Goal: Task Accomplishment & Management: Manage account settings

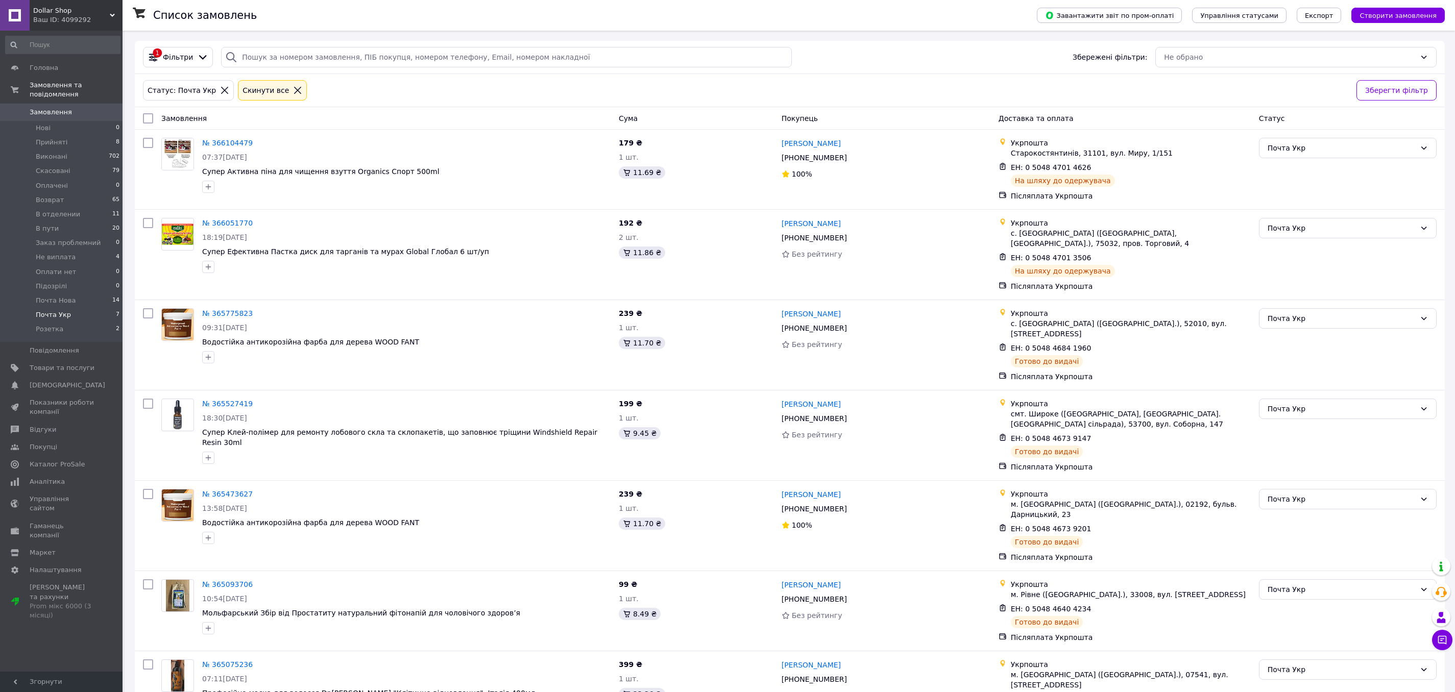
scroll to position [29, 0]
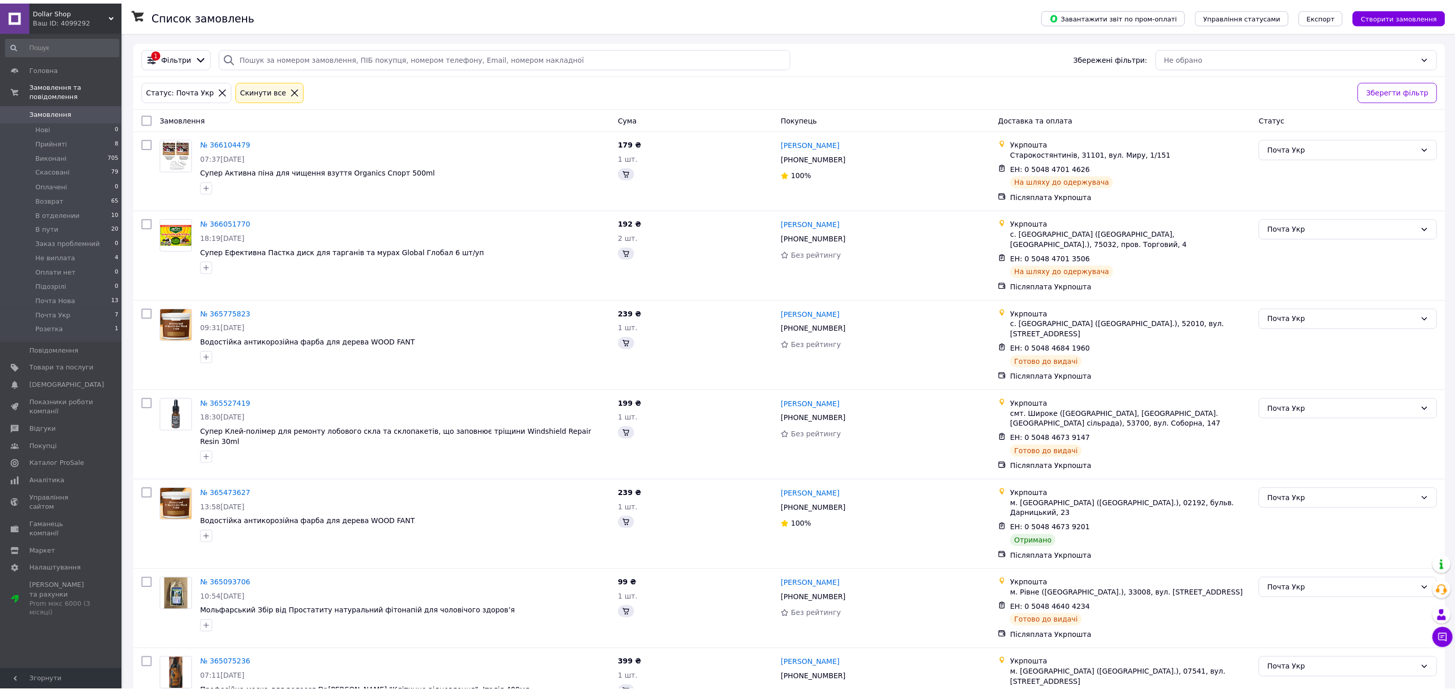
scroll to position [29, 0]
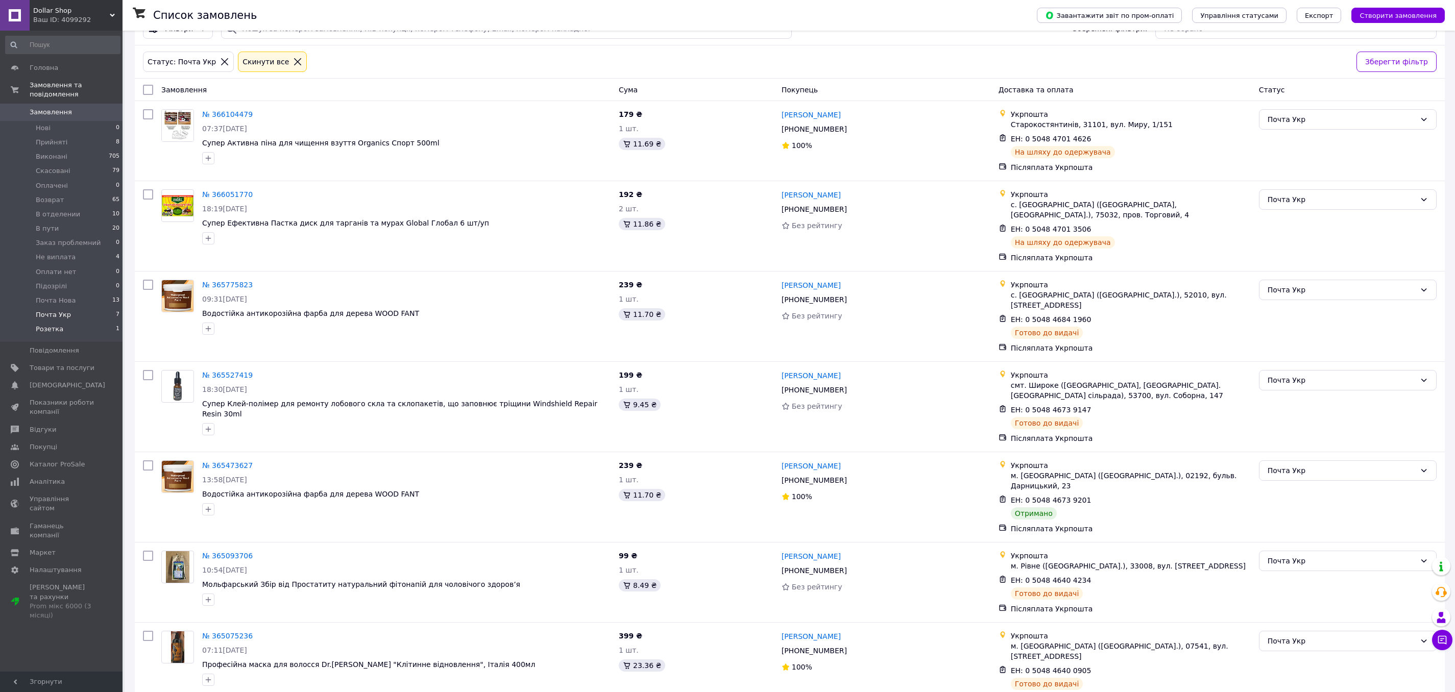
click at [72, 328] on li "Розетка 1" at bounding box center [63, 331] width 126 height 19
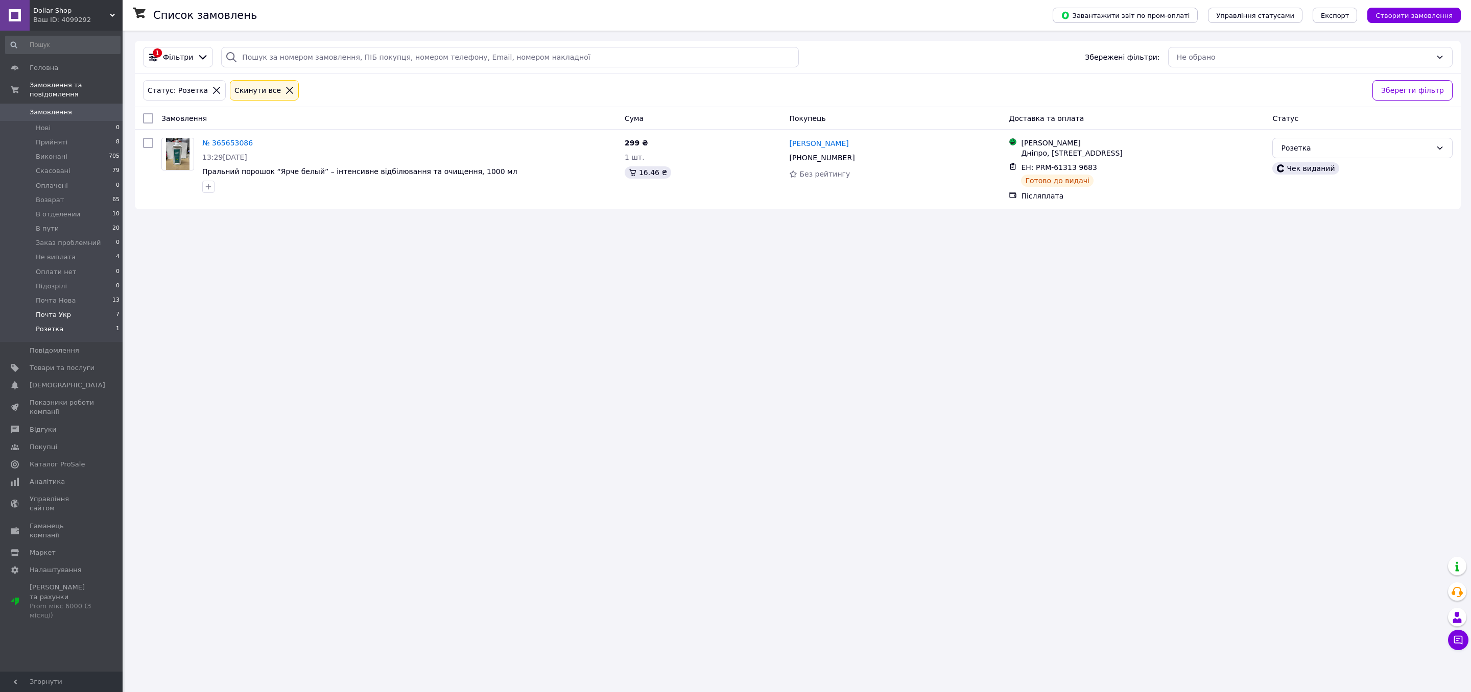
click at [68, 310] on span "Почта Укр" at bounding box center [53, 314] width 35 height 9
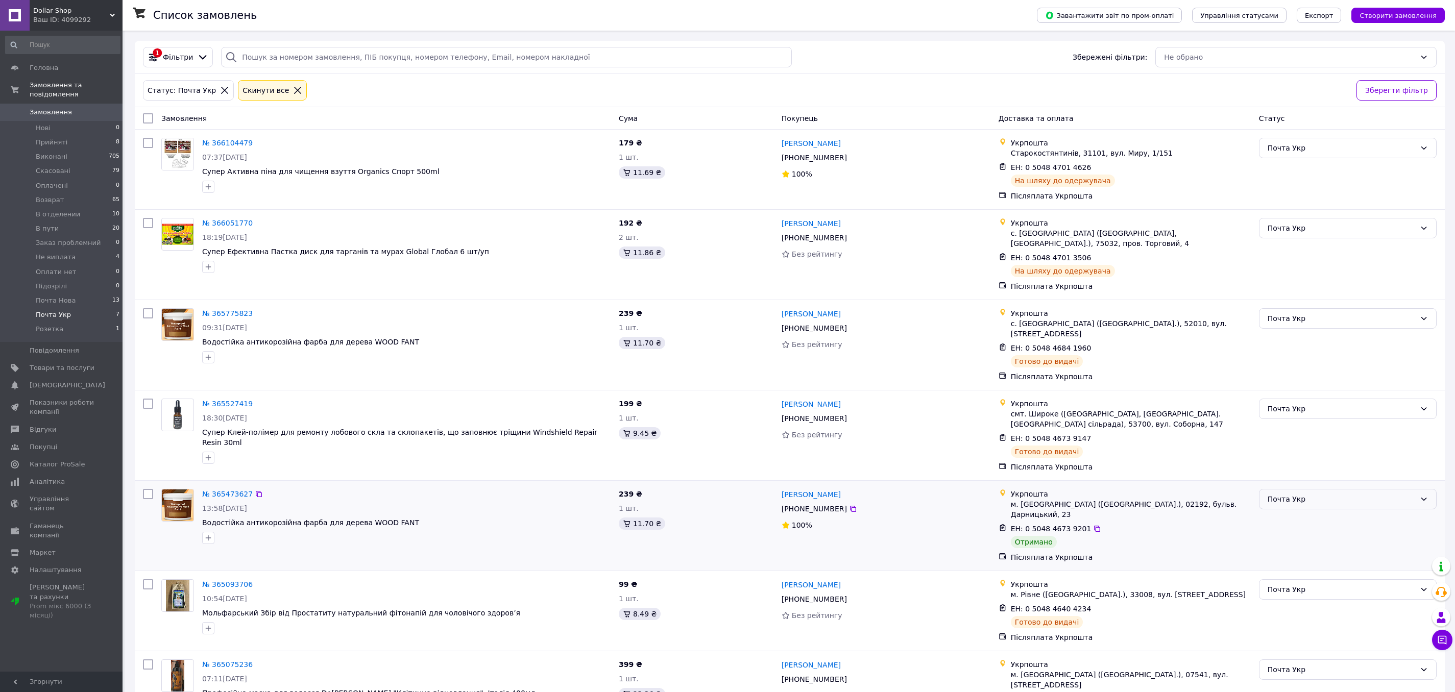
click at [1306, 494] on div "Почта Укр" at bounding box center [1342, 499] width 148 height 11
click at [1301, 511] on li "Не виплата" at bounding box center [1348, 507] width 177 height 18
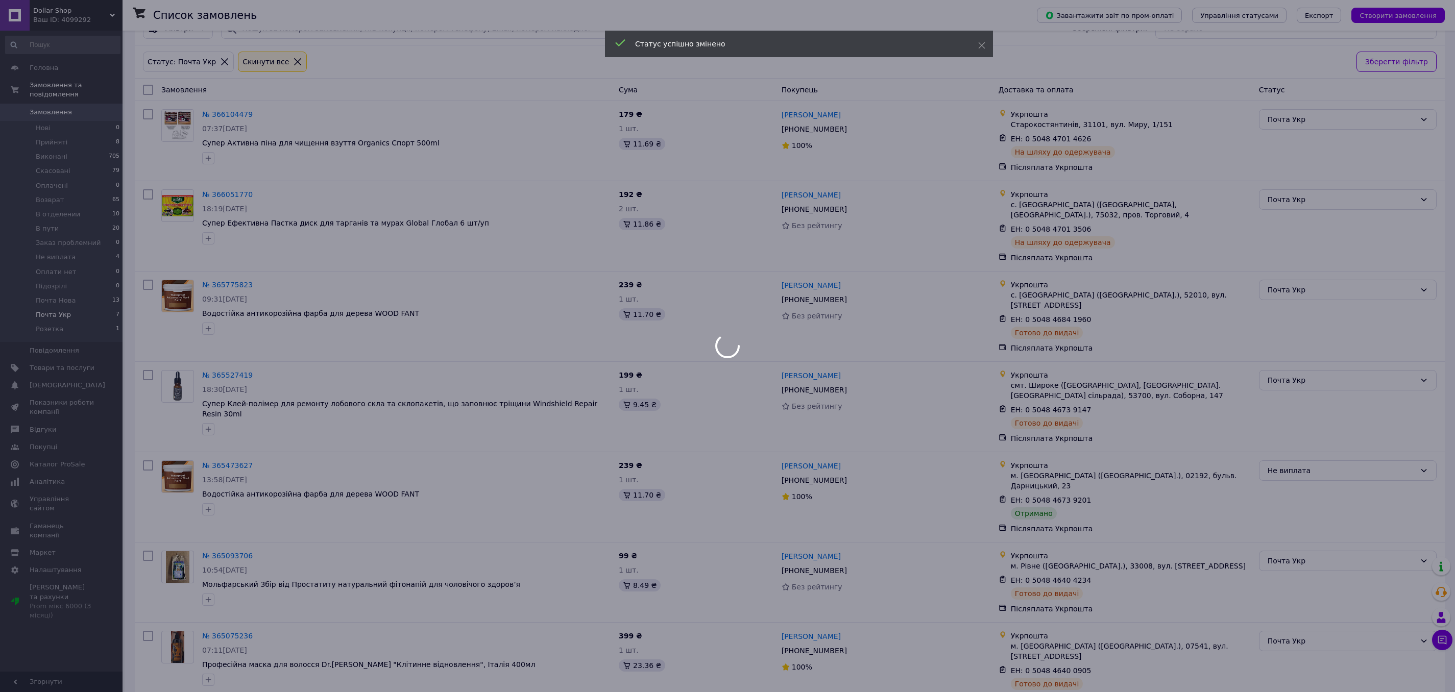
scroll to position [0, 0]
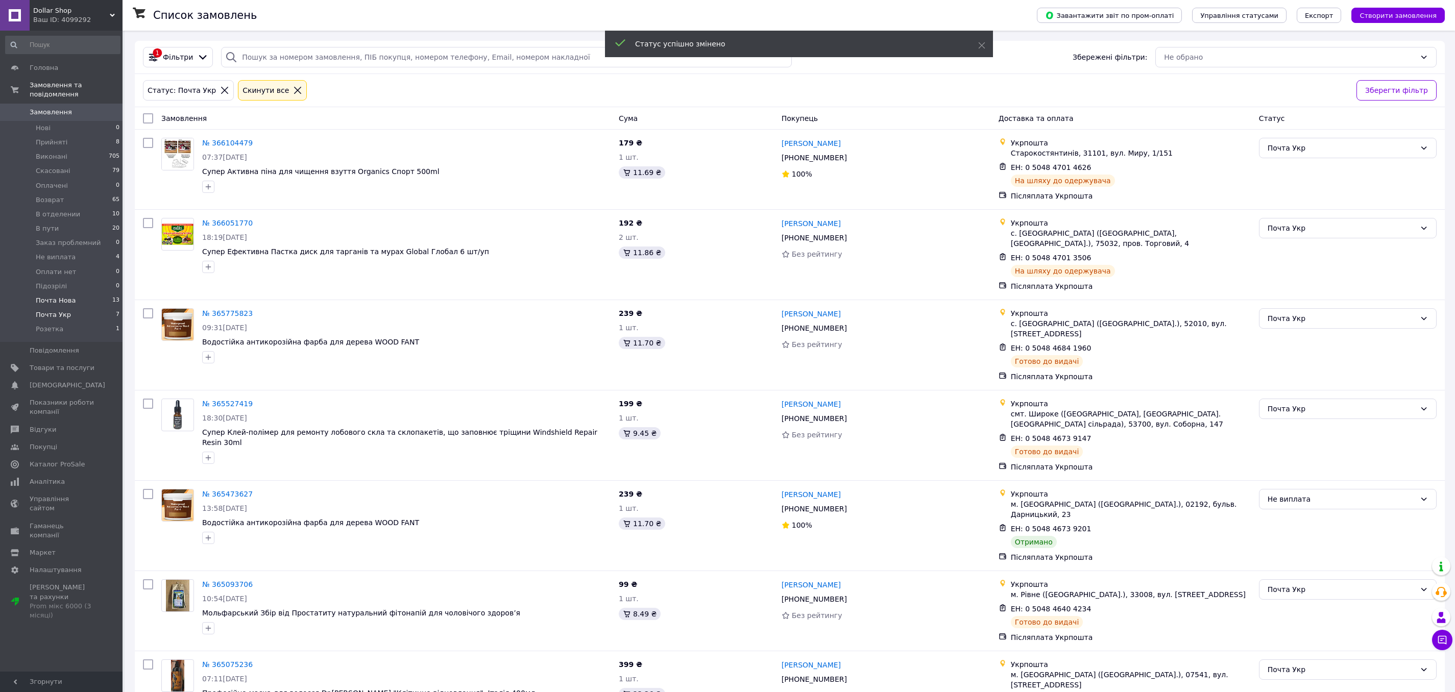
click at [82, 303] on li "Почта Нова 13" at bounding box center [63, 301] width 126 height 14
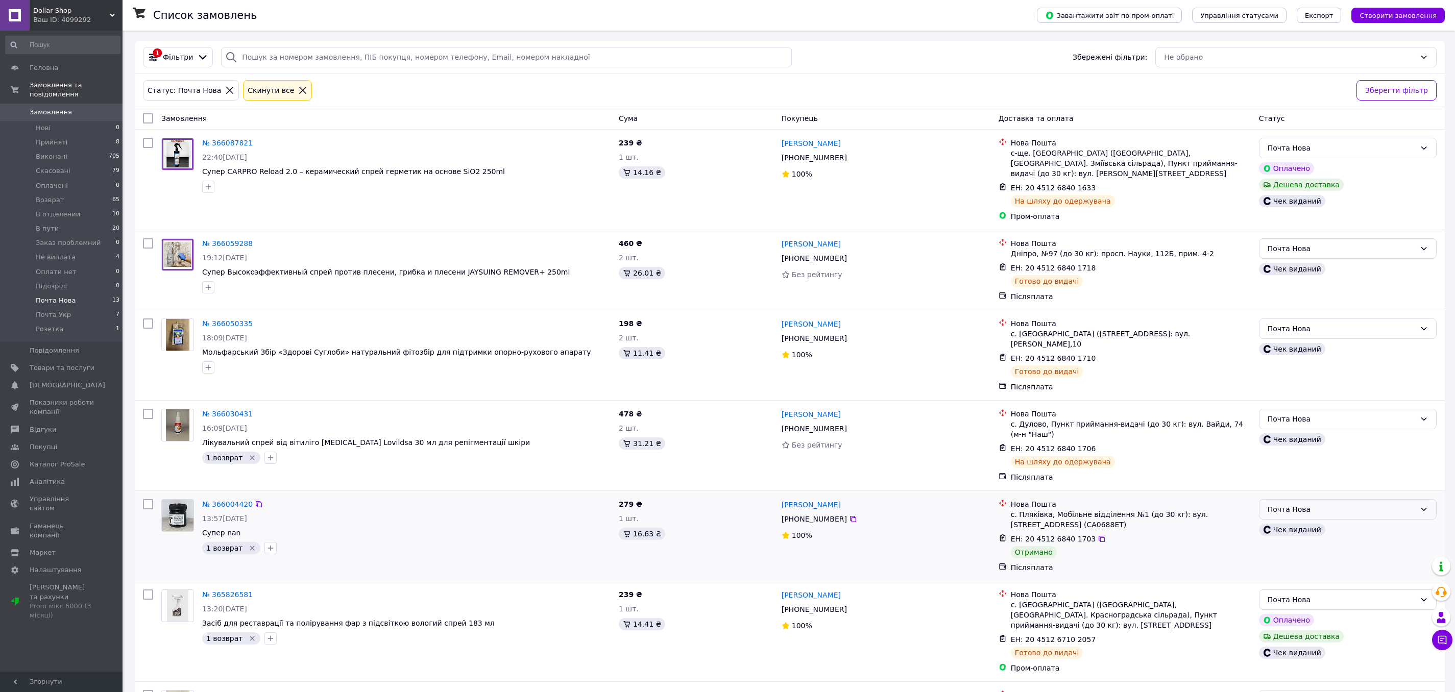
click at [1329, 504] on div "Почта Нова" at bounding box center [1342, 509] width 148 height 11
click at [1289, 537] on li "Виконано" at bounding box center [1348, 540] width 177 height 18
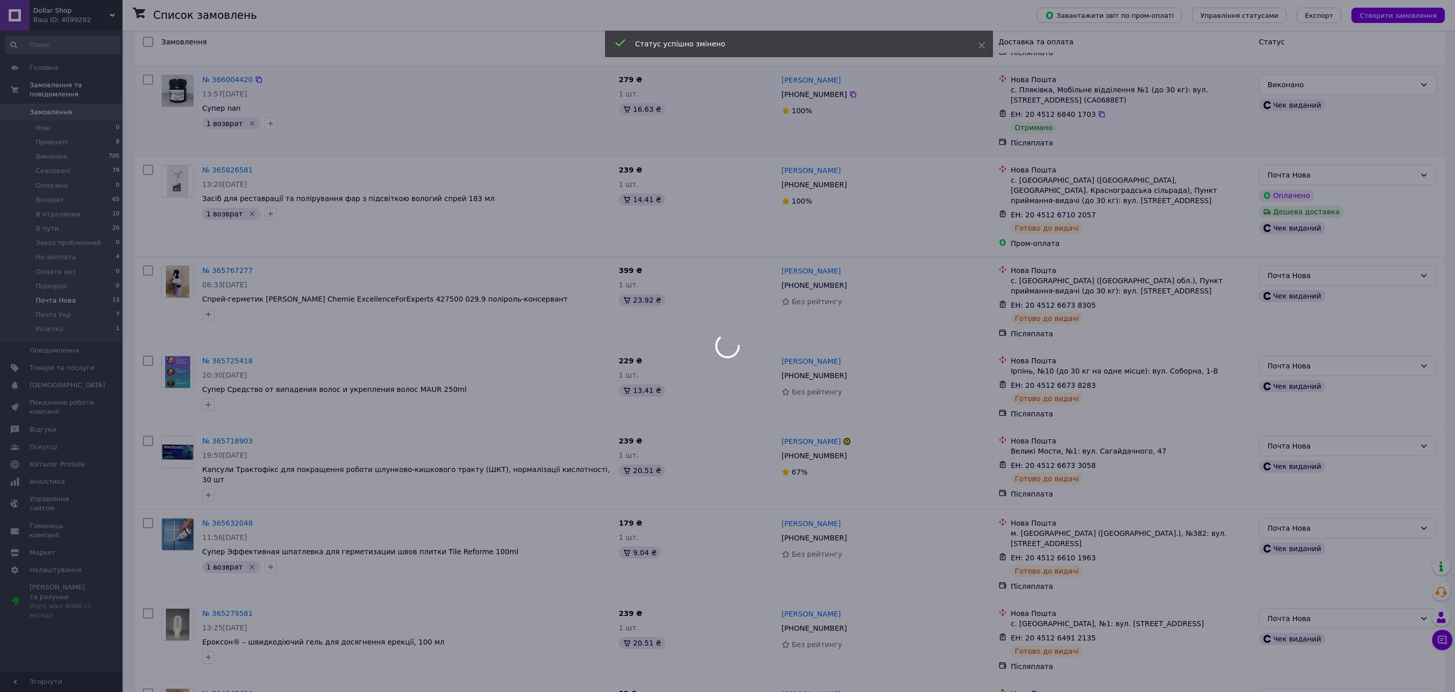
scroll to position [581, 0]
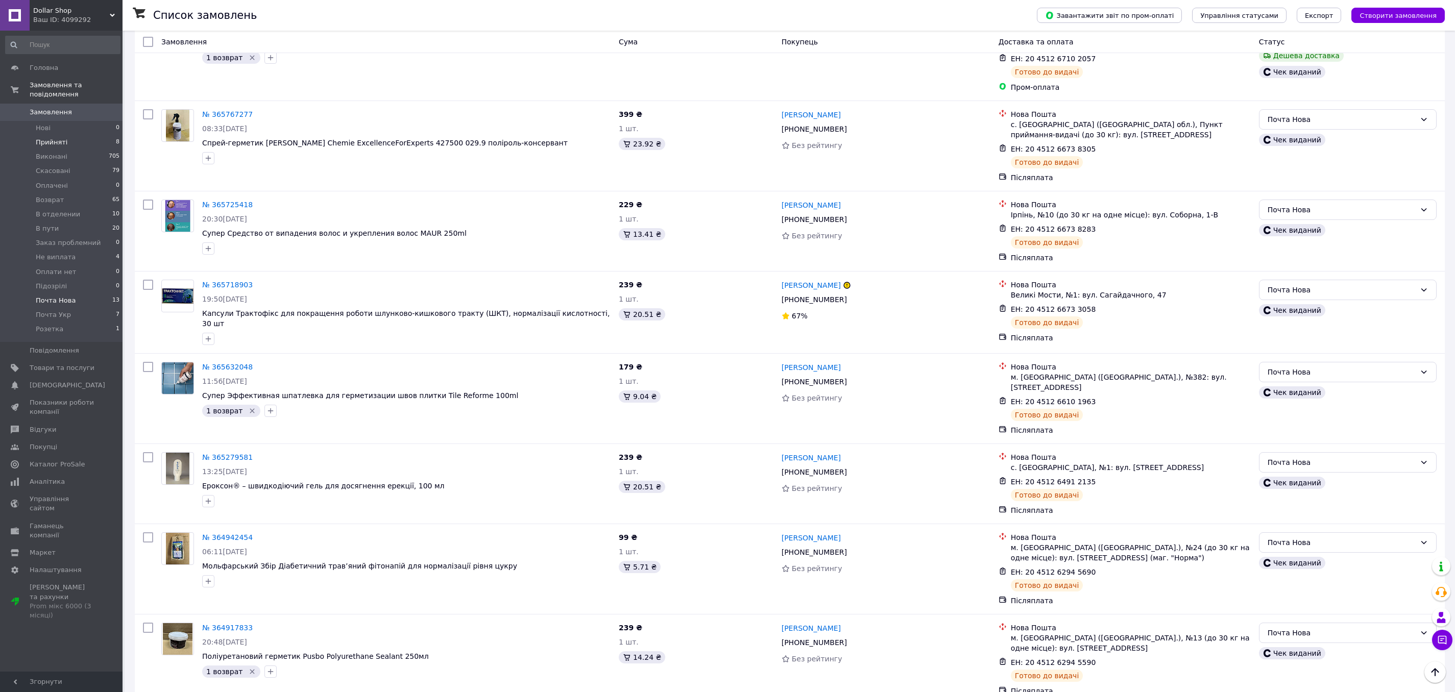
click at [64, 142] on span "Прийняті" at bounding box center [52, 142] width 32 height 9
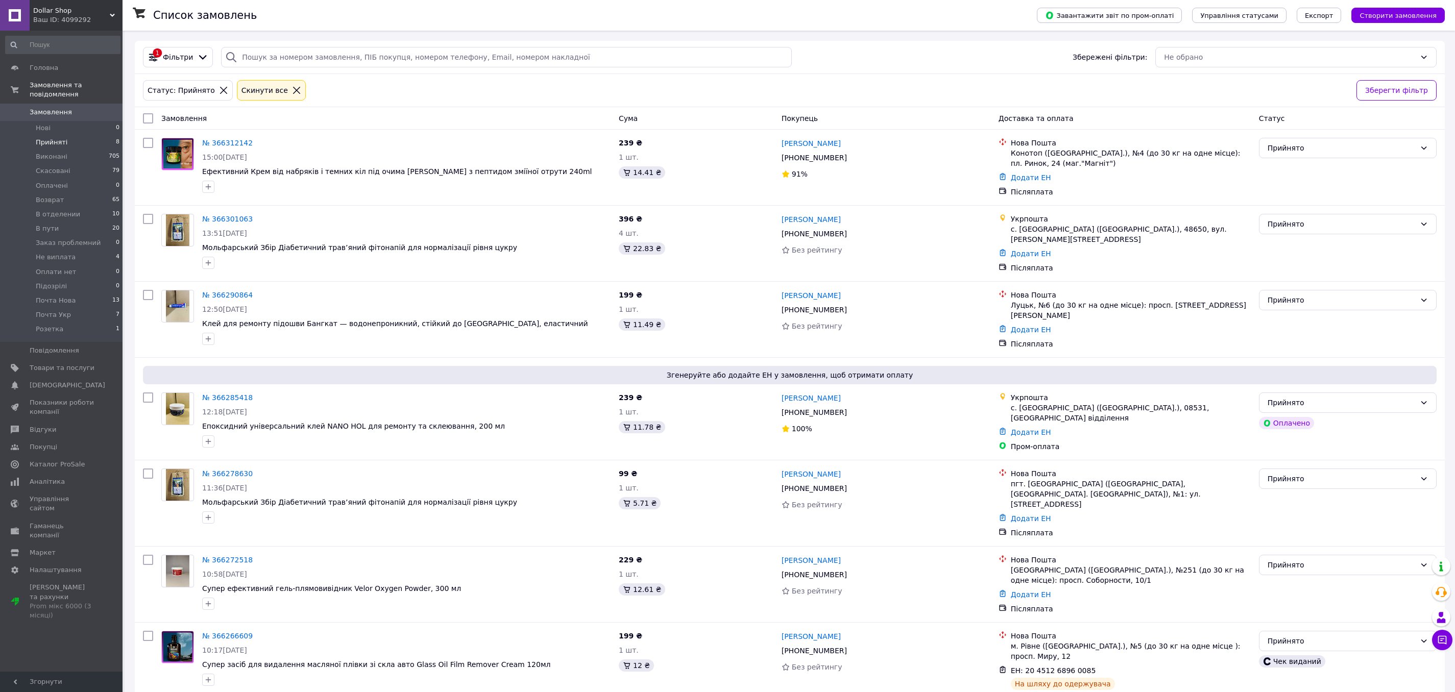
scroll to position [103, 0]
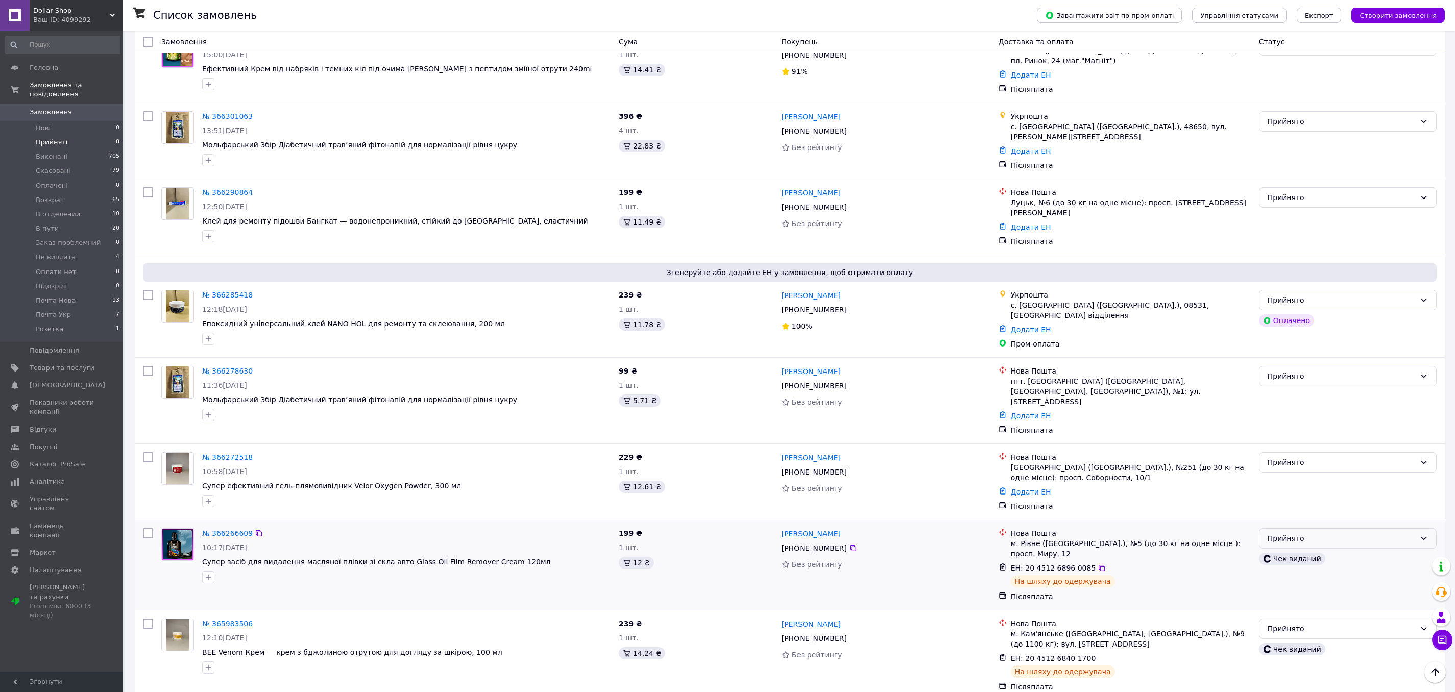
click at [1323, 533] on div "Прийнято" at bounding box center [1342, 538] width 148 height 11
click at [1297, 580] on li "В пути" at bounding box center [1348, 583] width 177 height 18
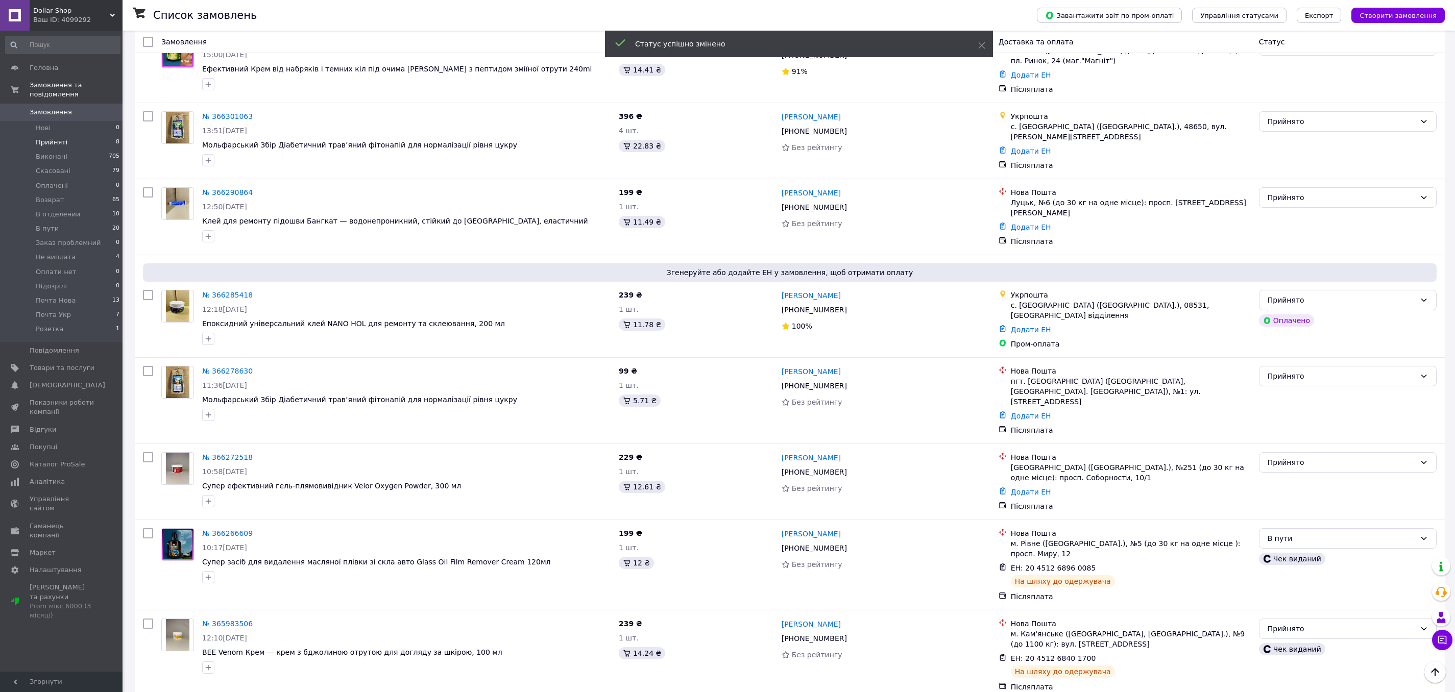
click at [1301, 623] on div "Прийнято" at bounding box center [1342, 628] width 148 height 11
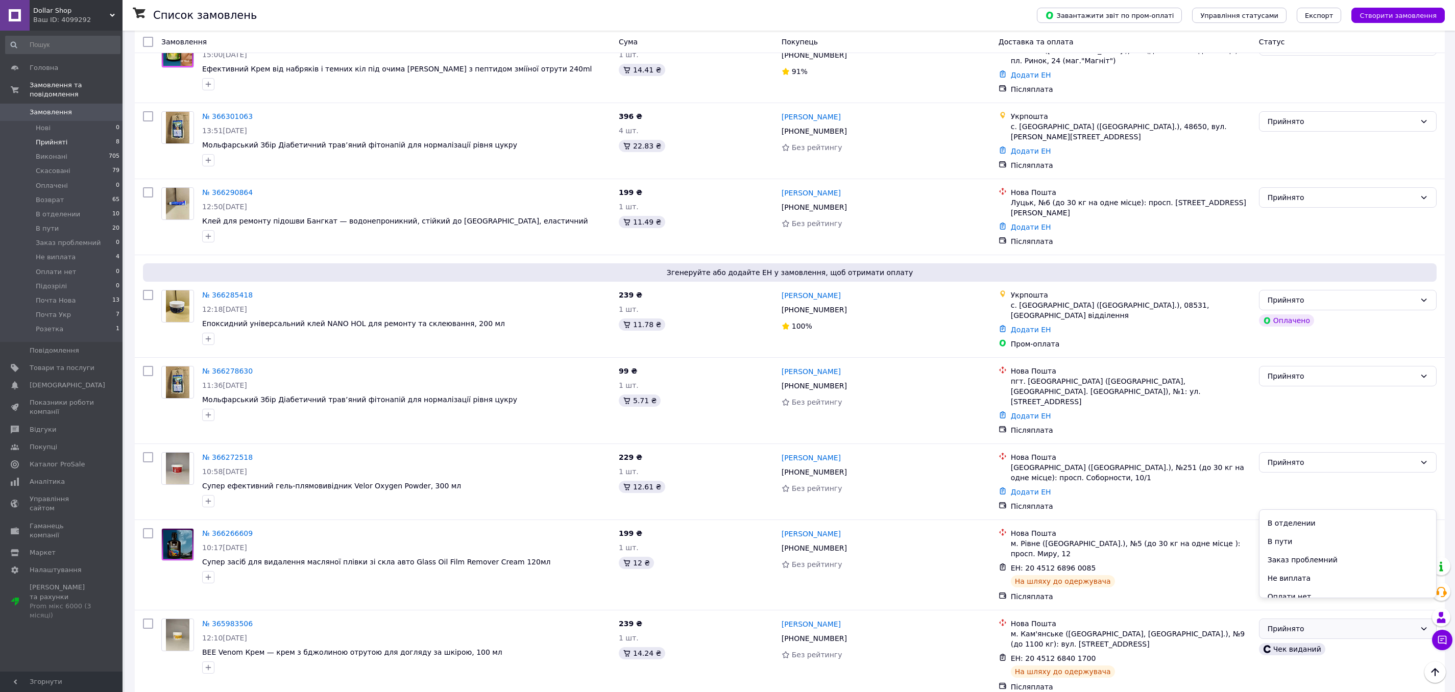
scroll to position [65, 0]
click at [1302, 543] on li "В пути" at bounding box center [1348, 546] width 177 height 18
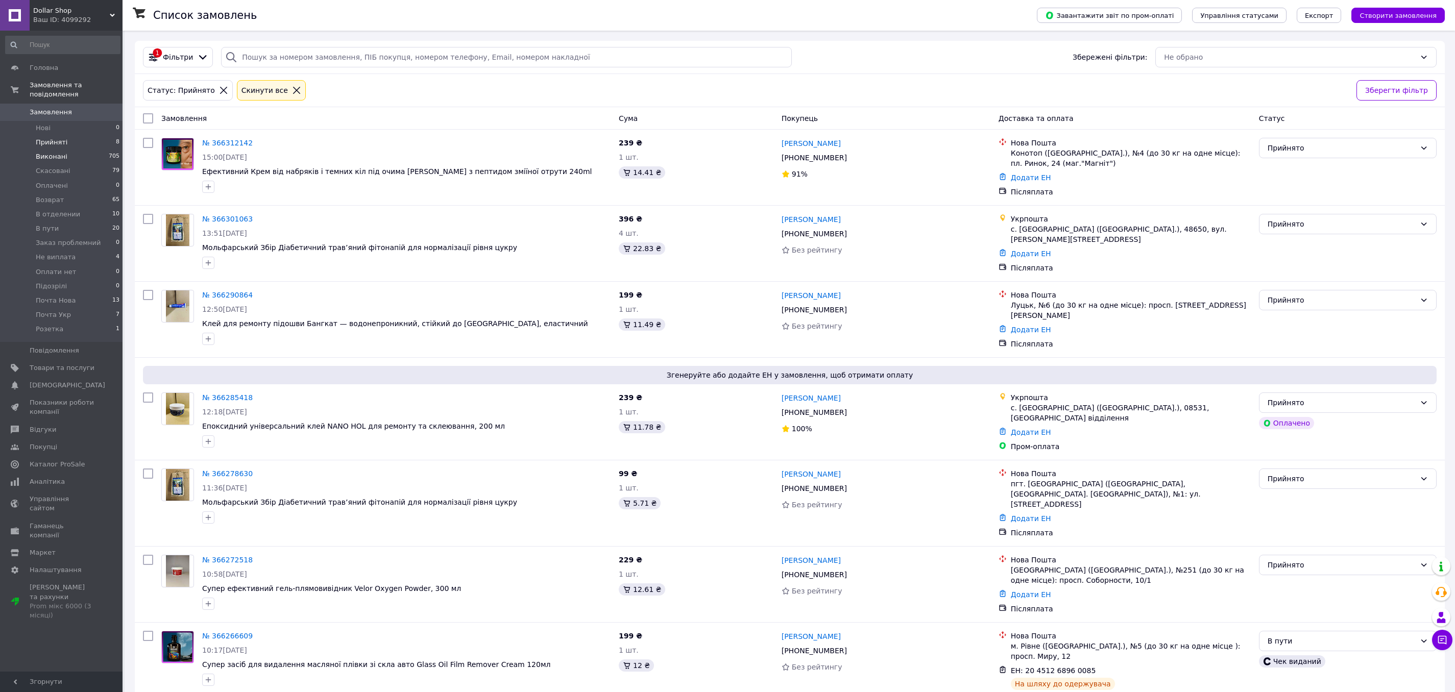
click at [79, 152] on li "Виконані 705" at bounding box center [63, 157] width 126 height 14
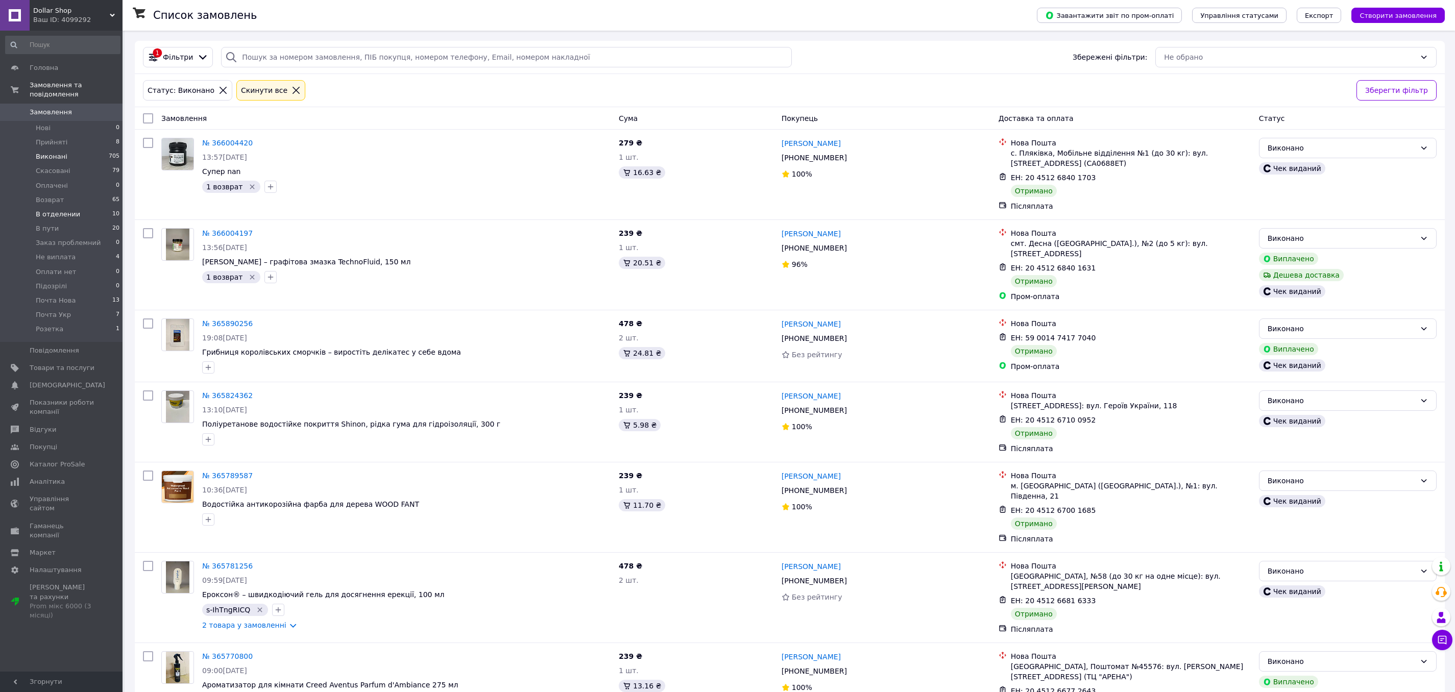
click at [56, 213] on span "В отделении" at bounding box center [58, 214] width 44 height 9
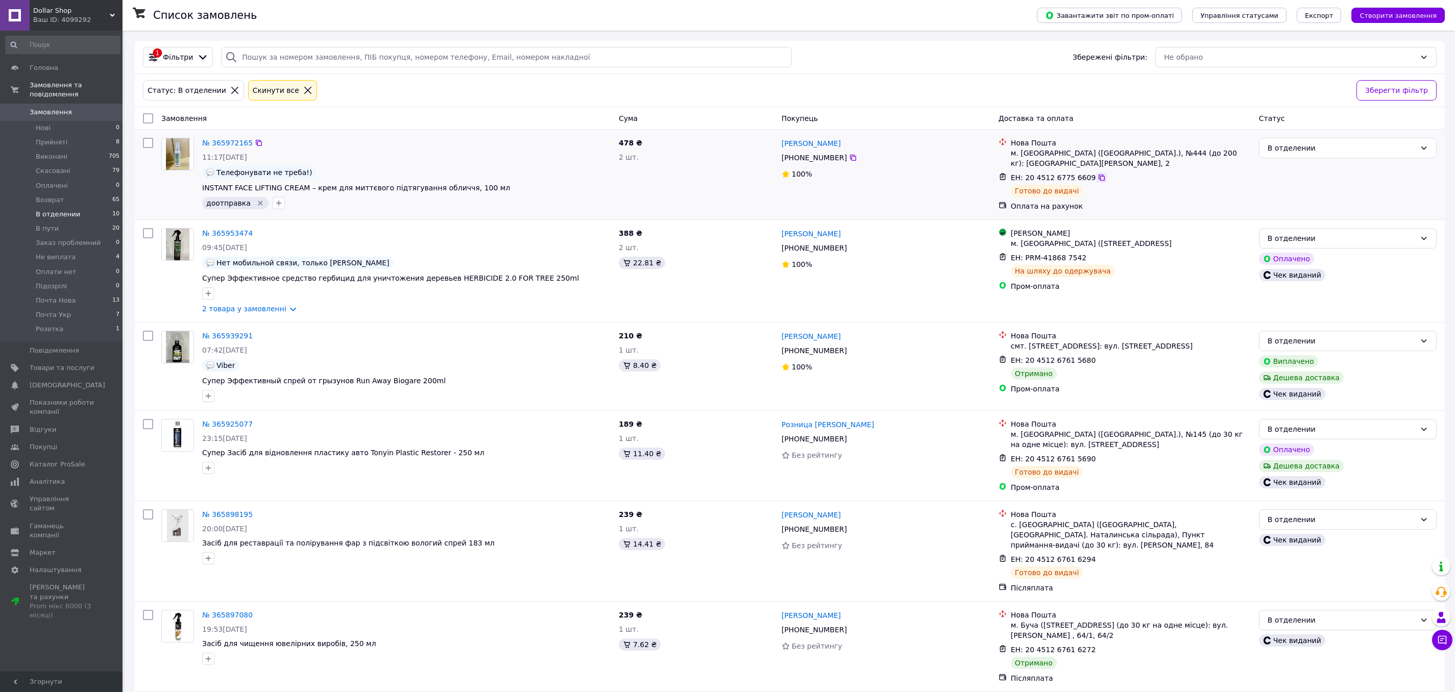
click at [1098, 174] on icon at bounding box center [1102, 178] width 8 height 8
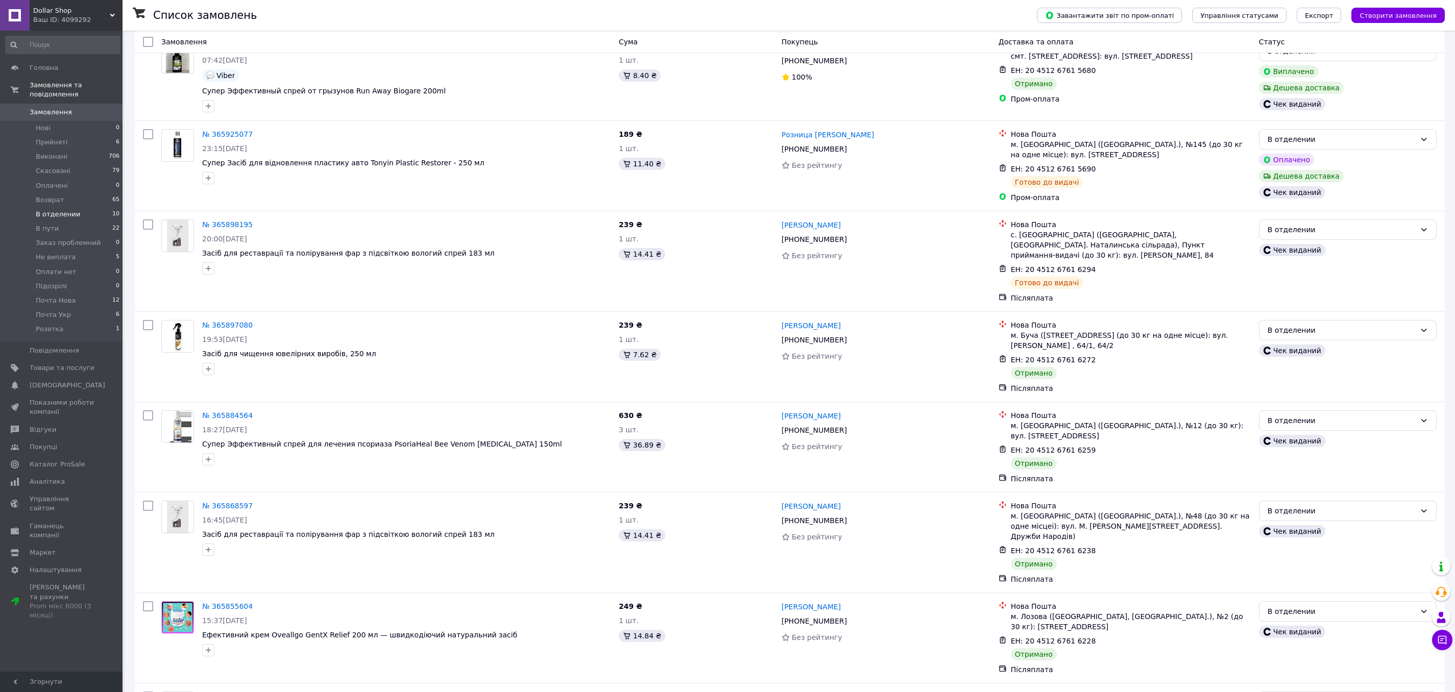
scroll to position [349, 0]
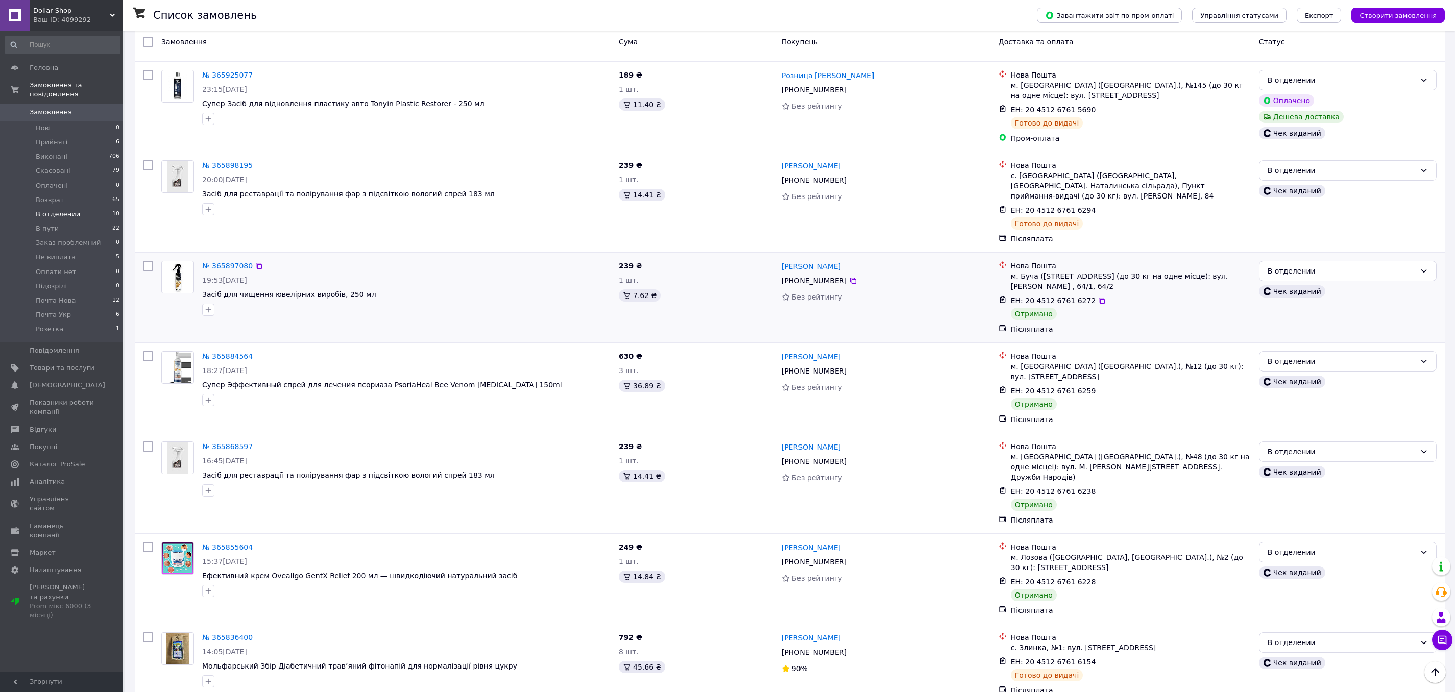
click at [148, 261] on input "checkbox" at bounding box center [148, 266] width 10 height 10
checkbox input "true"
click at [145, 351] on input "checkbox" at bounding box center [148, 356] width 10 height 10
checkbox input "true"
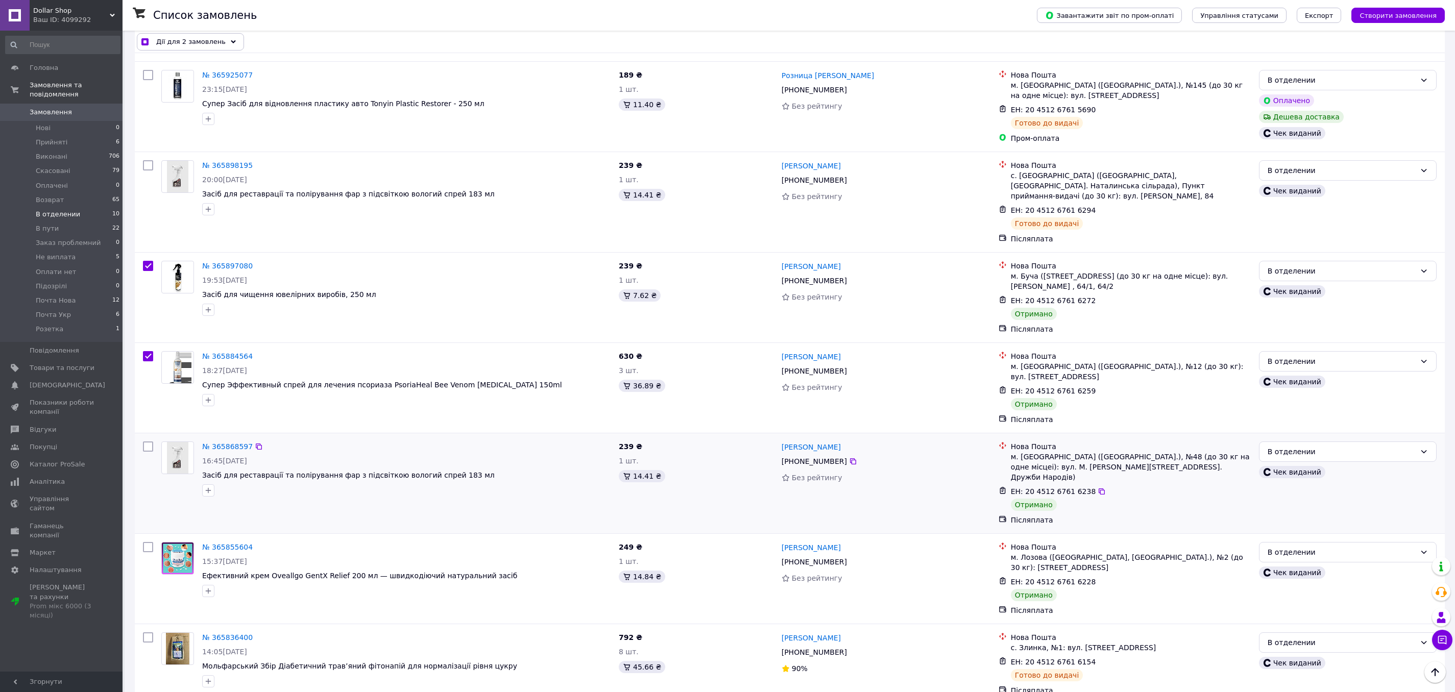
click at [145, 442] on input "checkbox" at bounding box center [148, 447] width 10 height 10
checkbox input "true"
click at [147, 542] on input "checkbox" at bounding box center [148, 547] width 10 height 10
checkbox input "true"
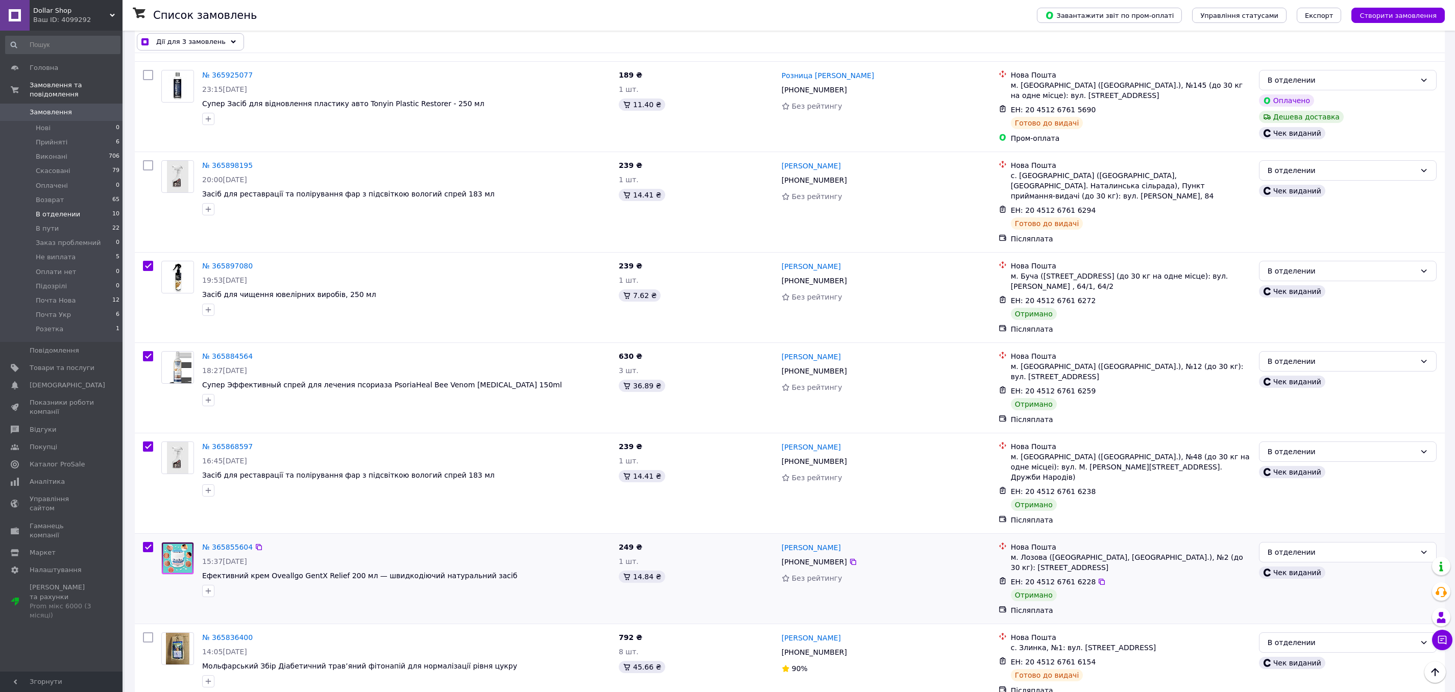
checkbox input "true"
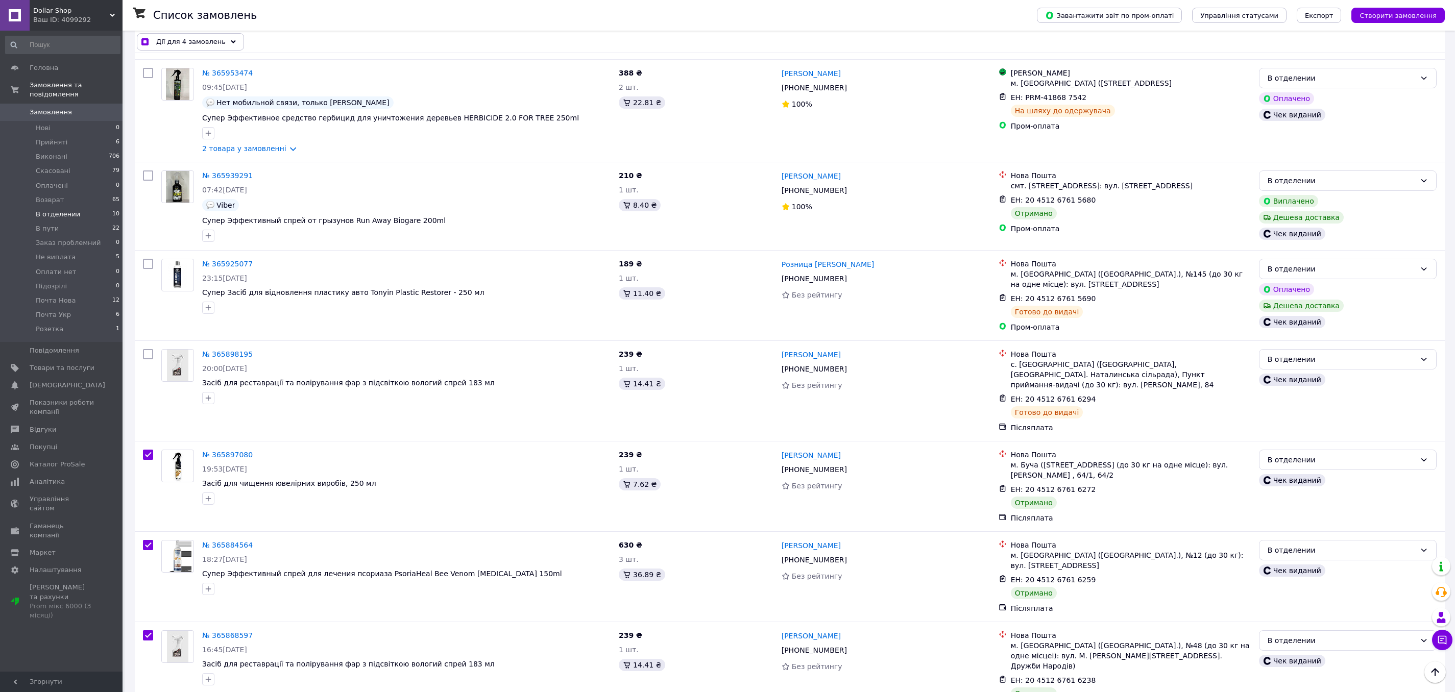
scroll to position [159, 0]
click at [149, 175] on input "checkbox" at bounding box center [148, 177] width 10 height 10
checkbox input "true"
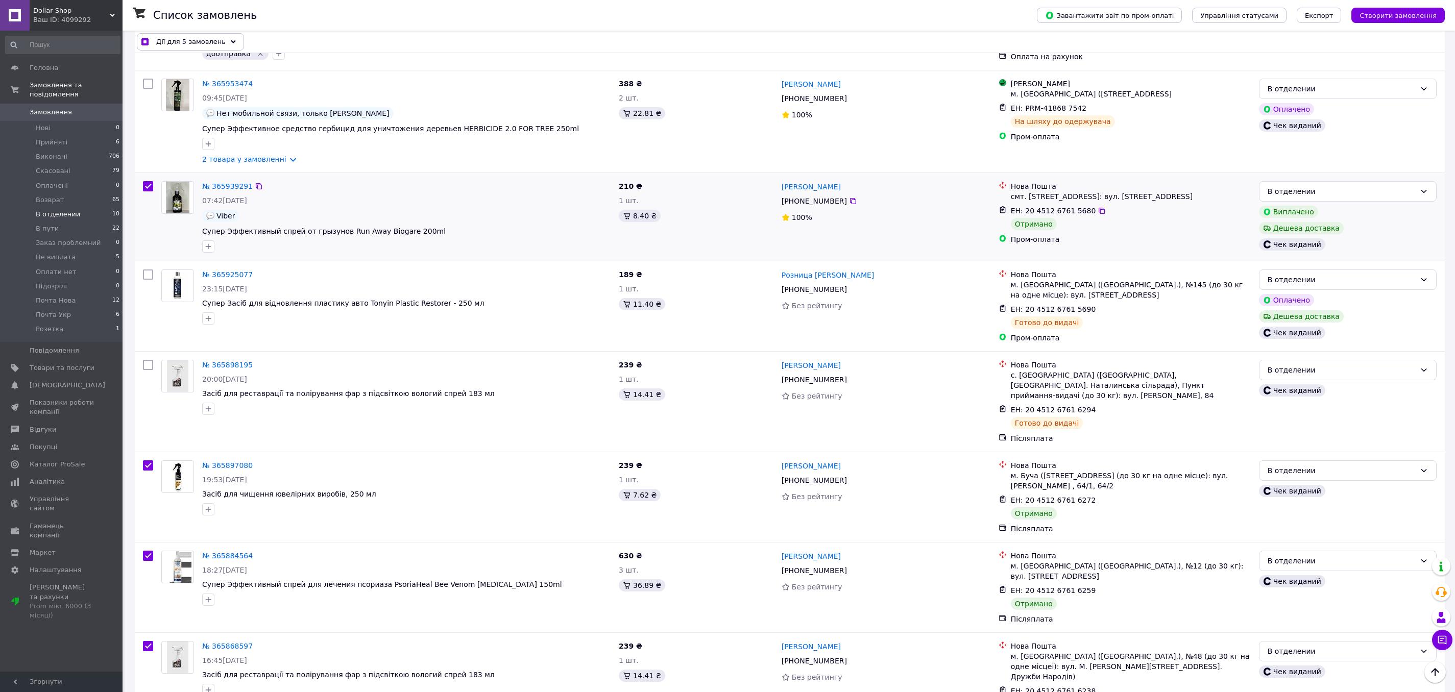
scroll to position [0, 0]
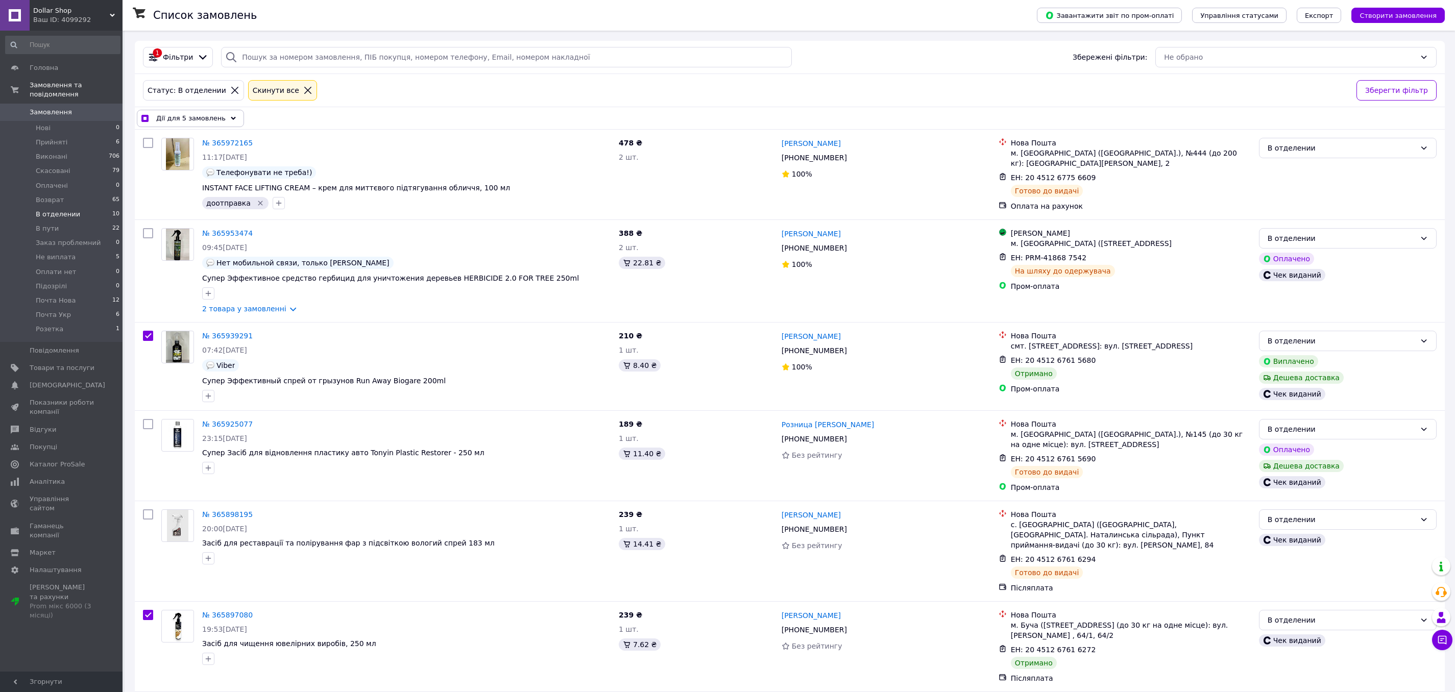
click at [214, 120] on span "Дії для 5 замовлень" at bounding box center [190, 118] width 69 height 10
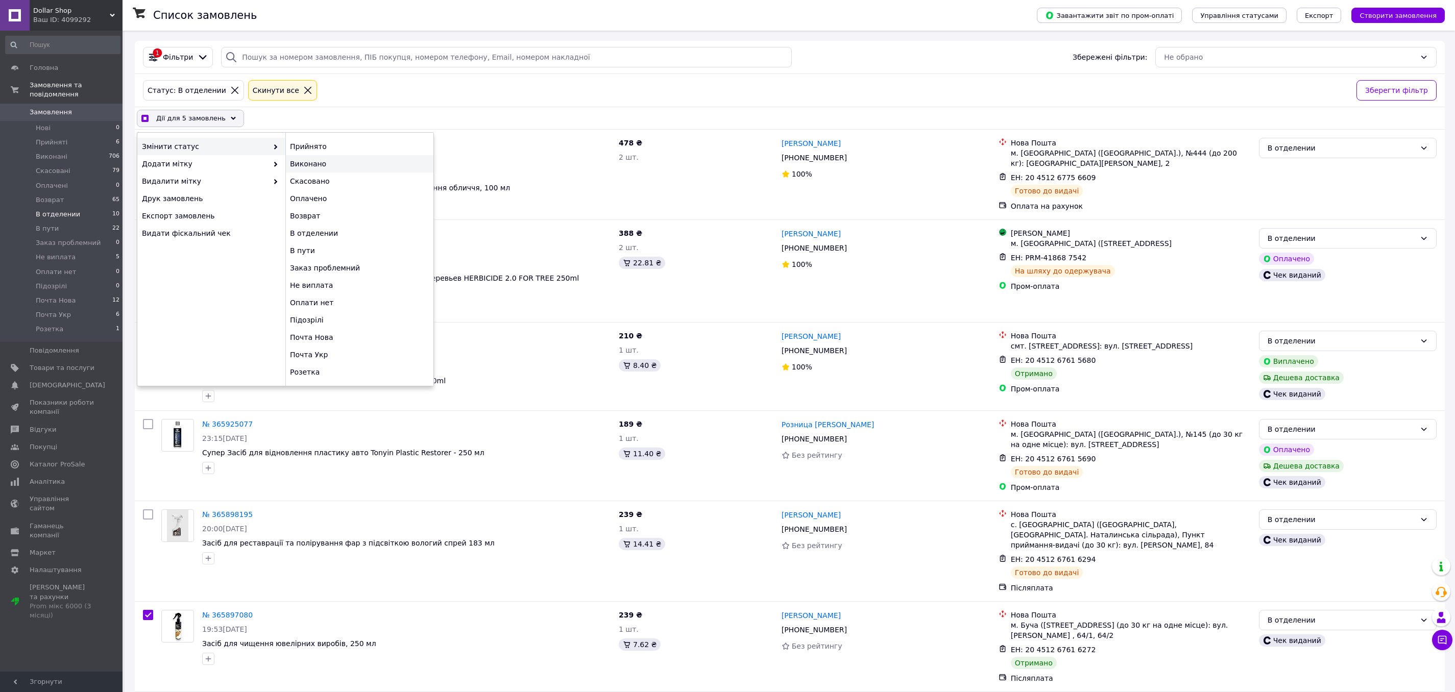
checkbox input "true"
click at [358, 162] on div "Виконано" at bounding box center [359, 163] width 148 height 17
checkbox input "false"
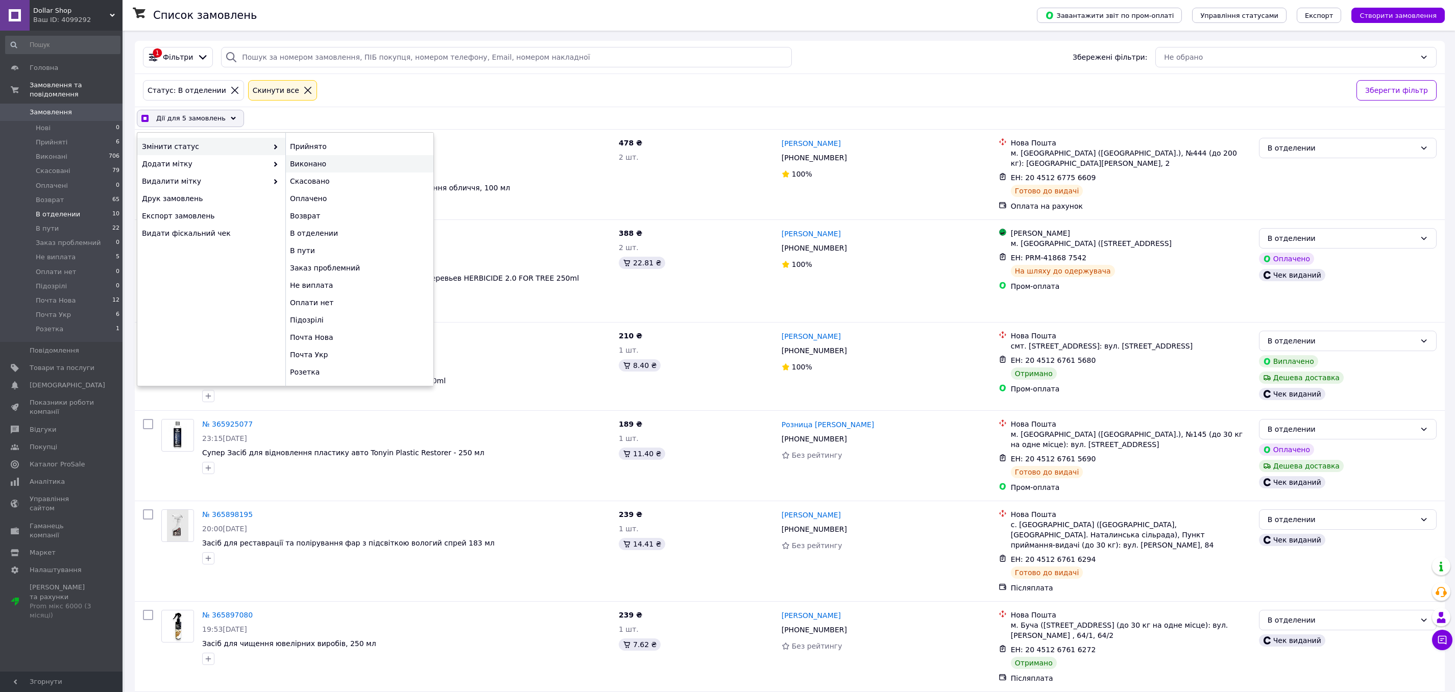
checkbox input "false"
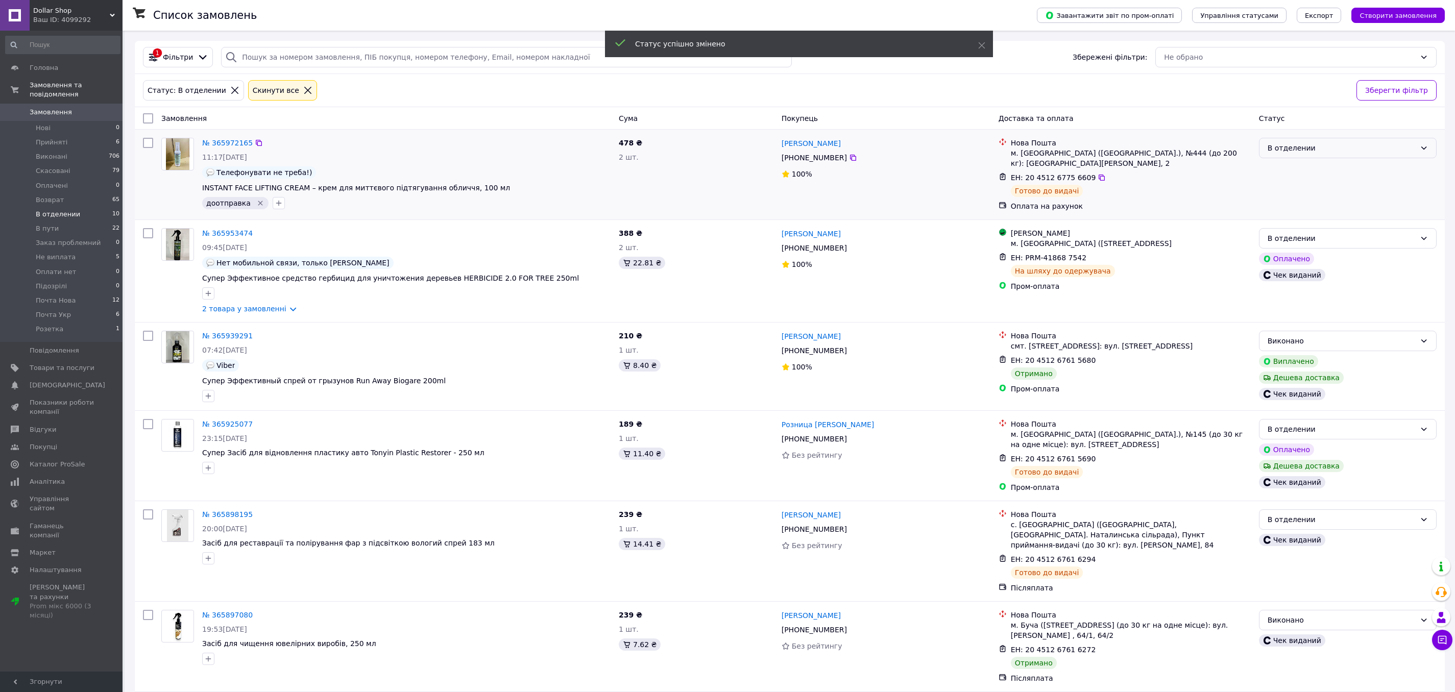
click at [1352, 145] on div "В отделении" at bounding box center [1342, 147] width 148 height 11
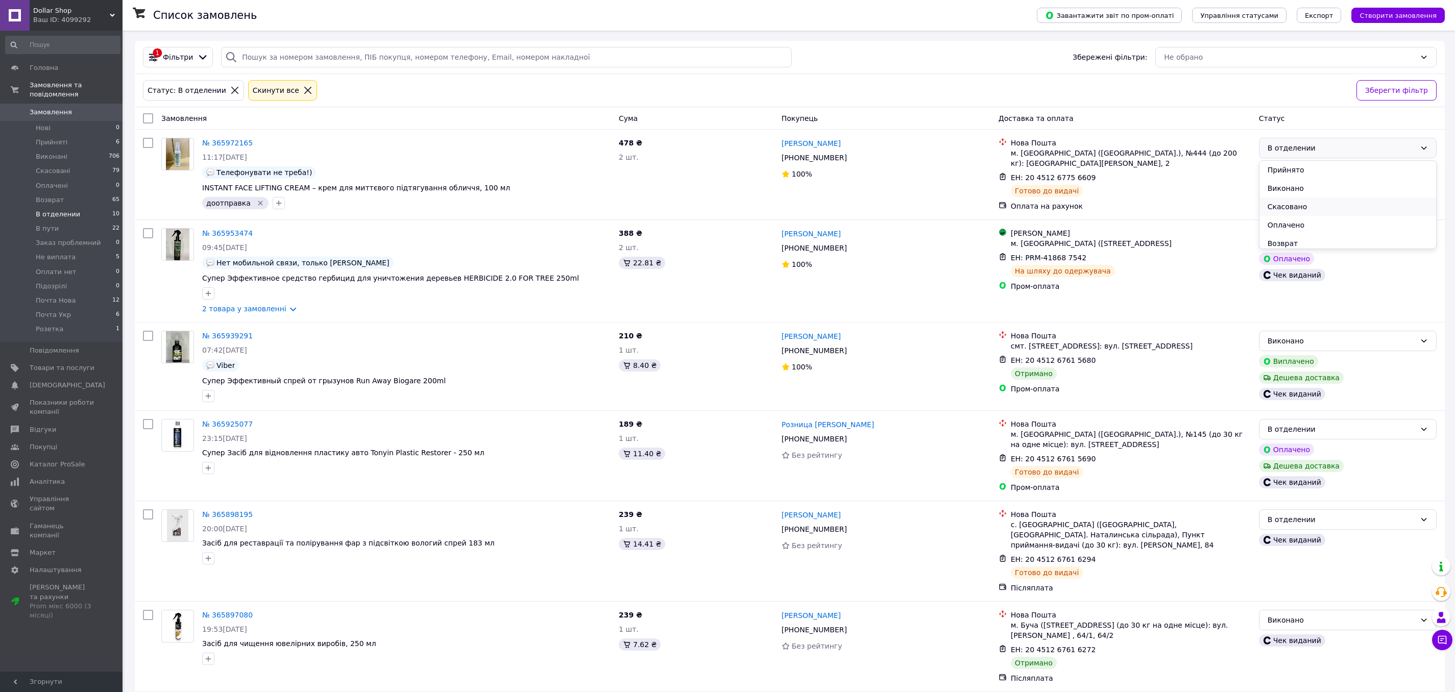
scroll to position [151, 0]
click at [1311, 201] on li "Почта Нова" at bounding box center [1348, 203] width 177 height 18
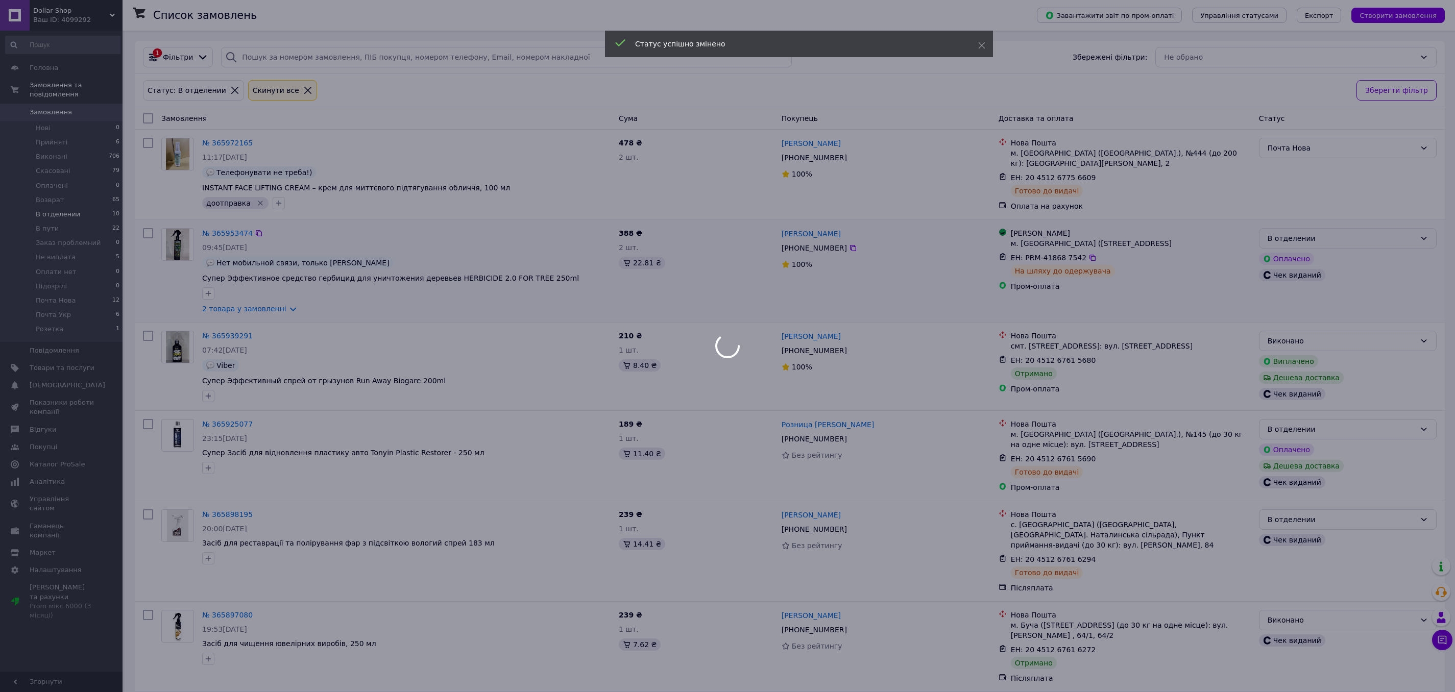
click at [1332, 236] on div at bounding box center [727, 346] width 1455 height 692
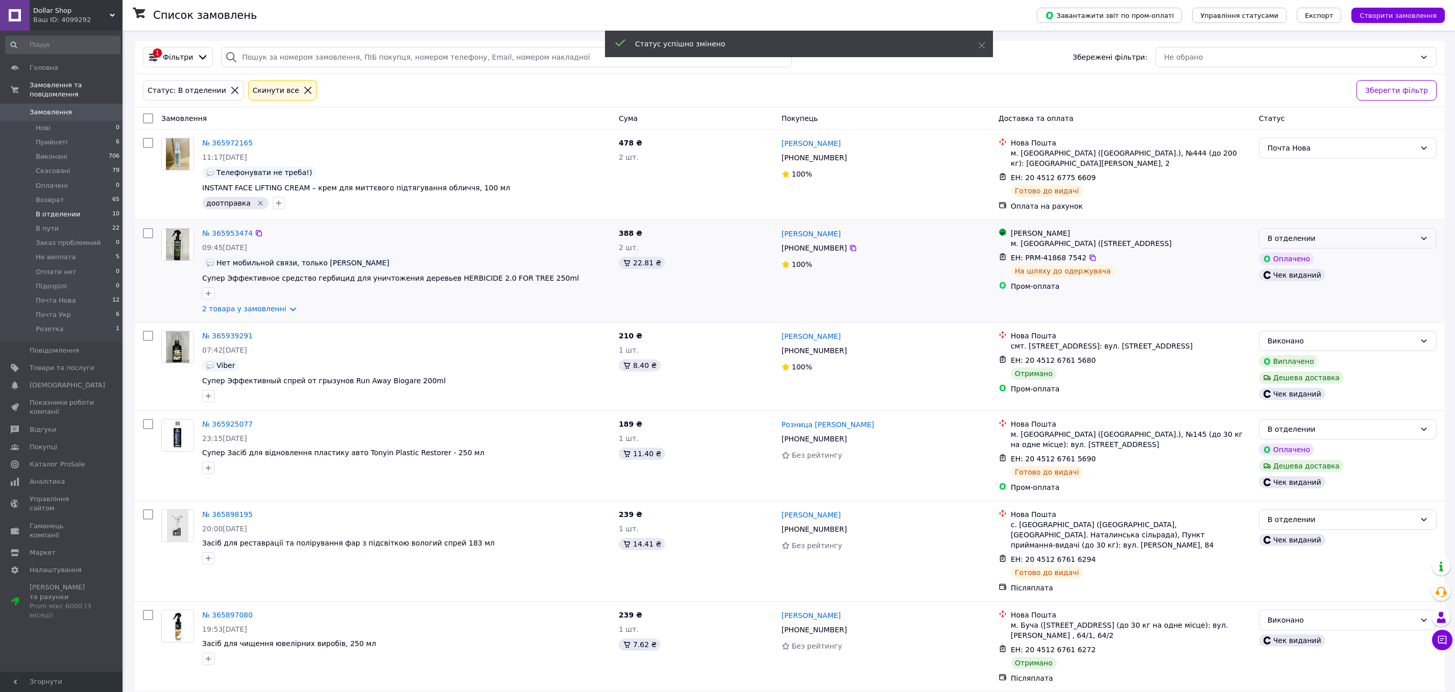
click at [1332, 236] on div "В отделении" at bounding box center [1342, 238] width 148 height 11
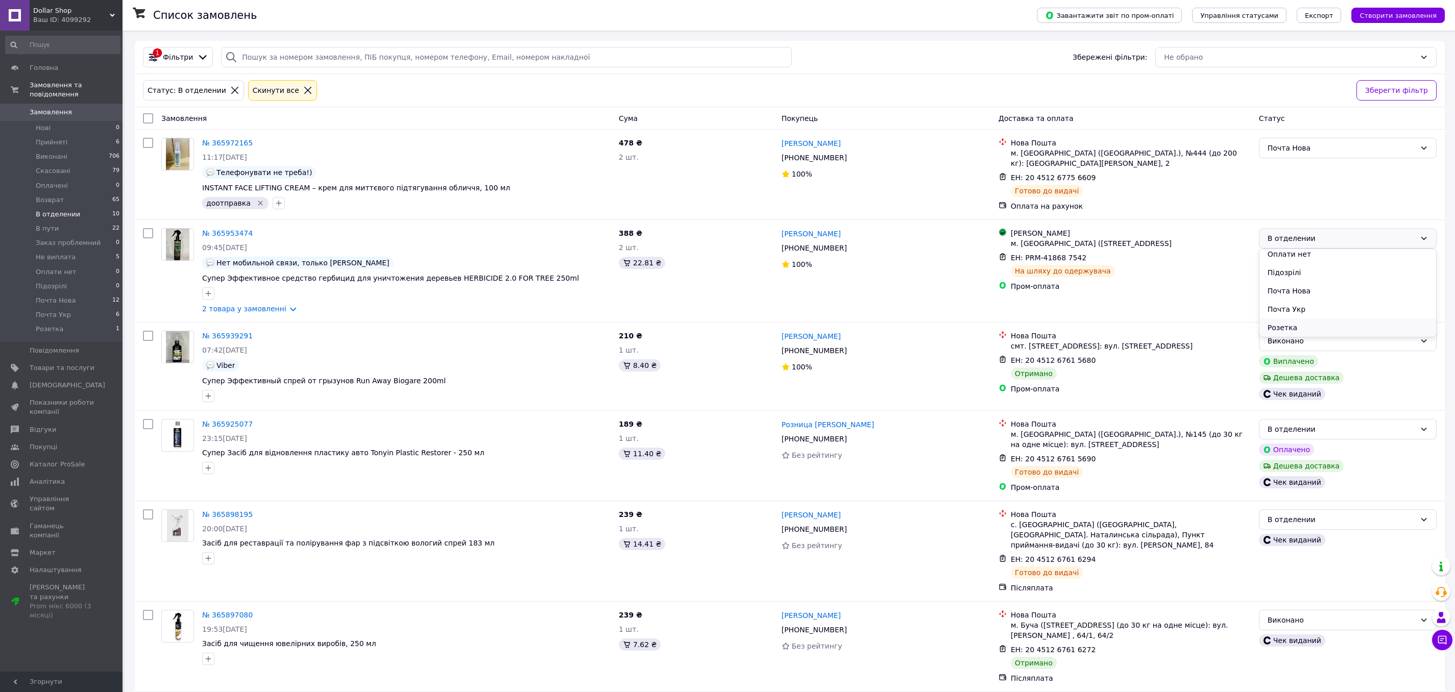
click at [1303, 320] on li "Розетка" at bounding box center [1348, 328] width 177 height 18
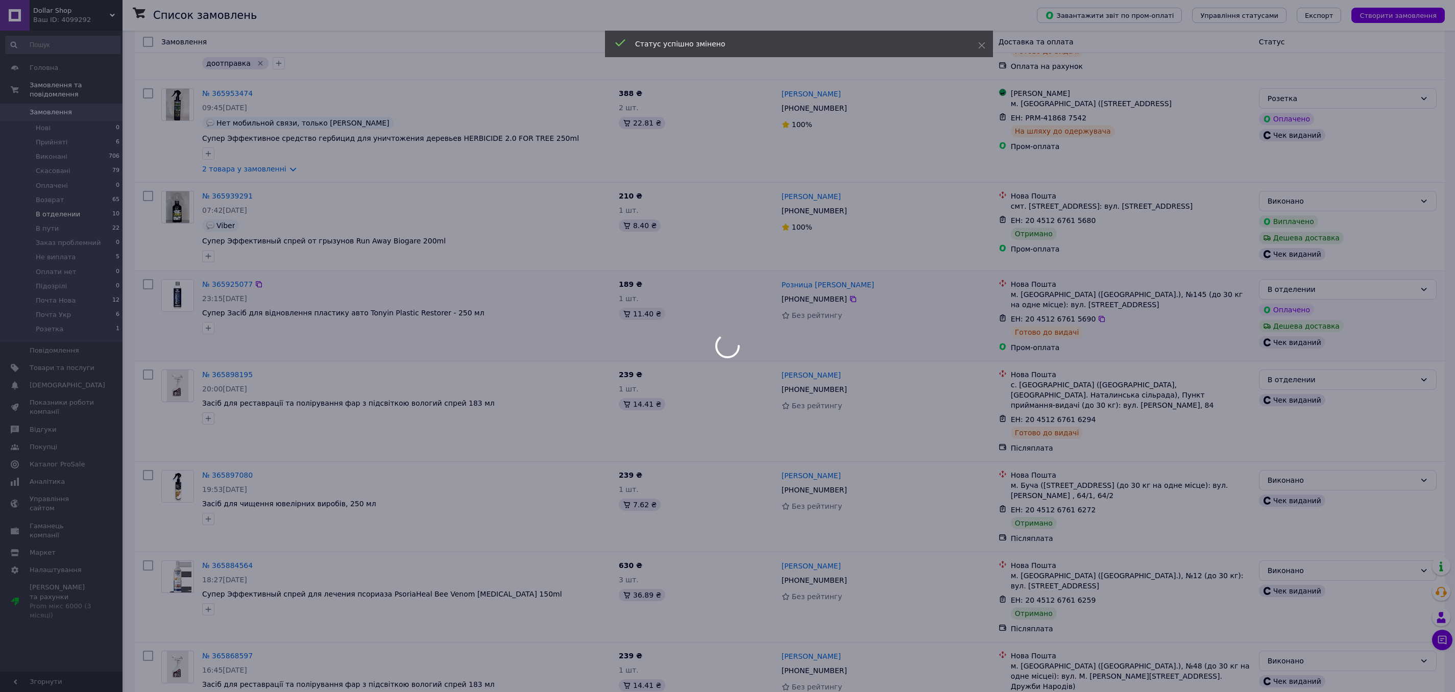
scroll to position [141, 0]
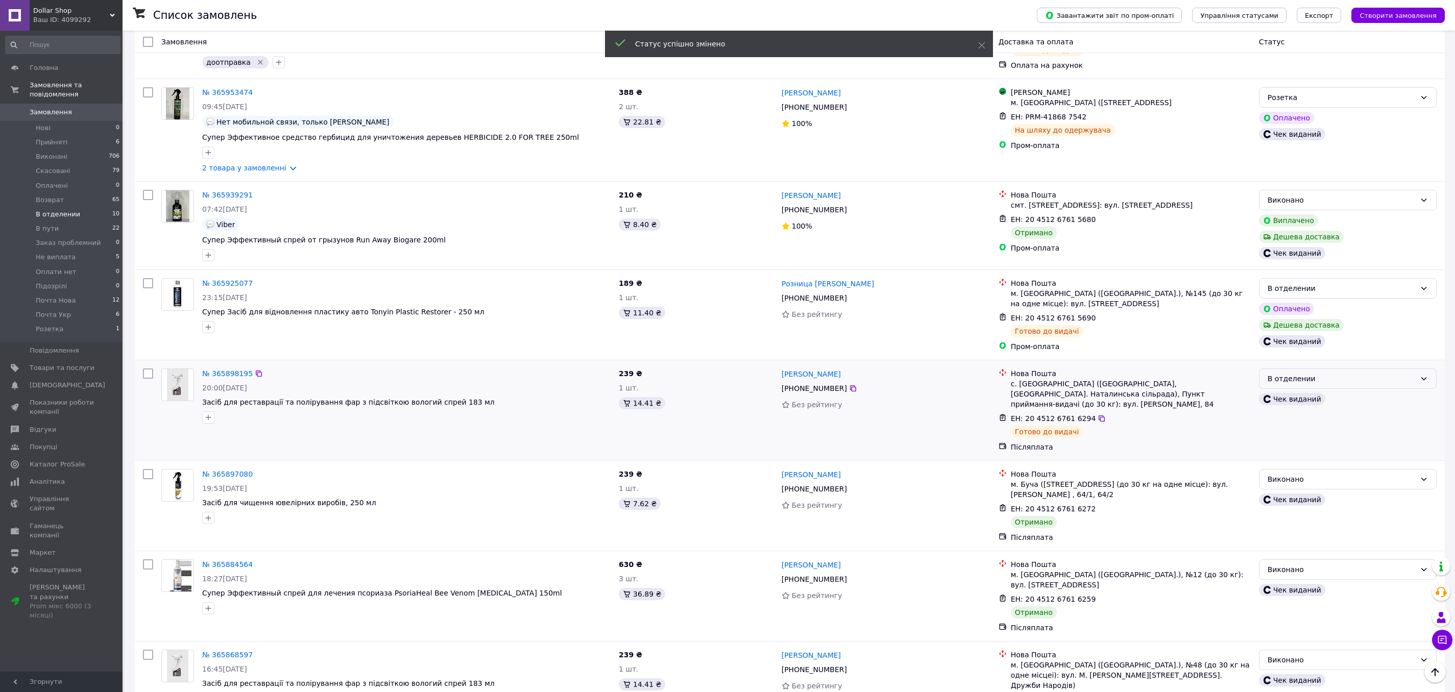
click at [1330, 375] on div "В отделении" at bounding box center [1342, 378] width 148 height 11
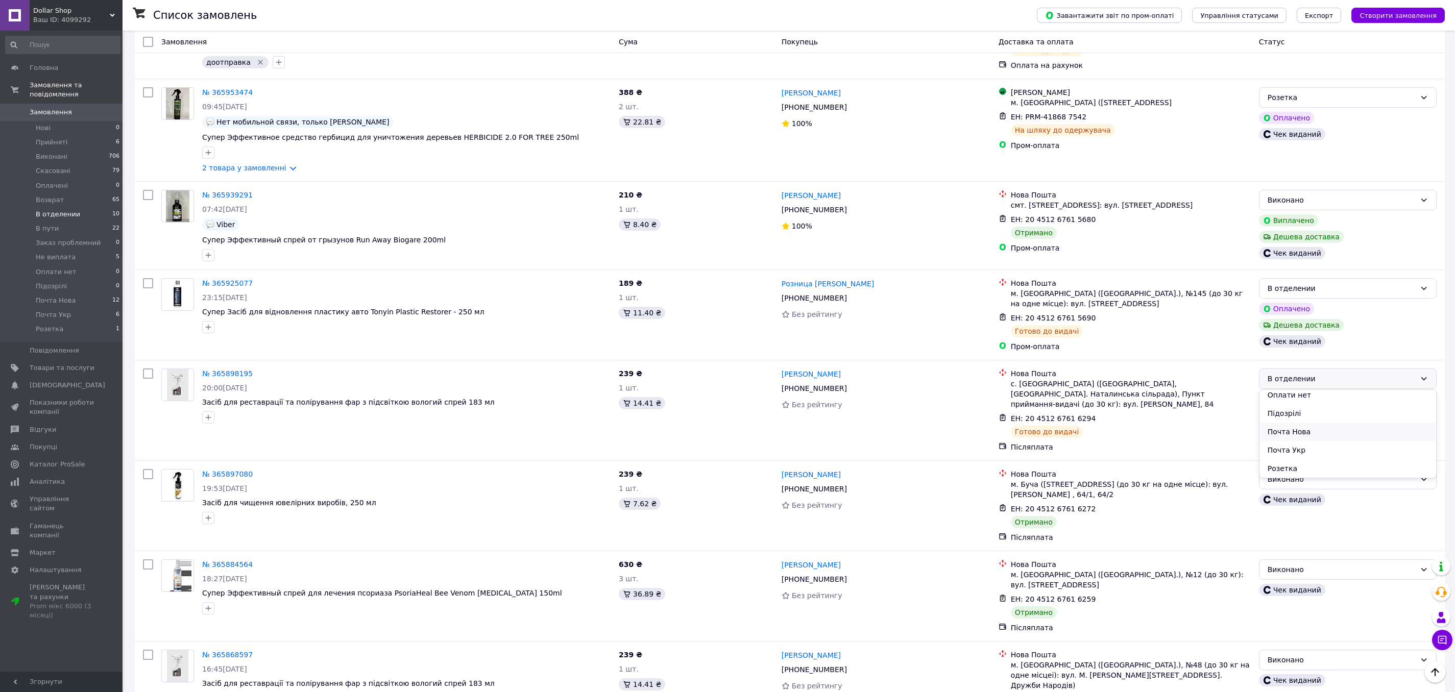
click at [1301, 430] on li "Почта Нова" at bounding box center [1348, 432] width 177 height 18
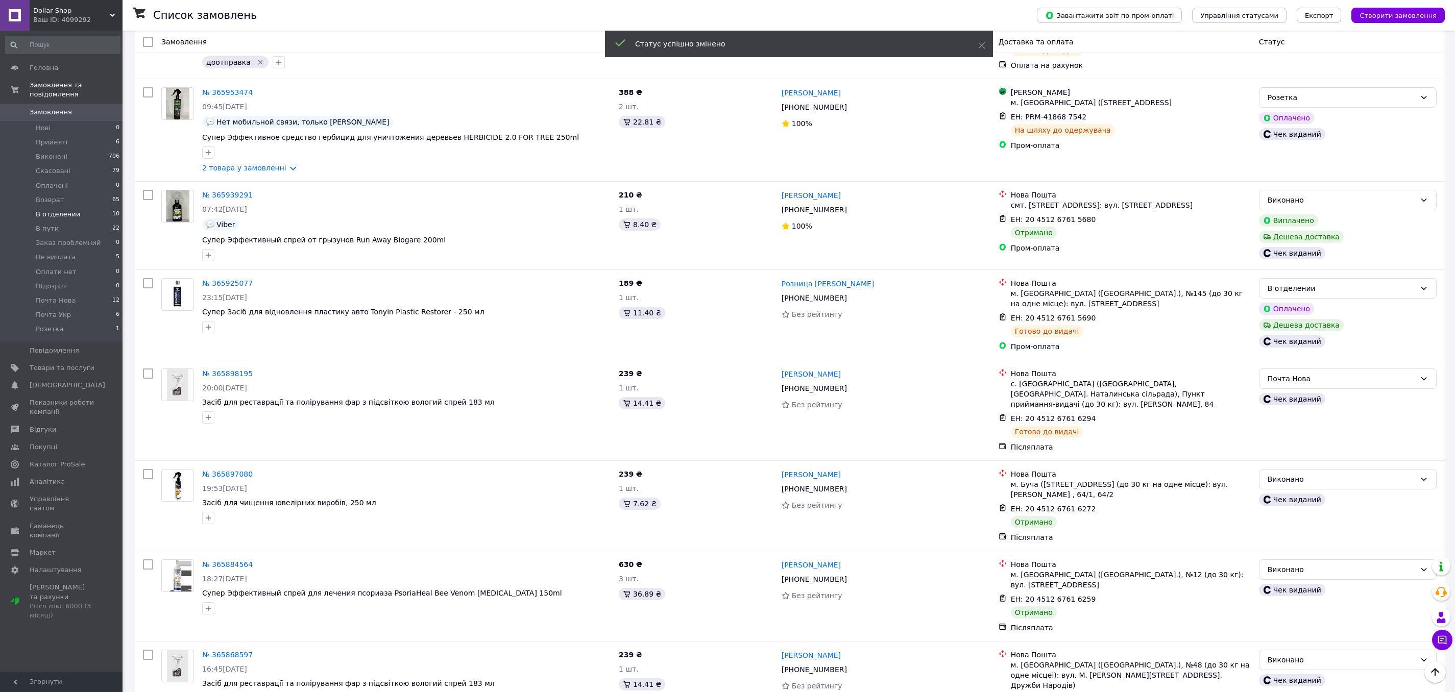
click at [1354, 288] on div "В отделении" at bounding box center [1342, 288] width 148 height 11
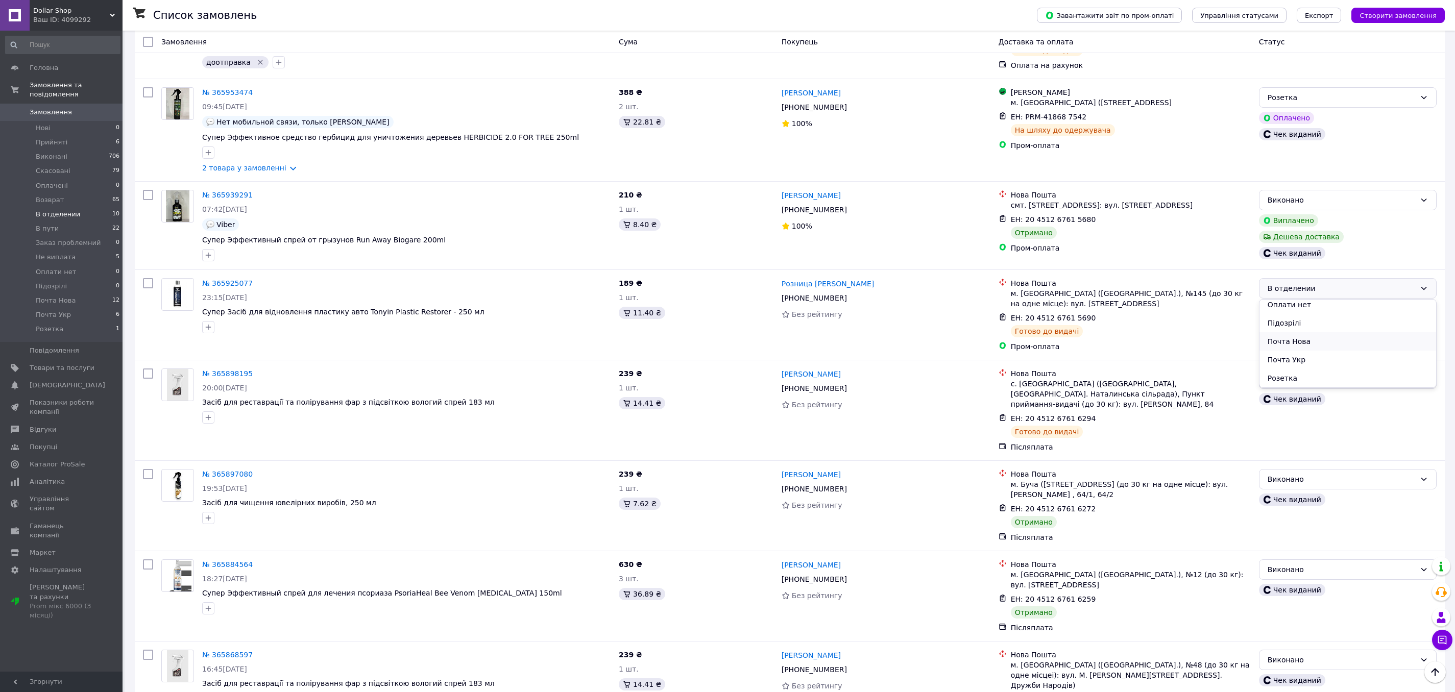
click at [1318, 341] on li "Почта Нова" at bounding box center [1348, 341] width 177 height 18
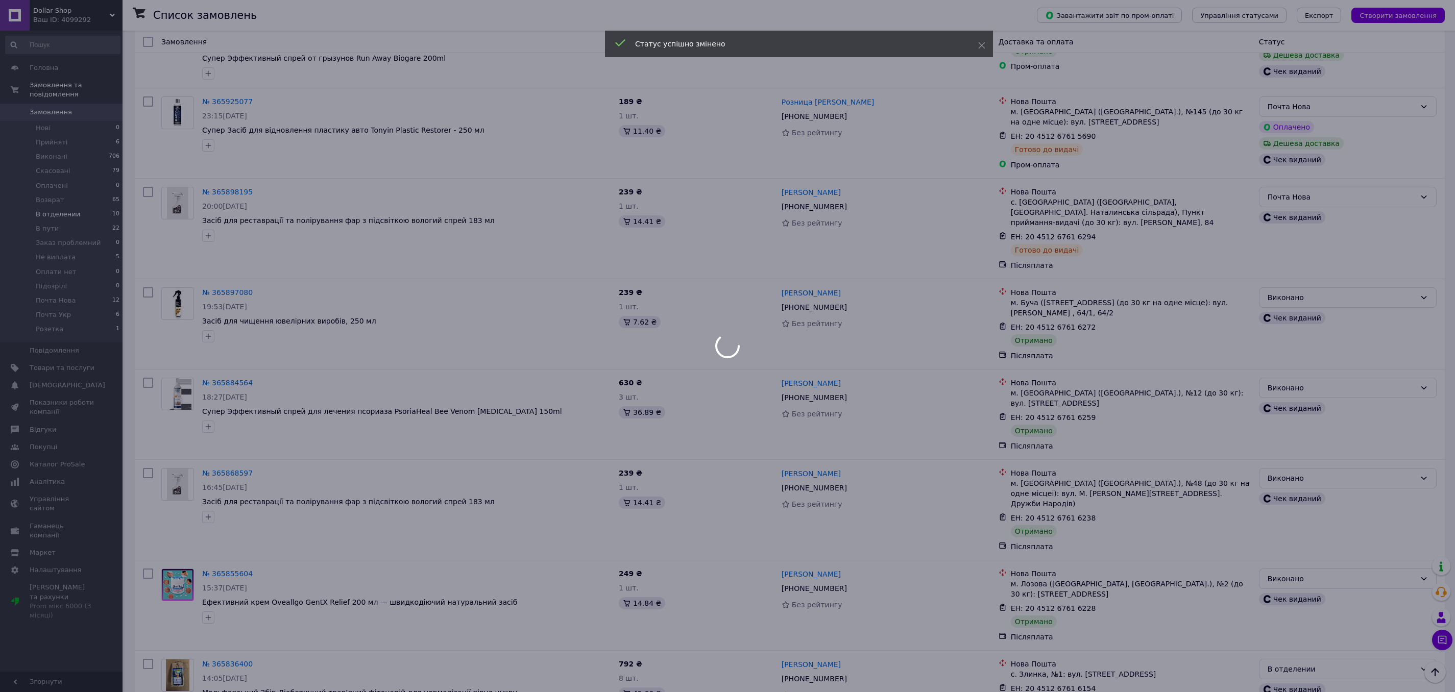
scroll to position [349, 0]
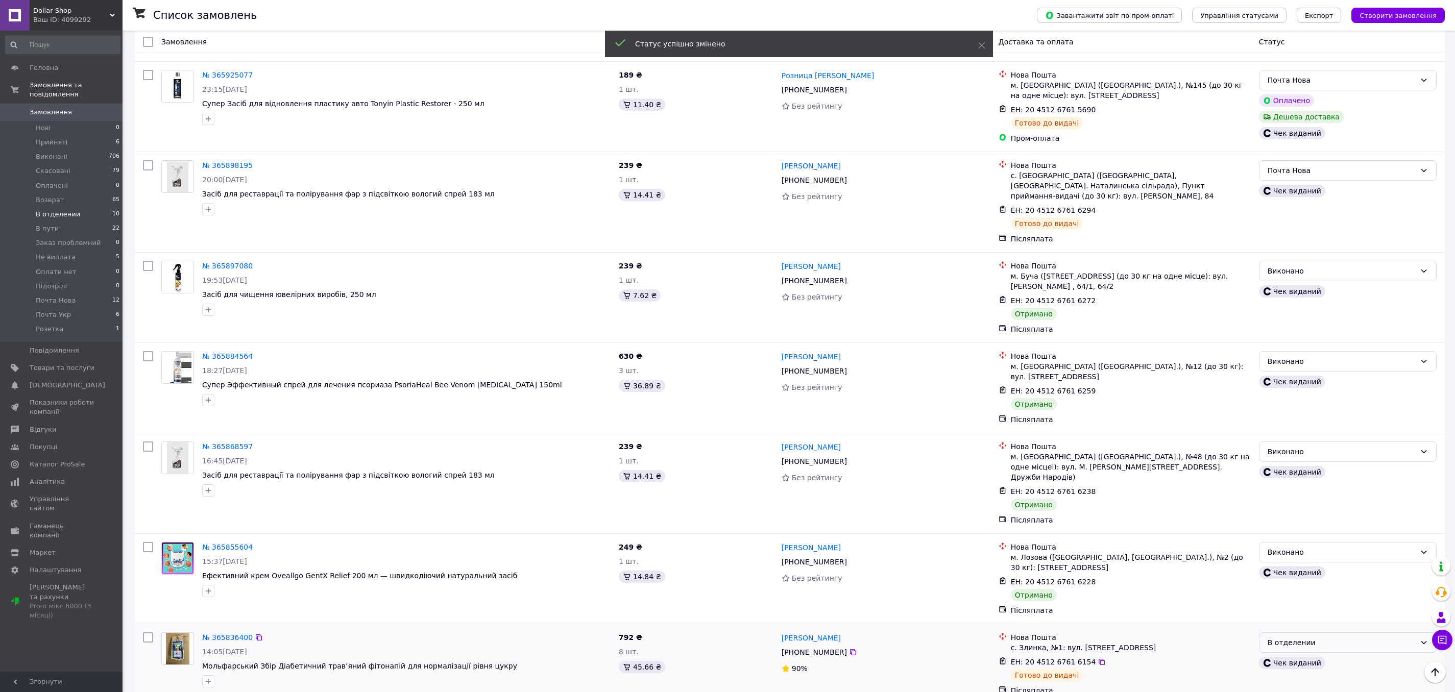
click at [1309, 637] on div "В отделении" at bounding box center [1342, 642] width 148 height 11
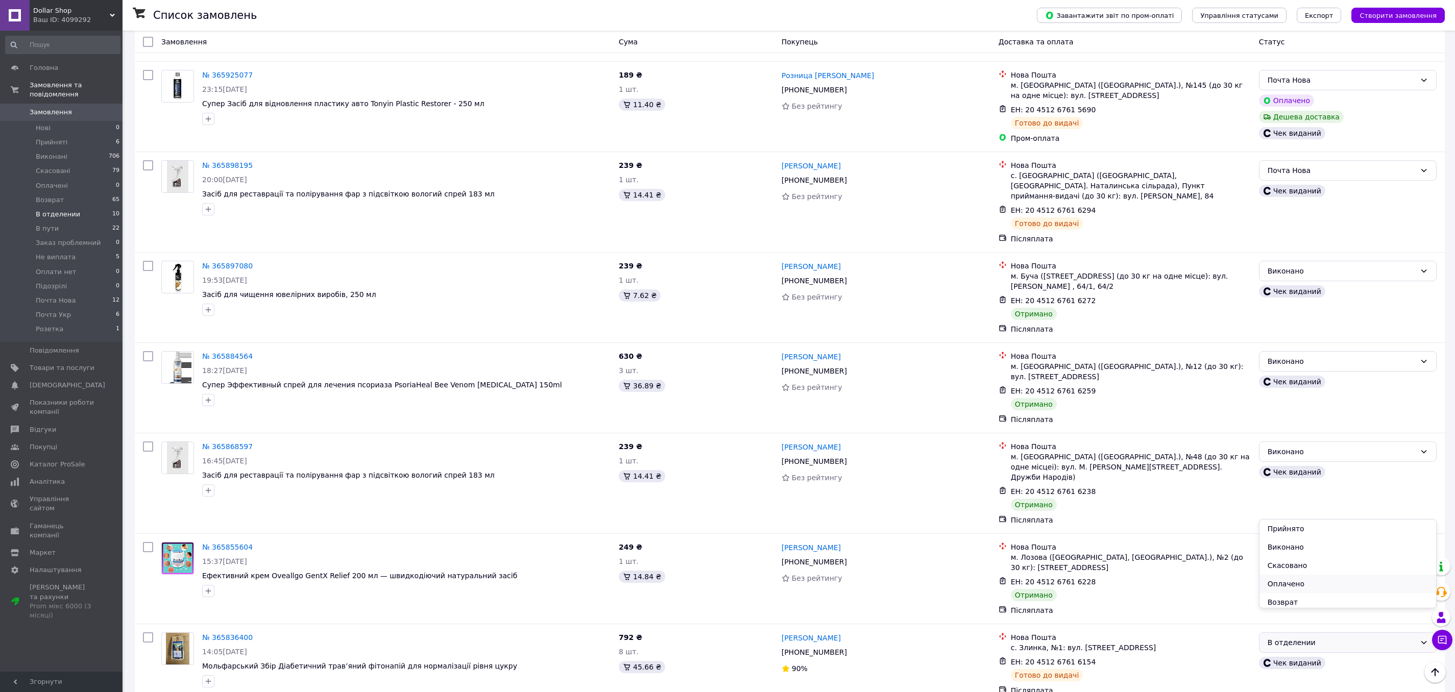
scroll to position [151, 0]
click at [1318, 557] on li "Почта Нова" at bounding box center [1348, 562] width 177 height 18
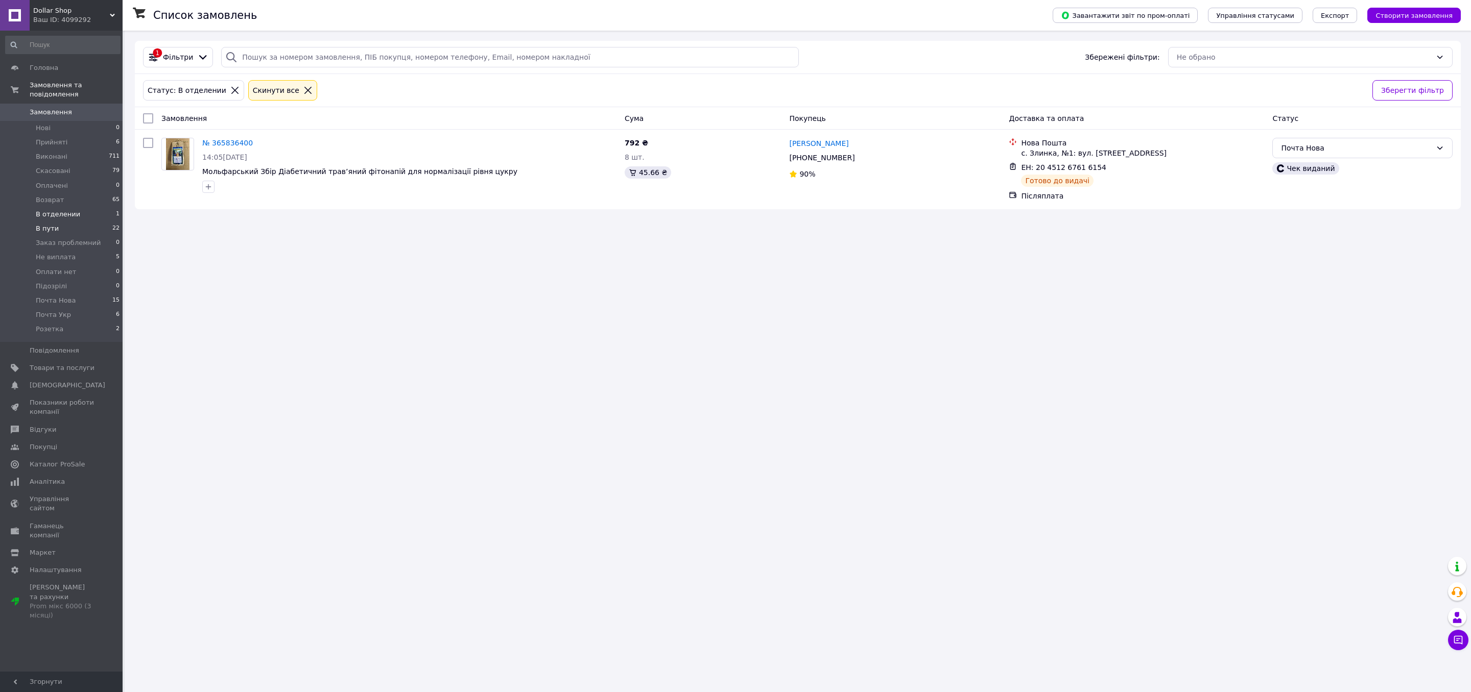
click at [94, 232] on li "В пути 22" at bounding box center [63, 229] width 126 height 14
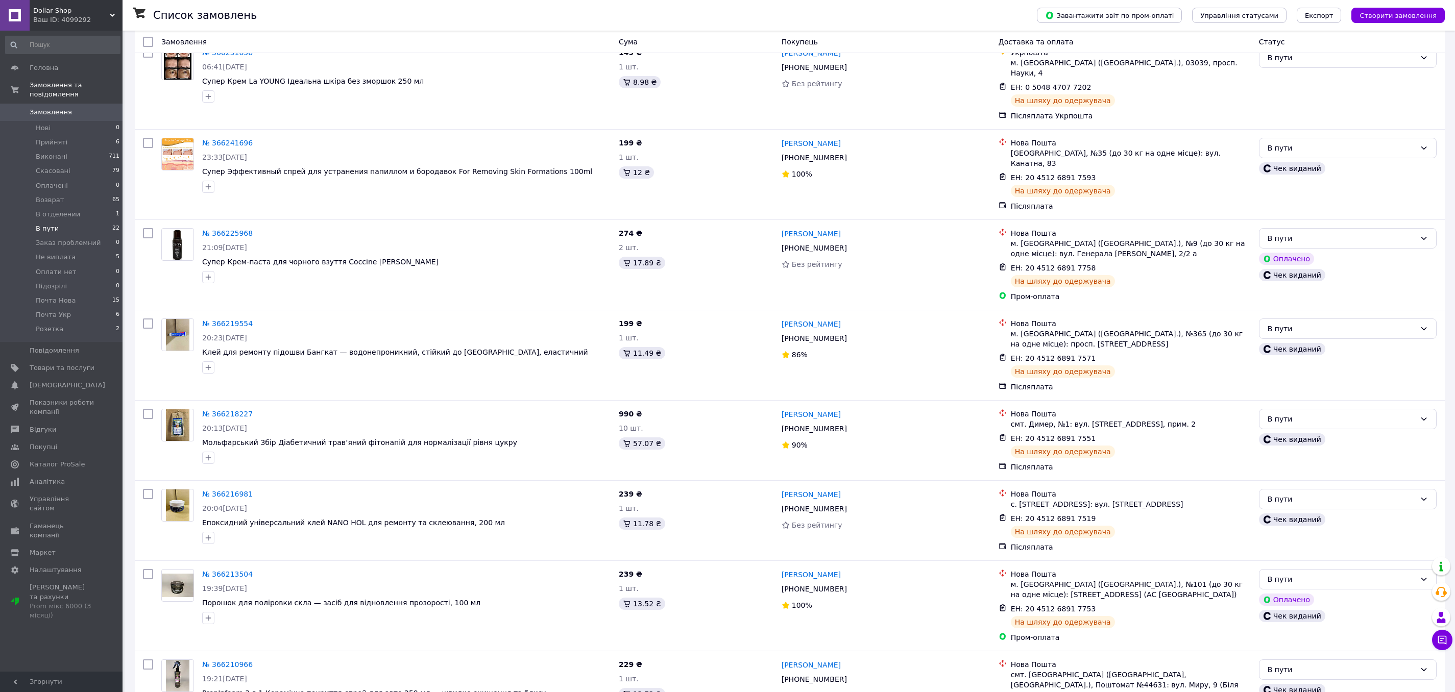
scroll to position [1364, 0]
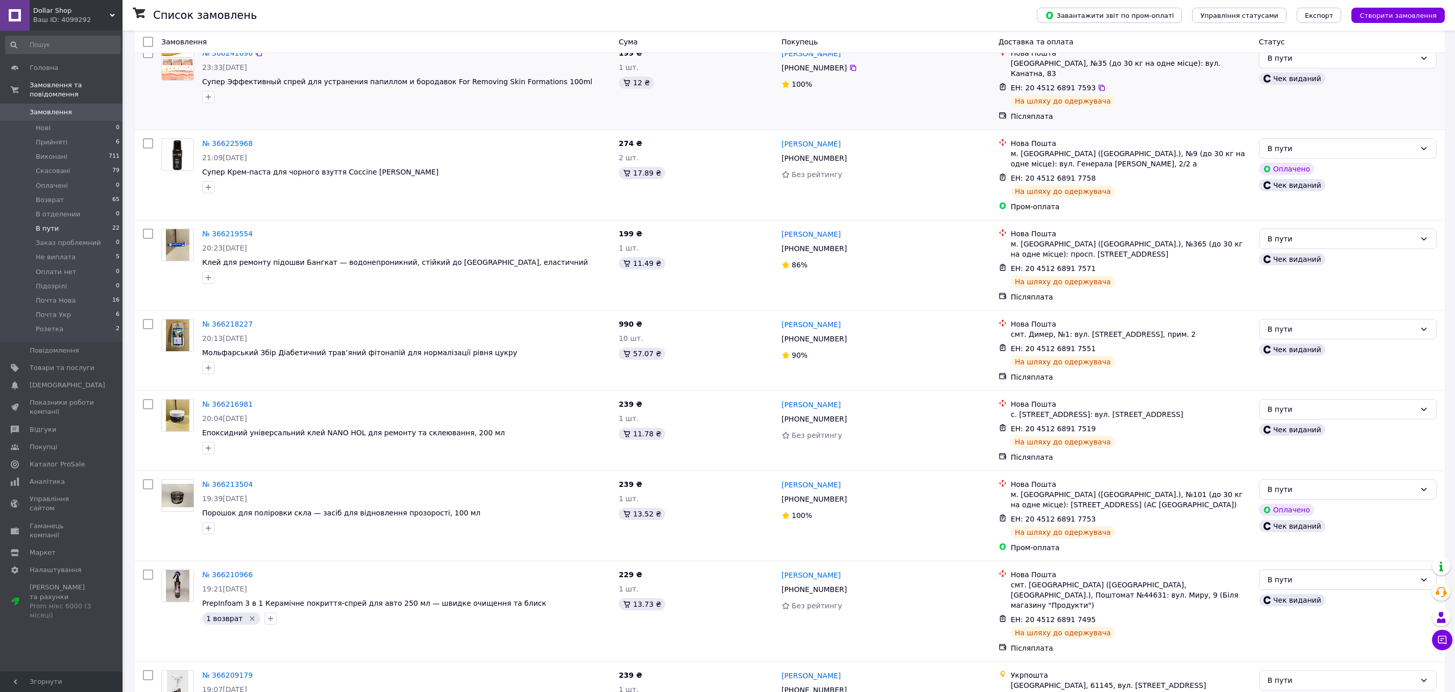
scroll to position [1364, 0]
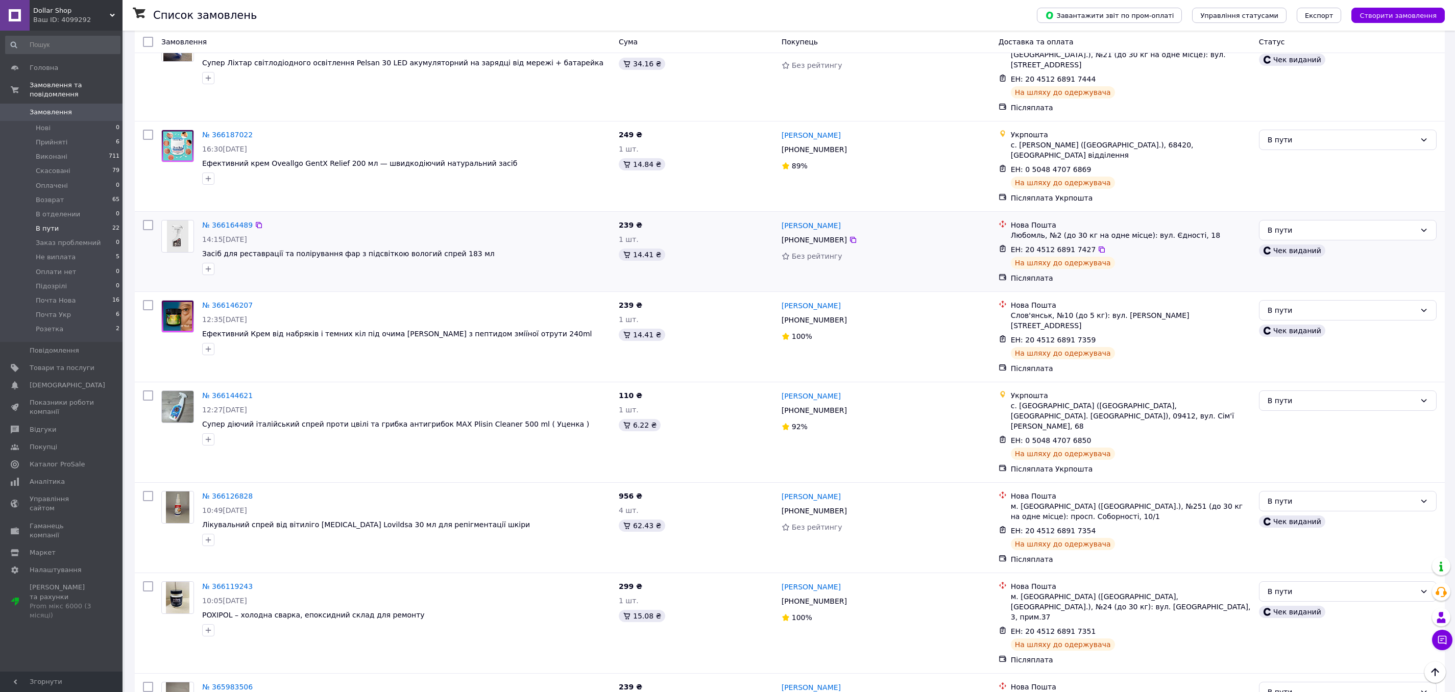
click at [149, 220] on input "checkbox" at bounding box center [148, 225] width 10 height 10
checkbox input "true"
click at [145, 300] on input "checkbox" at bounding box center [148, 305] width 10 height 10
checkbox input "true"
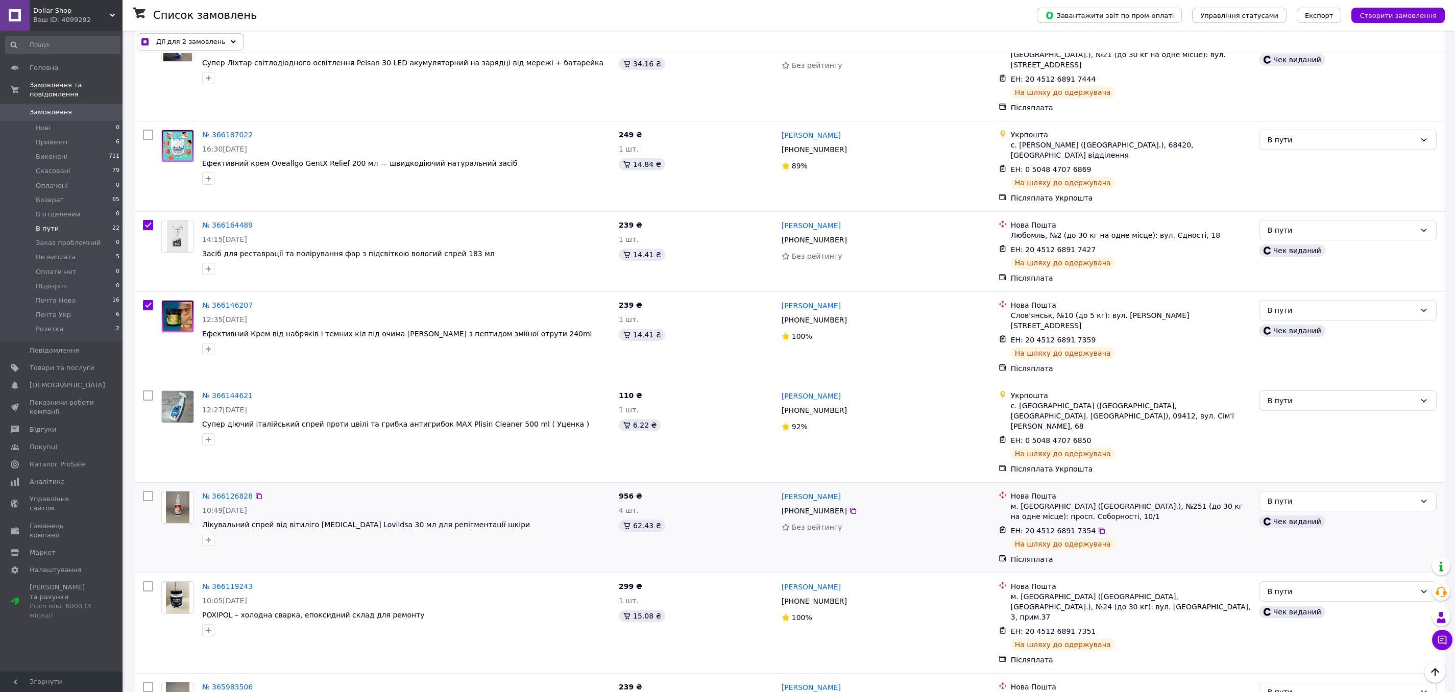
click at [149, 491] on input "checkbox" at bounding box center [148, 496] width 10 height 10
checkbox input "true"
click at [145, 582] on input "checkbox" at bounding box center [148, 587] width 10 height 10
checkbox input "true"
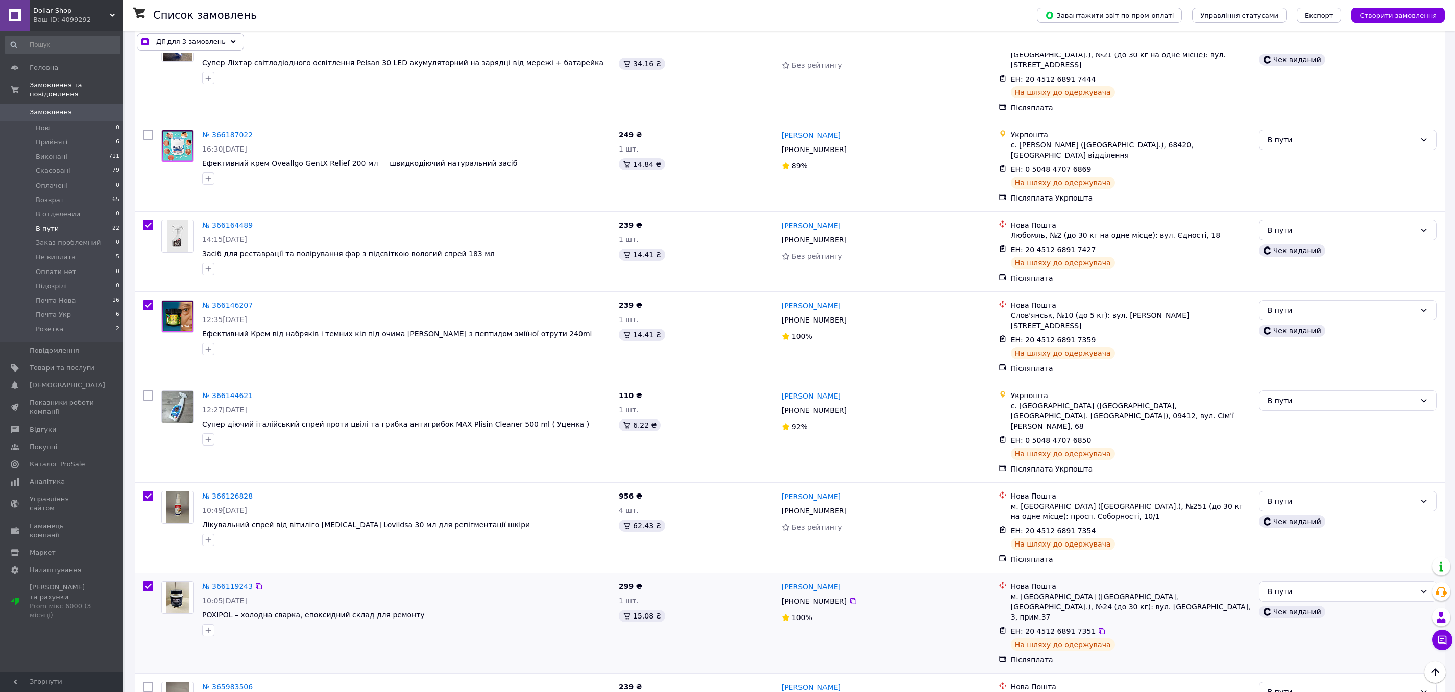
checkbox input "true"
click at [148, 682] on input "checkbox" at bounding box center [148, 687] width 10 height 10
checkbox input "true"
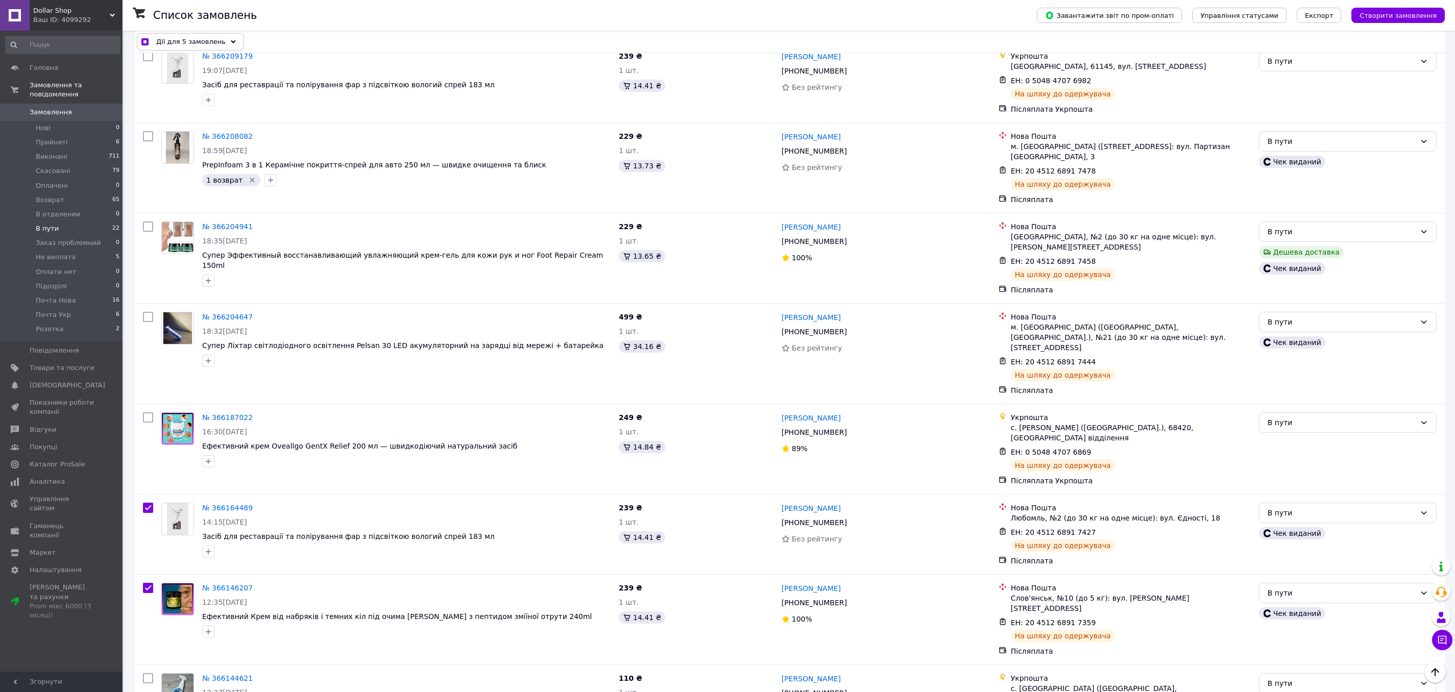
scroll to position [1078, 0]
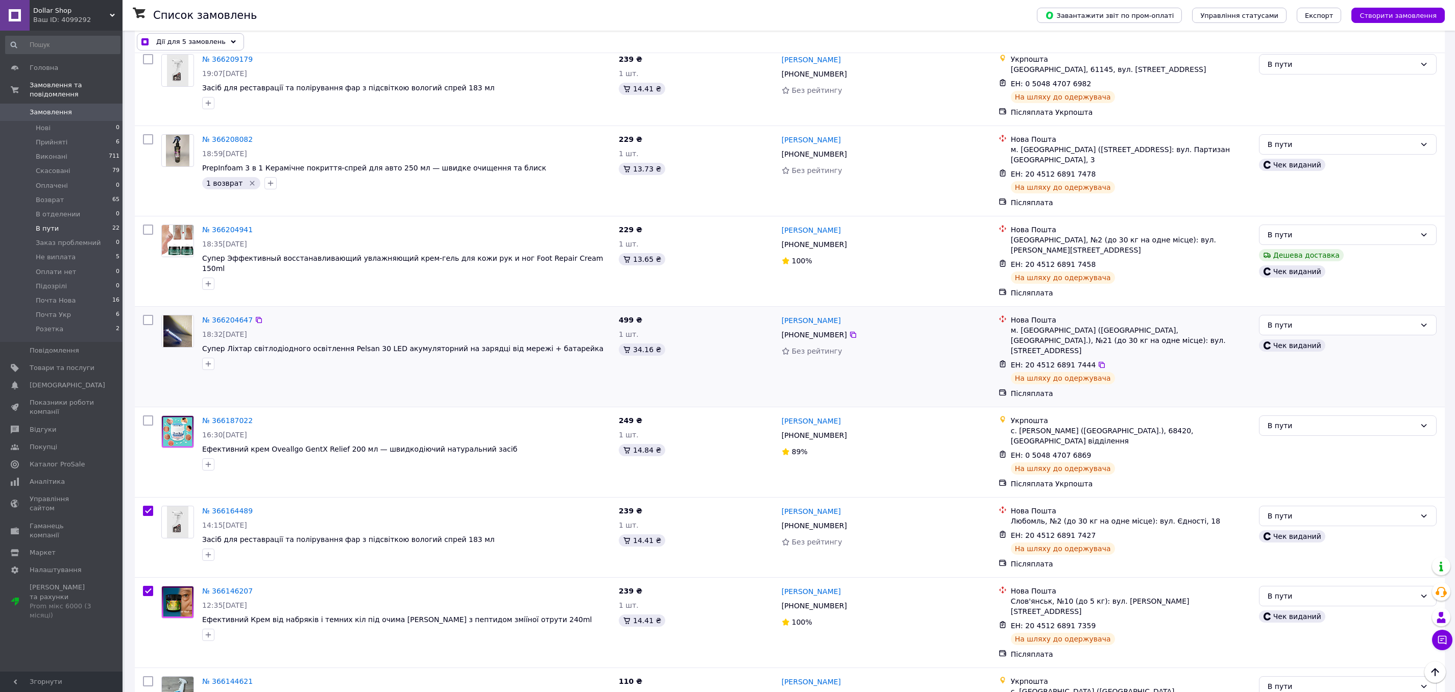
click at [143, 315] on input "checkbox" at bounding box center [148, 320] width 10 height 10
checkbox input "true"
click at [149, 225] on input "checkbox" at bounding box center [148, 230] width 10 height 10
checkbox input "true"
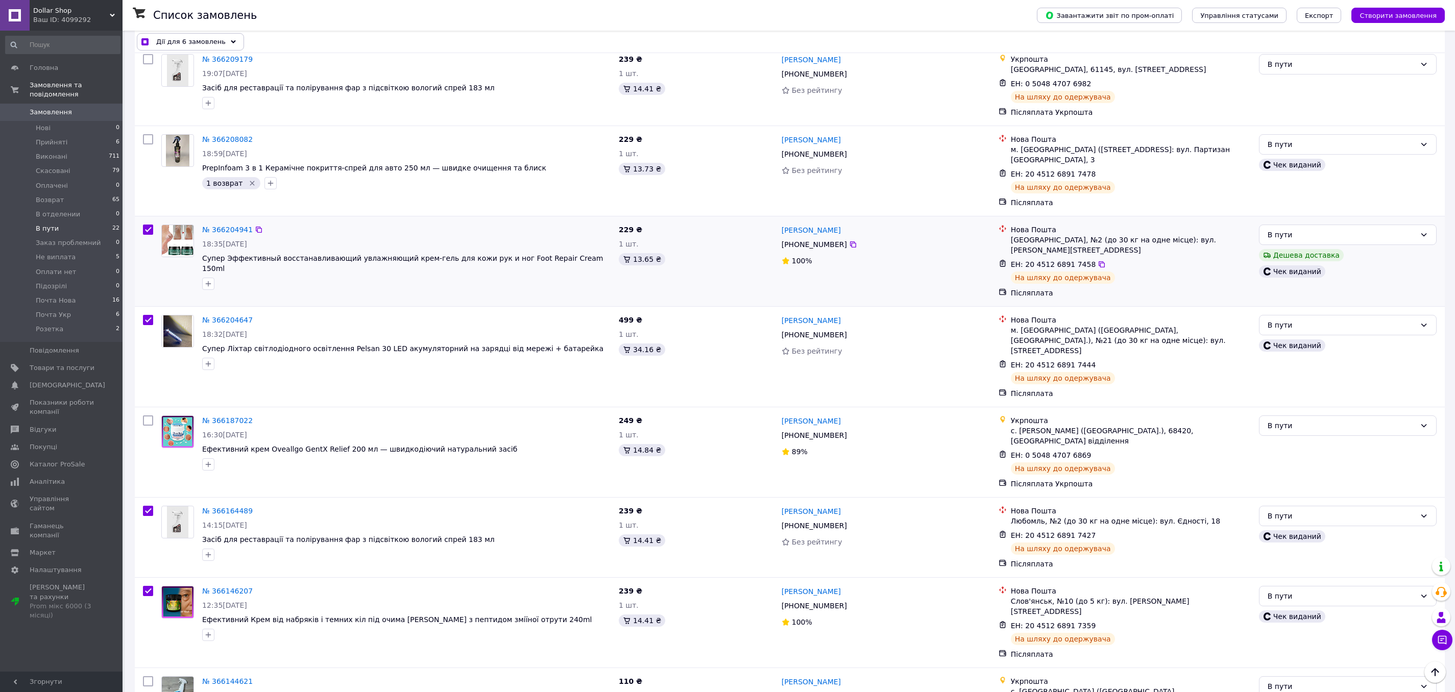
checkbox input "true"
click at [148, 134] on input "checkbox" at bounding box center [148, 139] width 10 height 10
checkbox input "true"
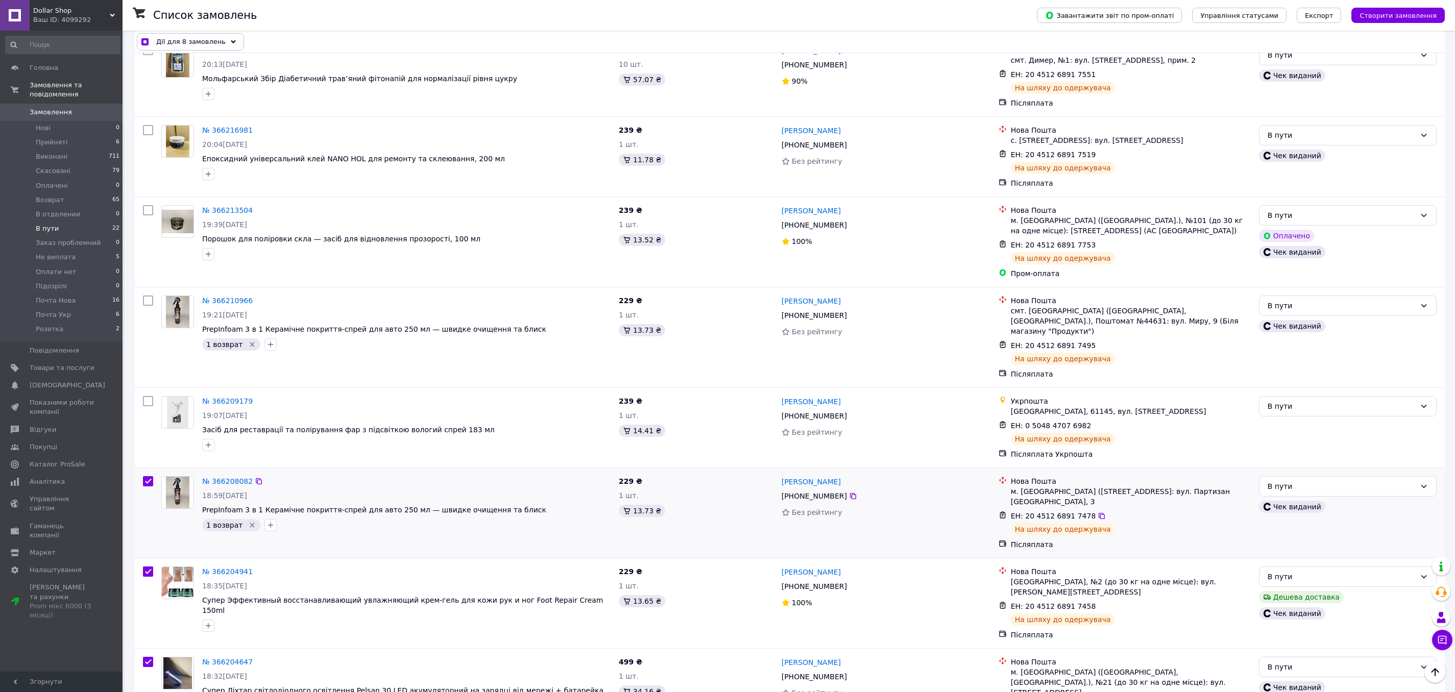
scroll to position [735, 0]
click at [145, 297] on input "checkbox" at bounding box center [148, 302] width 10 height 10
checkbox input "true"
click at [149, 206] on input "checkbox" at bounding box center [148, 211] width 10 height 10
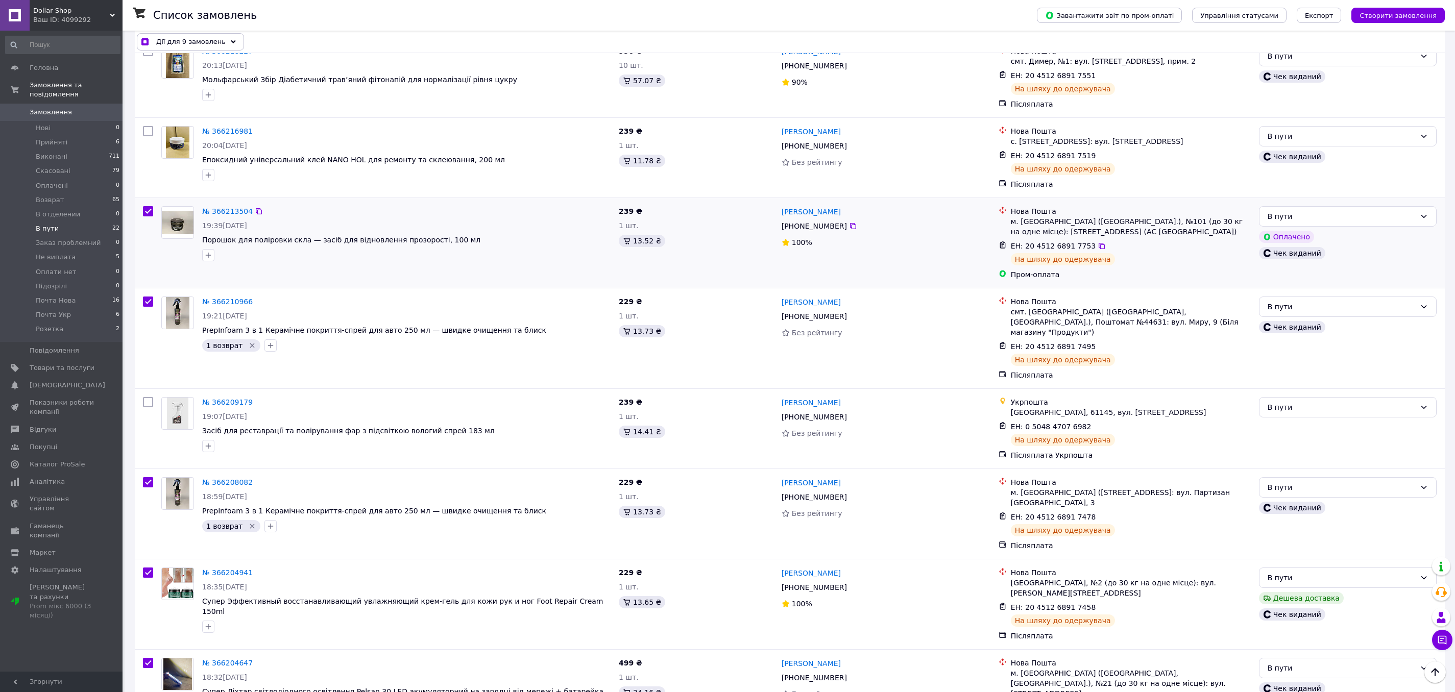
checkbox input "true"
click at [148, 126] on input "checkbox" at bounding box center [148, 131] width 10 height 10
checkbox input "true"
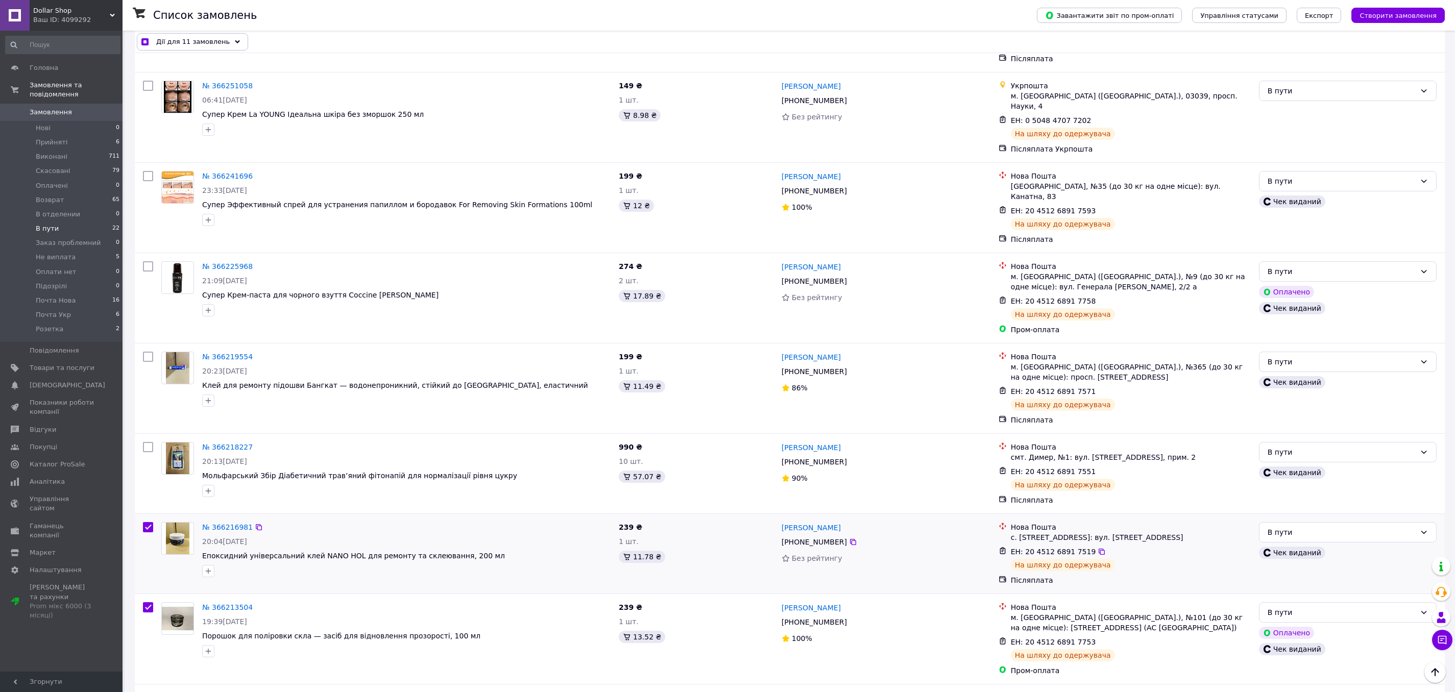
scroll to position [334, 0]
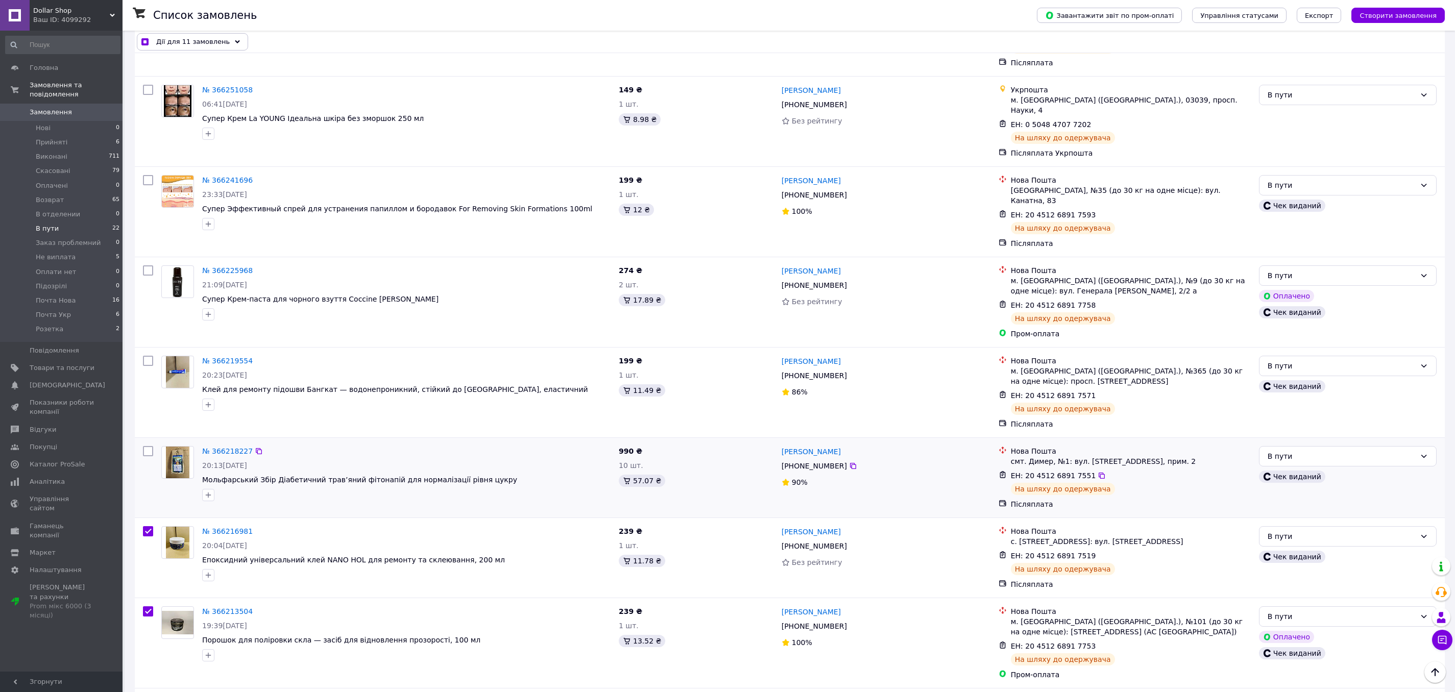
click at [149, 446] on input "checkbox" at bounding box center [148, 451] width 10 height 10
checkbox input "true"
click at [145, 356] on input "checkbox" at bounding box center [148, 361] width 10 height 10
checkbox input "true"
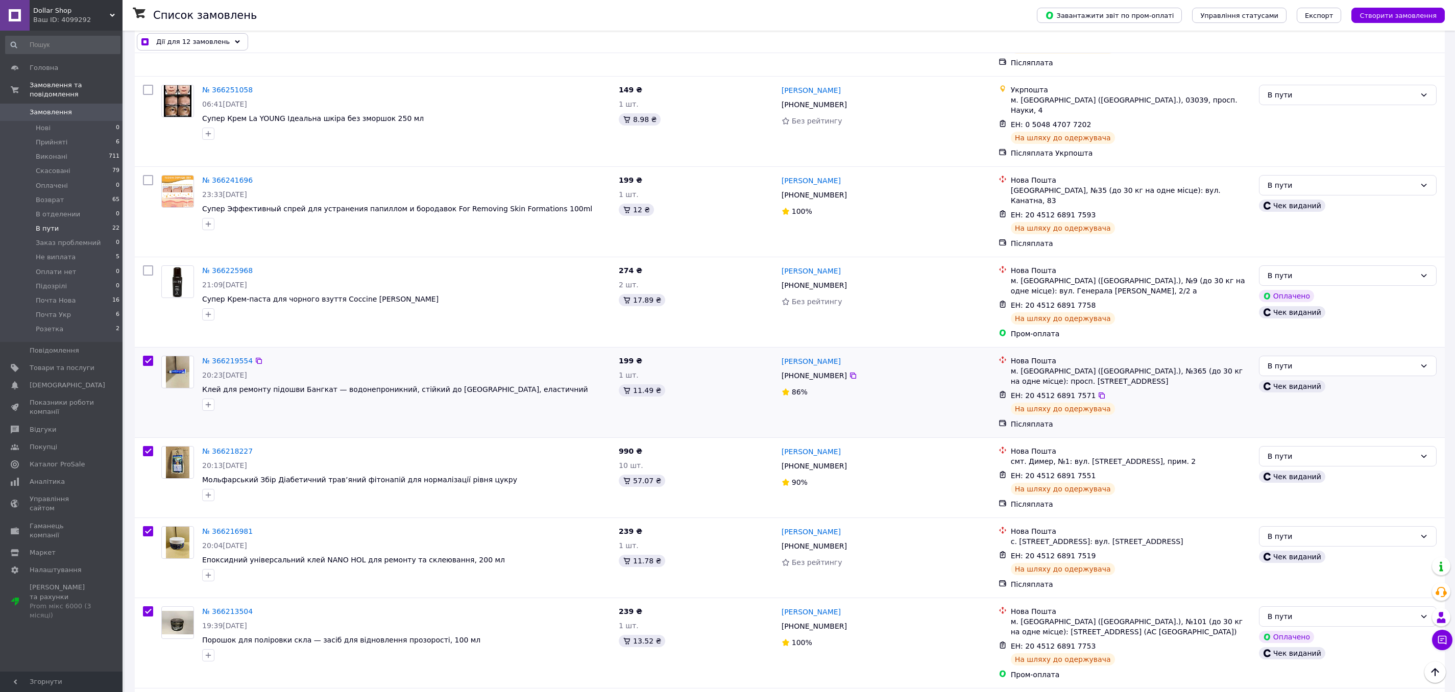
checkbox input "true"
click at [147, 266] on input "checkbox" at bounding box center [148, 271] width 10 height 10
checkbox input "true"
click at [147, 175] on input "checkbox" at bounding box center [148, 180] width 10 height 10
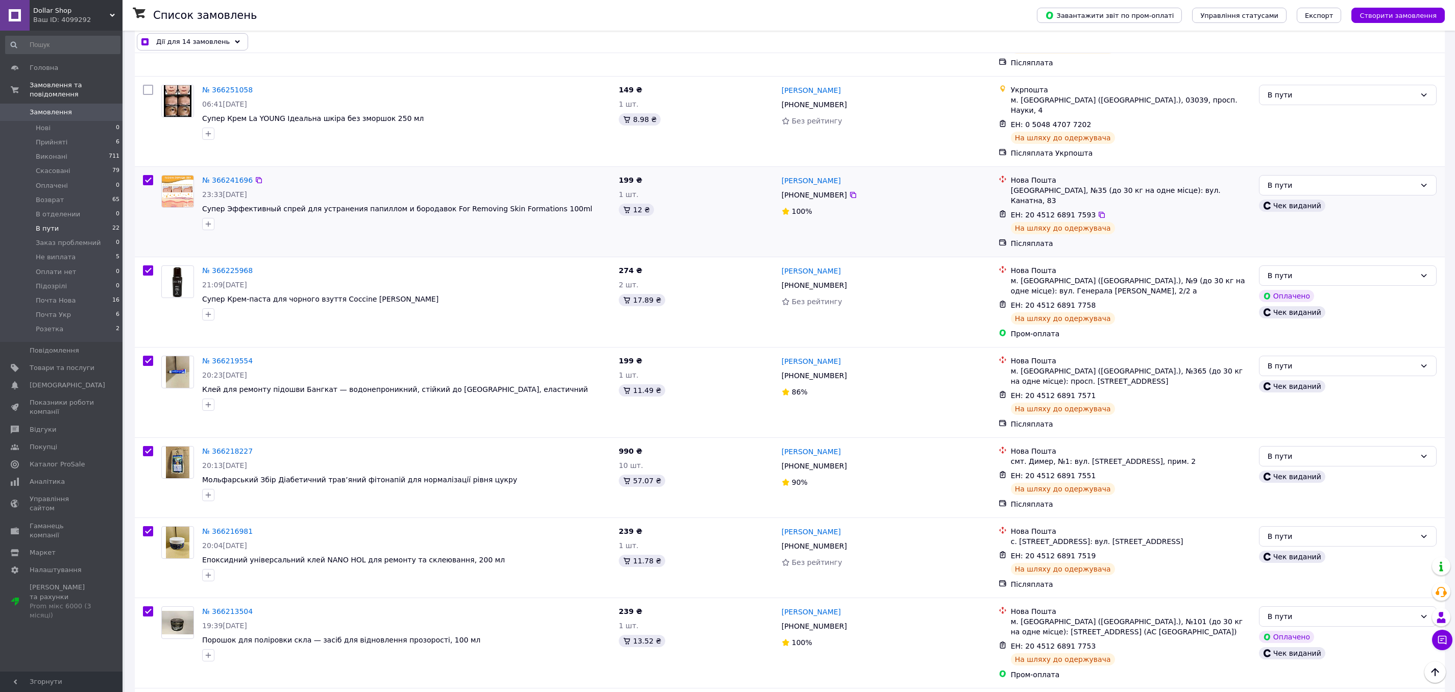
checkbox input "true"
click at [147, 85] on input "checkbox" at bounding box center [148, 90] width 10 height 10
checkbox input "true"
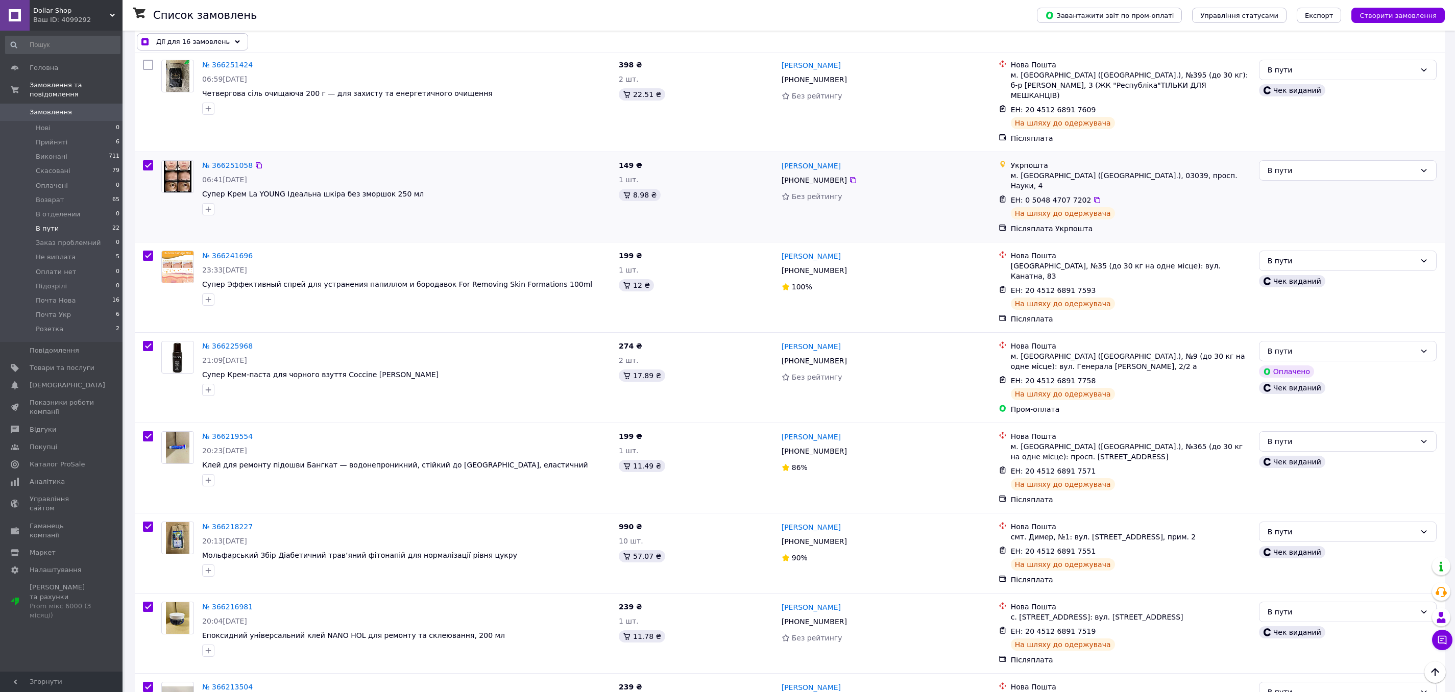
scroll to position [246, 0]
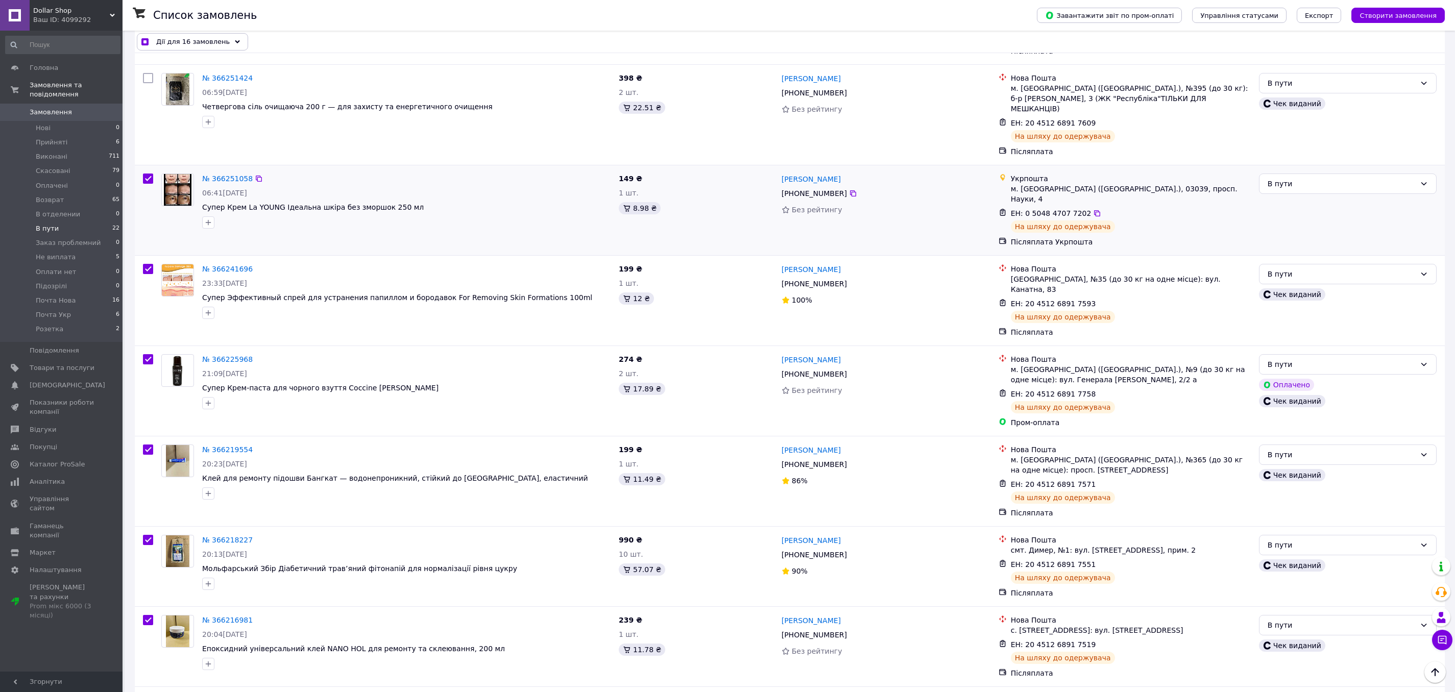
click at [150, 174] on input "checkbox" at bounding box center [148, 179] width 10 height 10
checkbox input "false"
checkbox input "true"
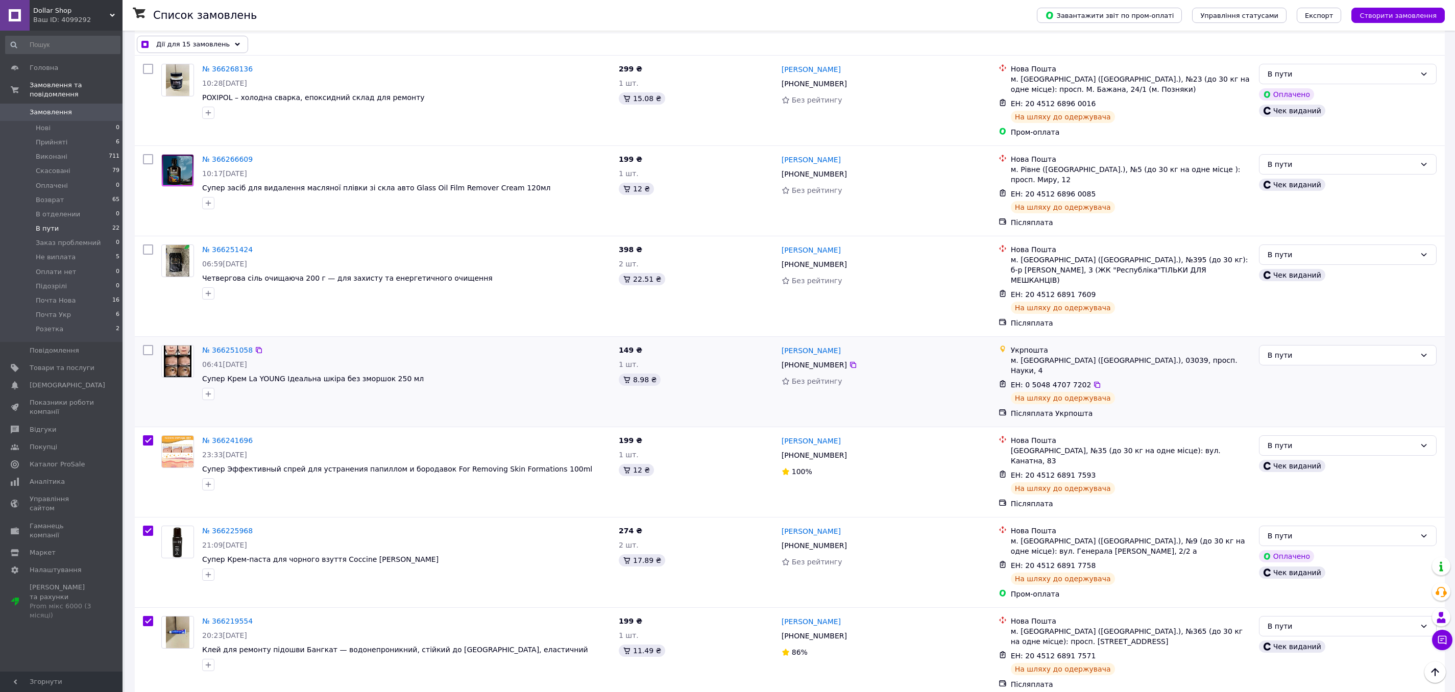
scroll to position [54, 0]
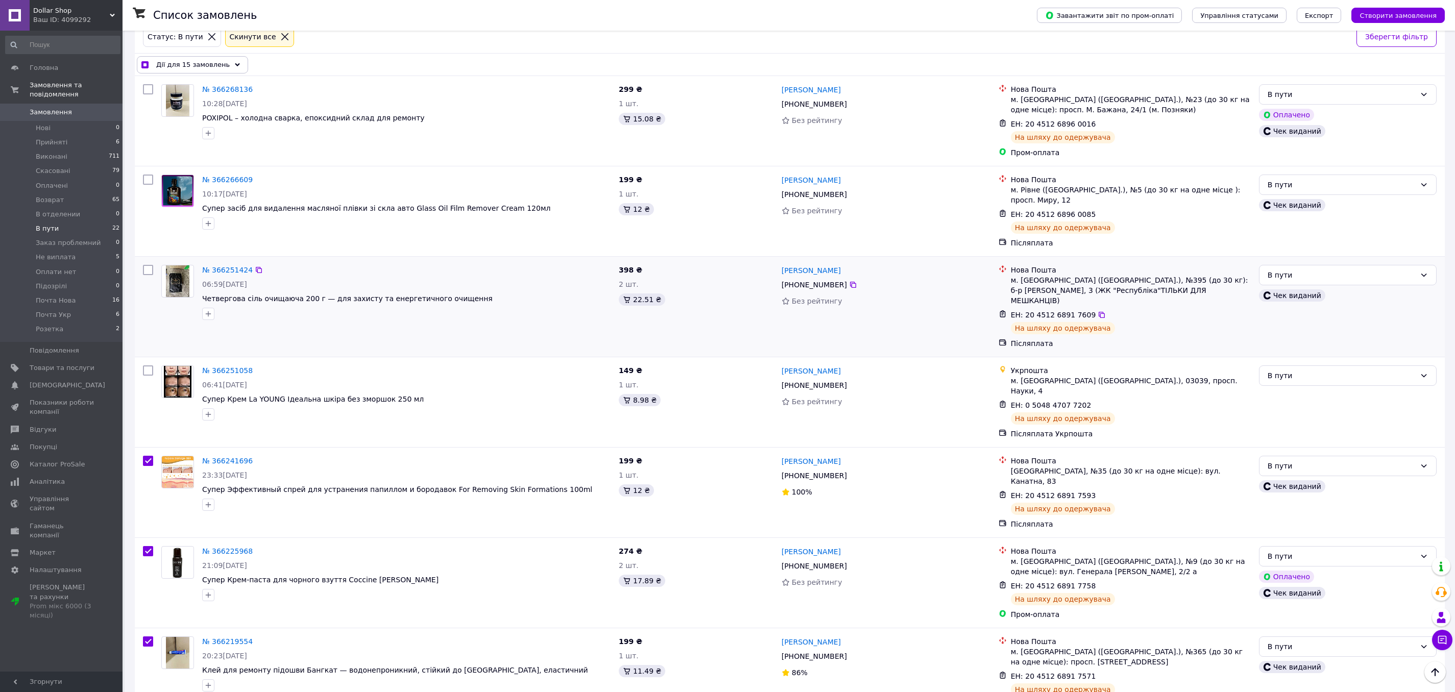
click at [149, 269] on input "checkbox" at bounding box center [148, 270] width 10 height 10
checkbox input "true"
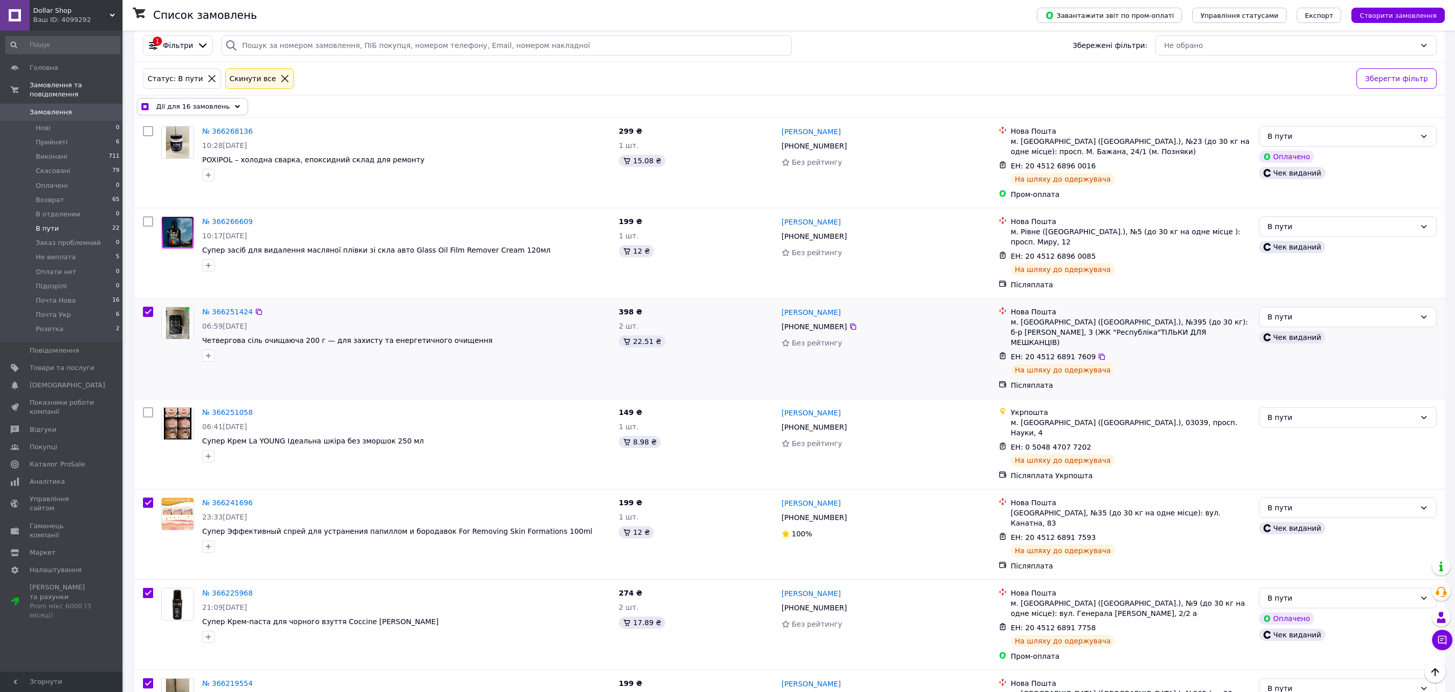
scroll to position [0, 0]
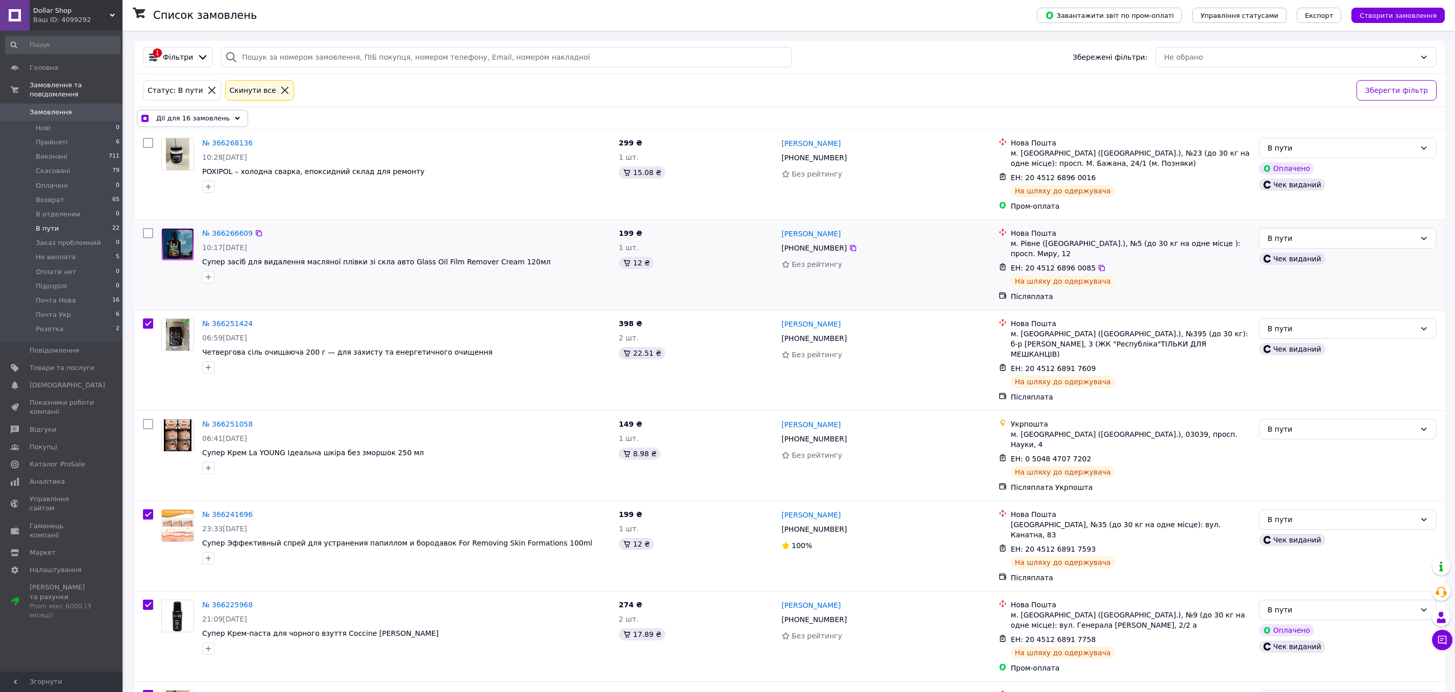
click at [149, 234] on input "checkbox" at bounding box center [148, 233] width 10 height 10
checkbox input "true"
click at [148, 143] on input "checkbox" at bounding box center [148, 143] width 10 height 10
checkbox input "true"
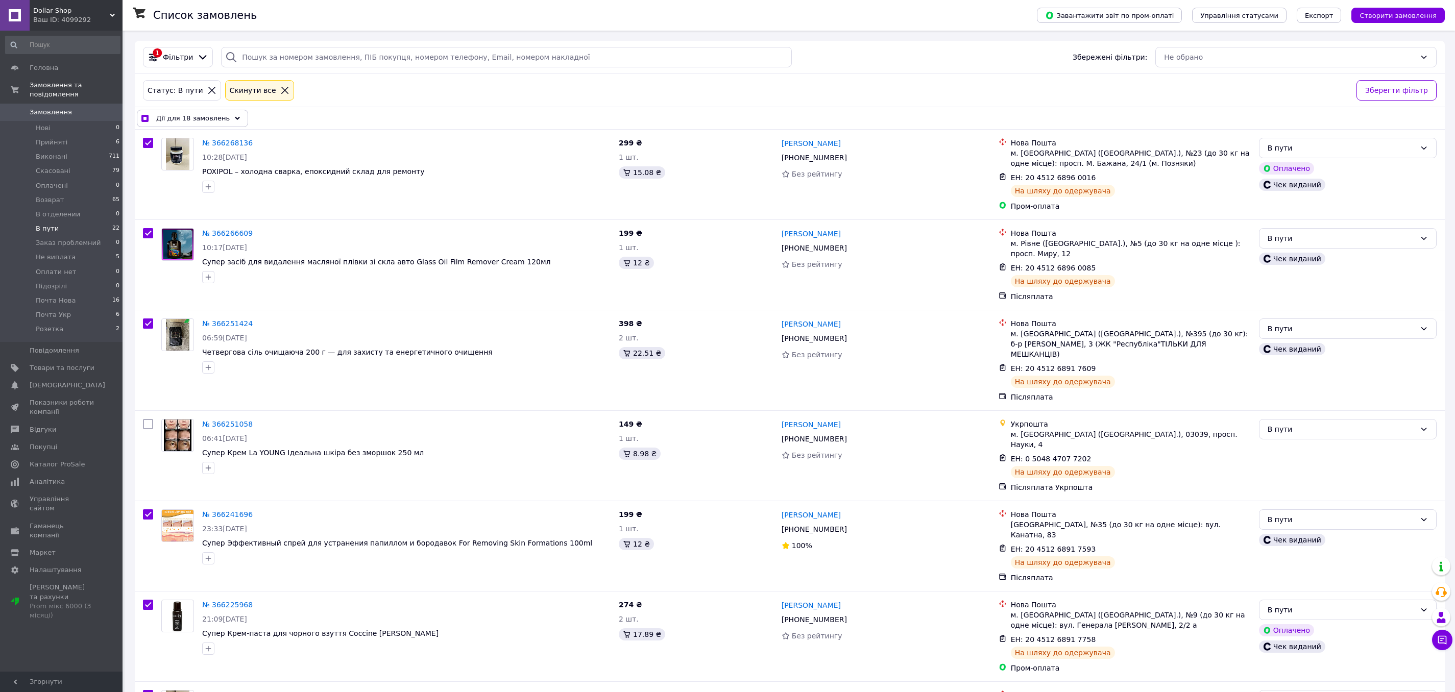
click at [199, 119] on span "Дії для 18 замовлень" at bounding box center [193, 118] width 74 height 10
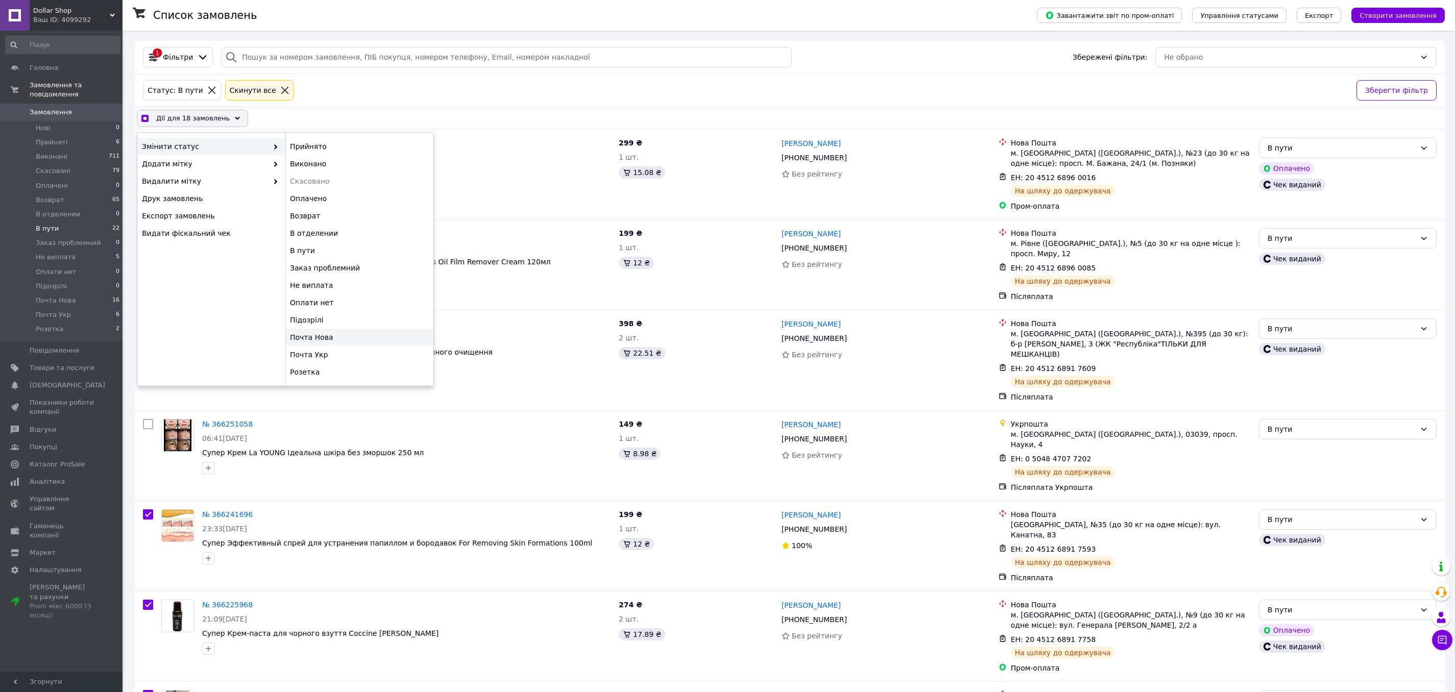
checkbox input "true"
click at [334, 332] on div "Почта Нова" at bounding box center [359, 337] width 148 height 17
checkbox input "false"
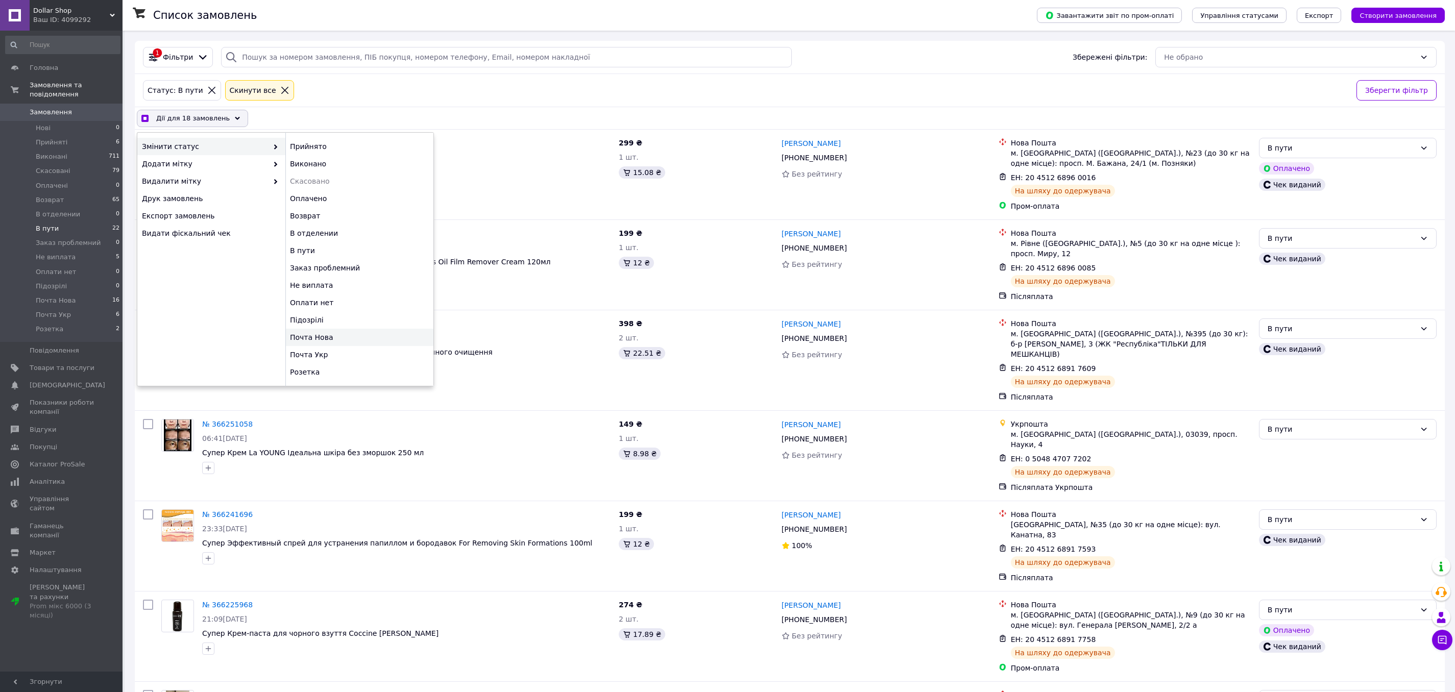
checkbox input "false"
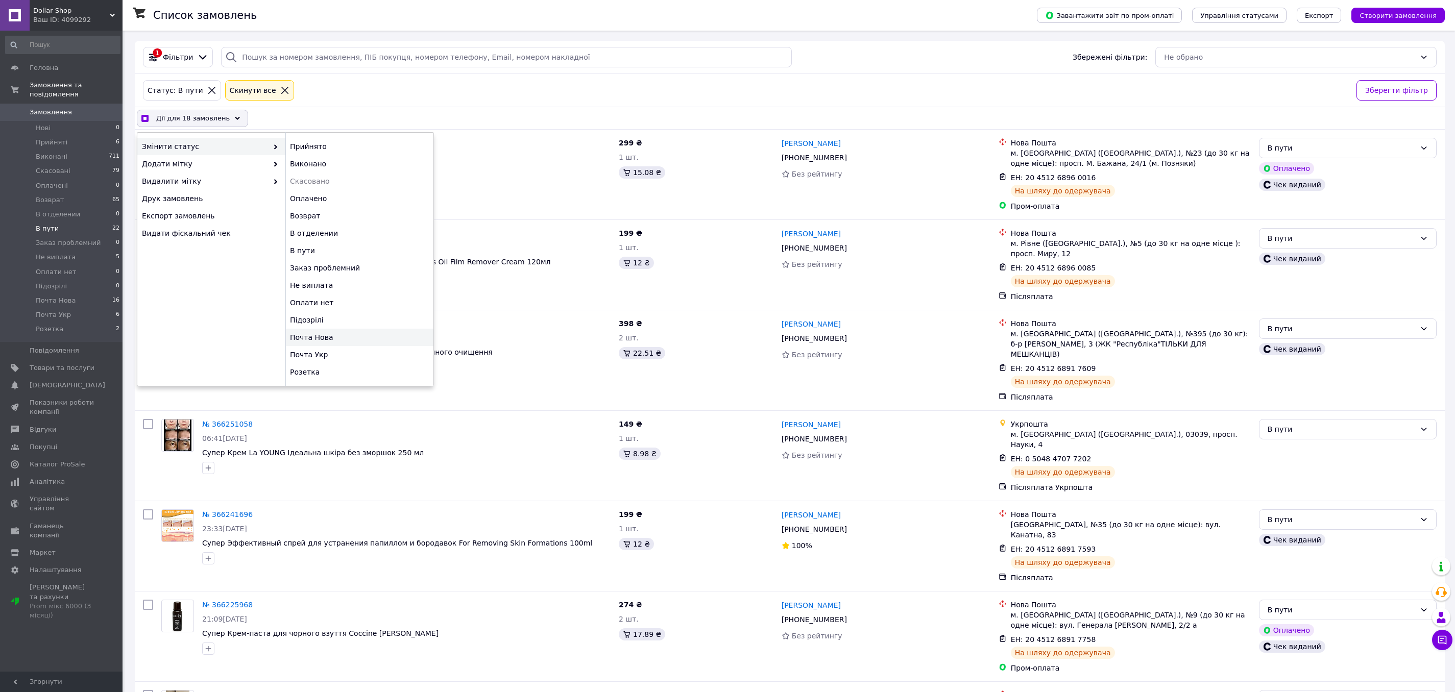
checkbox input "false"
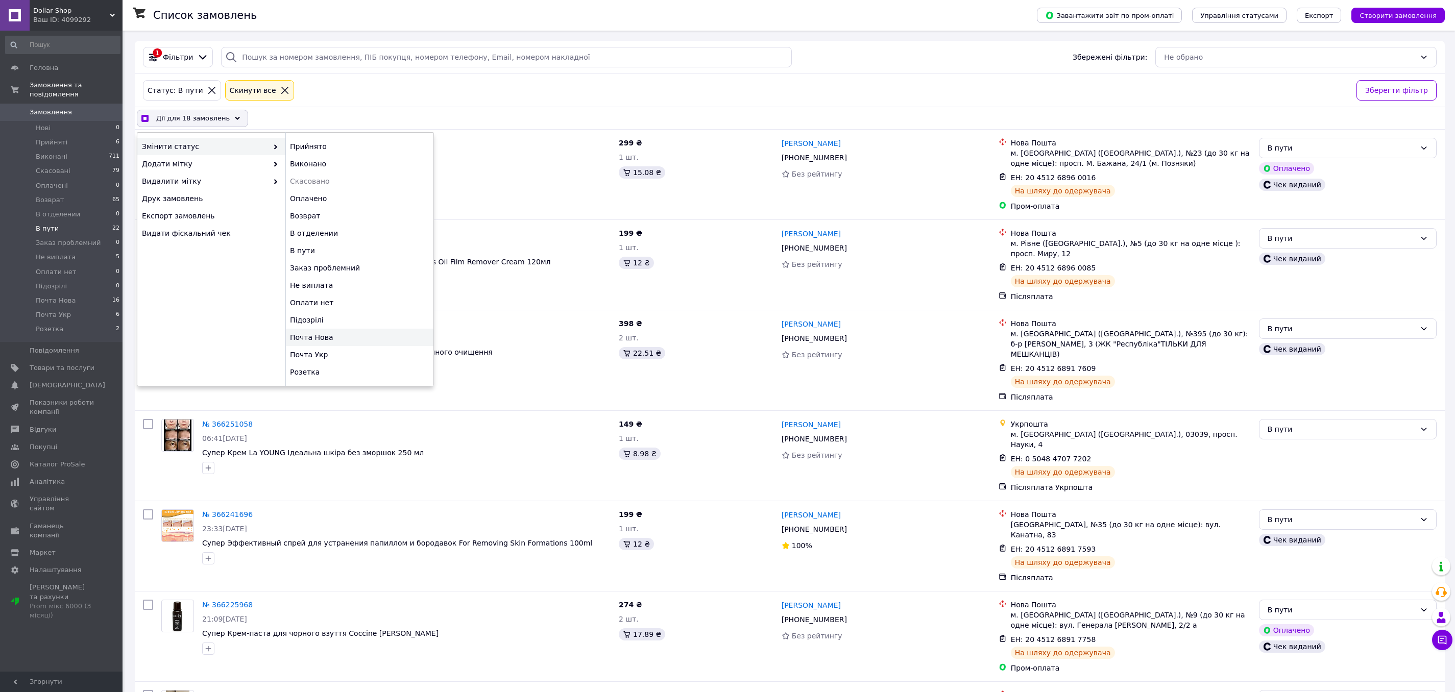
checkbox input "false"
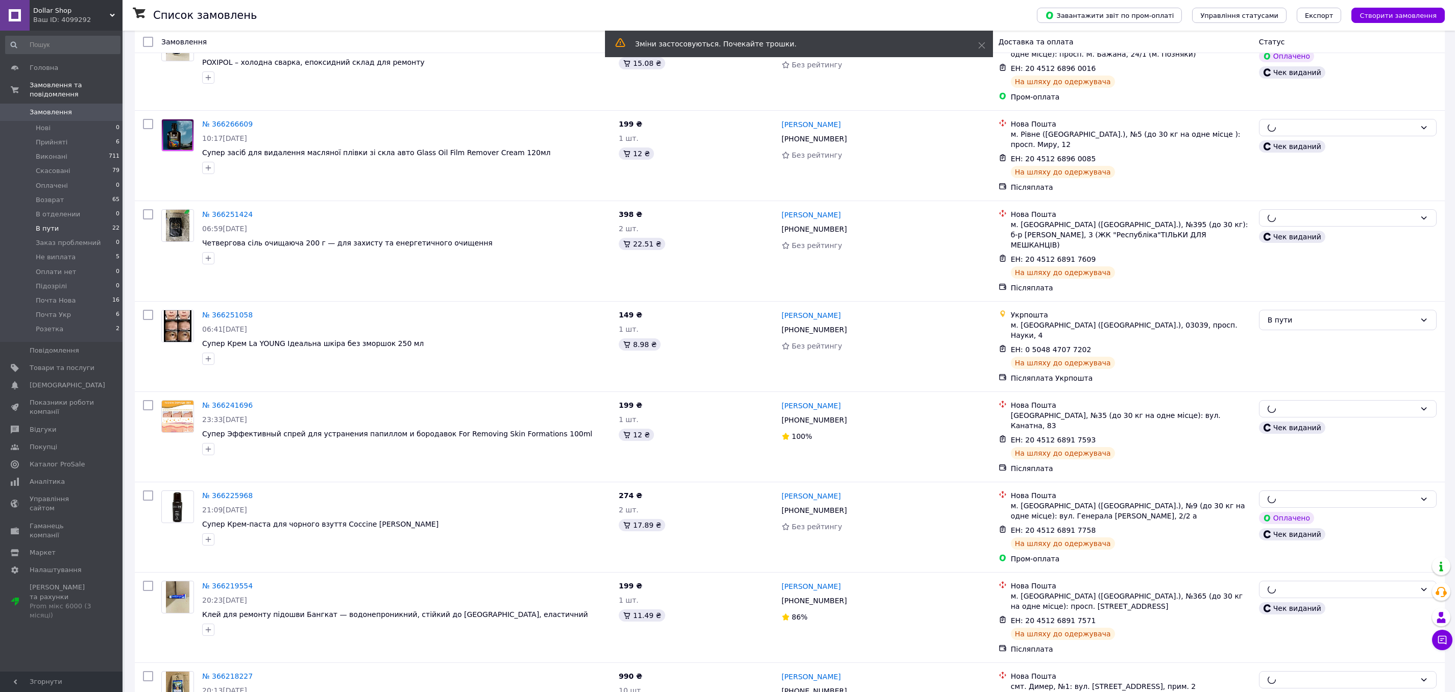
scroll to position [118, 0]
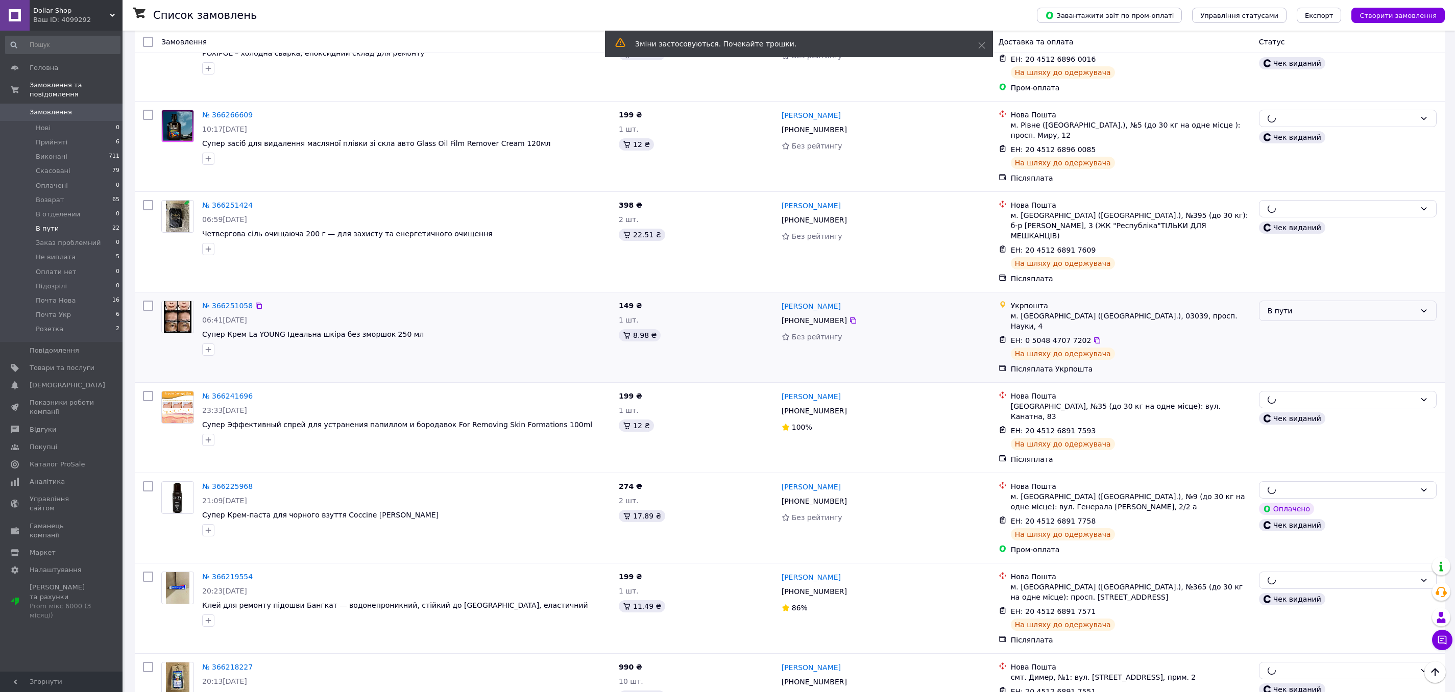
click at [1292, 305] on div "В пути" at bounding box center [1342, 310] width 148 height 11
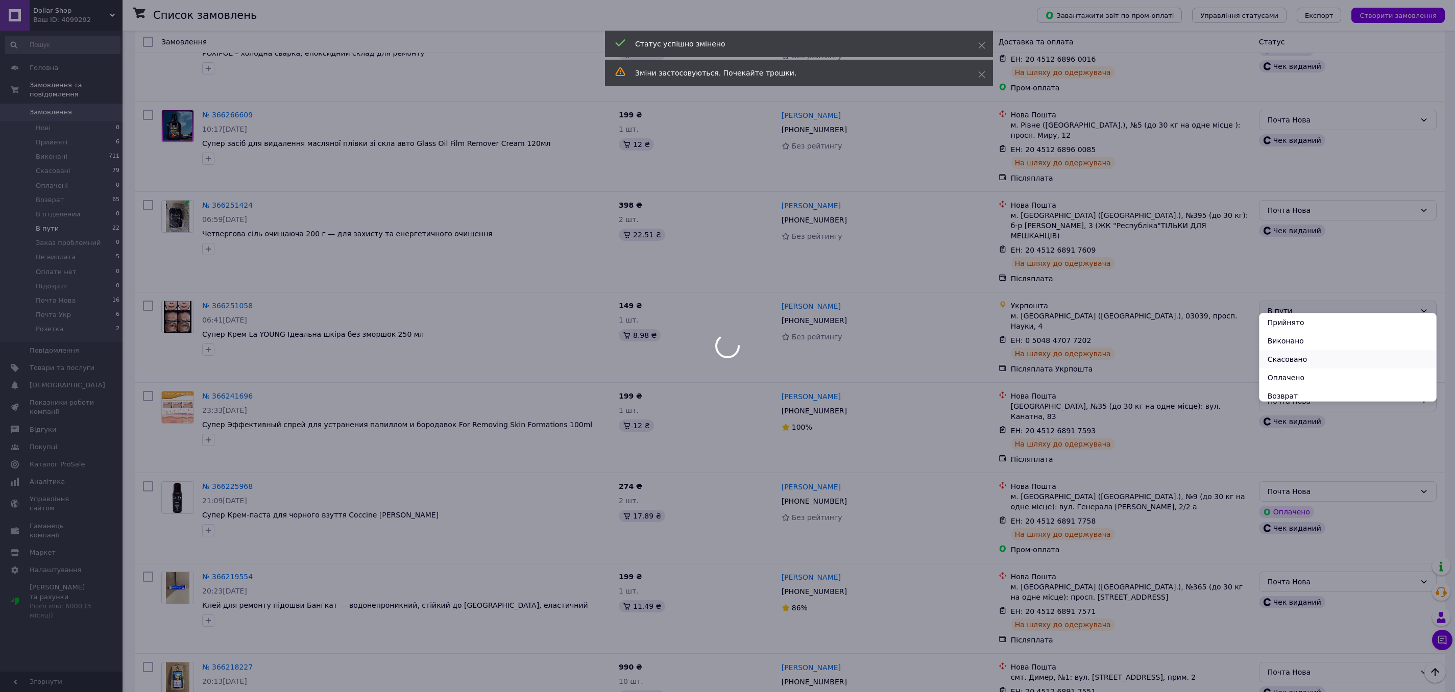
scroll to position [151, 0]
click at [1279, 366] on li "Почта Укр" at bounding box center [1348, 374] width 177 height 18
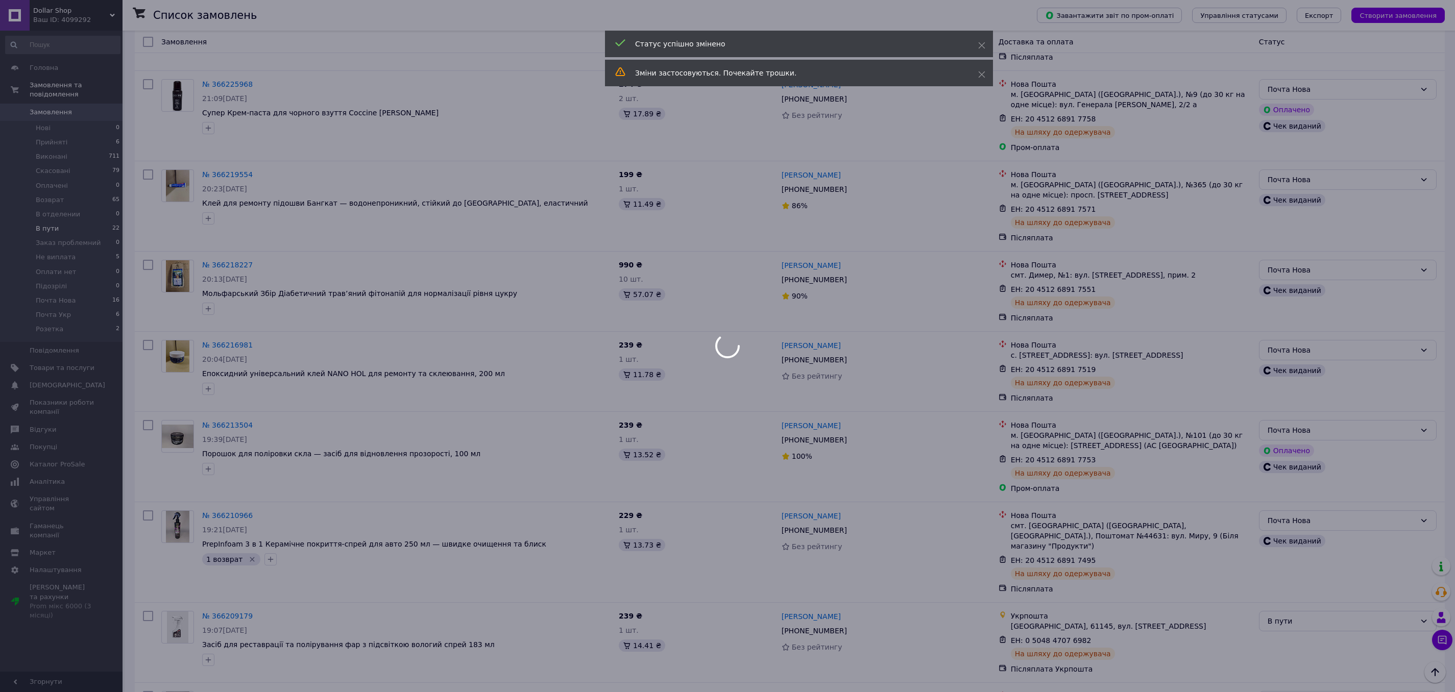
scroll to position [643, 0]
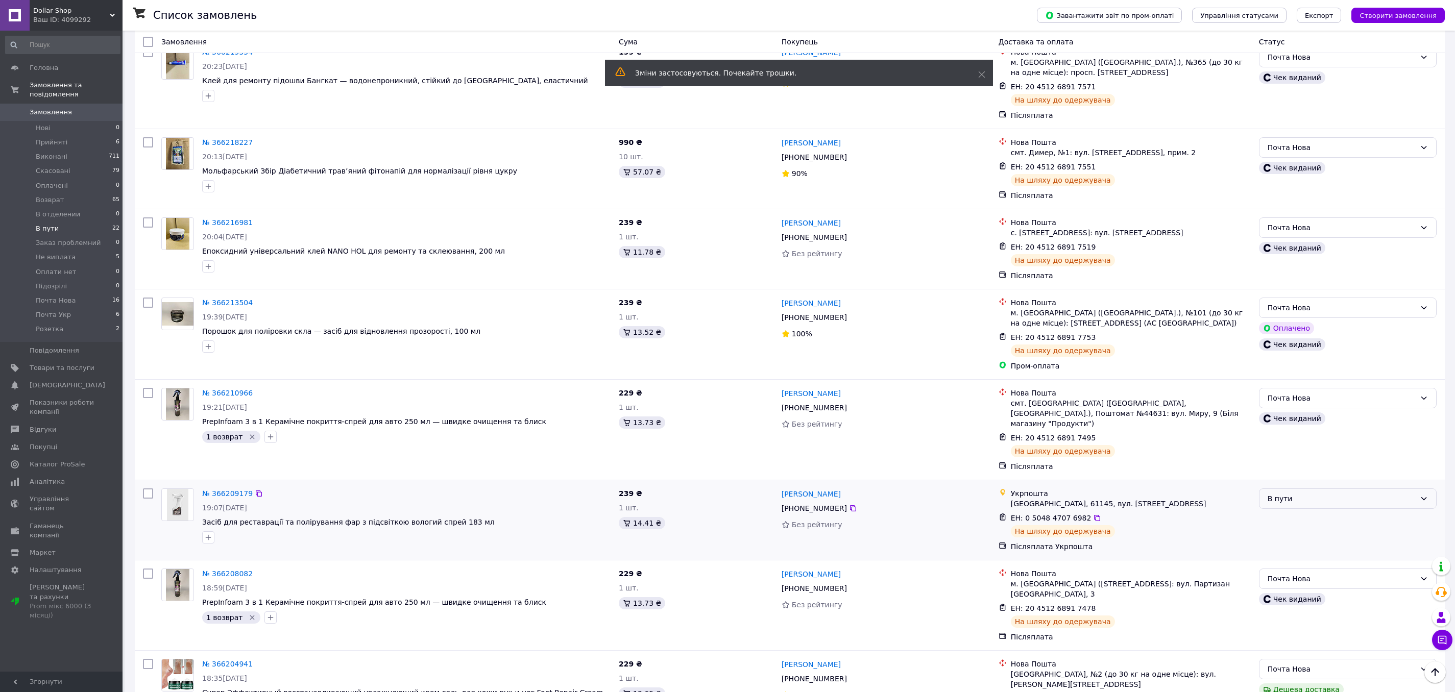
click at [1364, 489] on div "В пути" at bounding box center [1348, 499] width 178 height 20
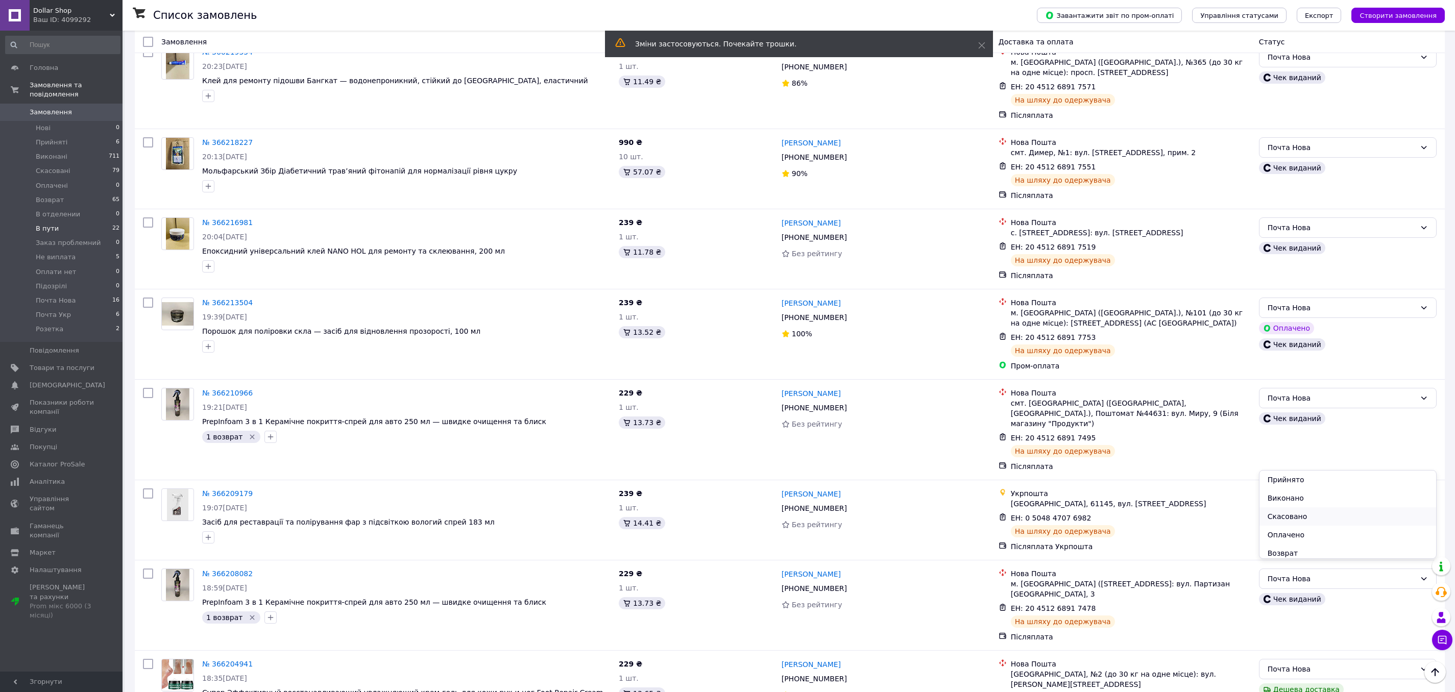
scroll to position [151, 0]
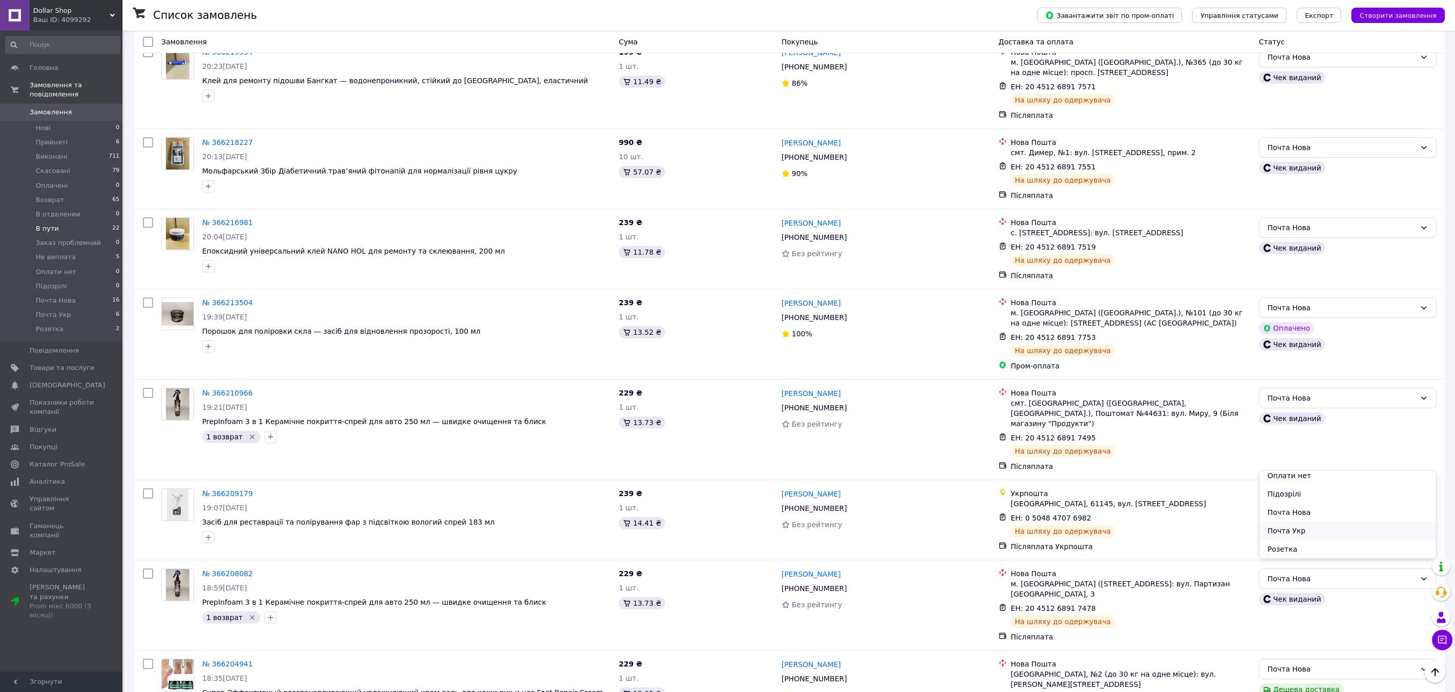
click at [1312, 529] on li "Почта Укр" at bounding box center [1348, 531] width 177 height 18
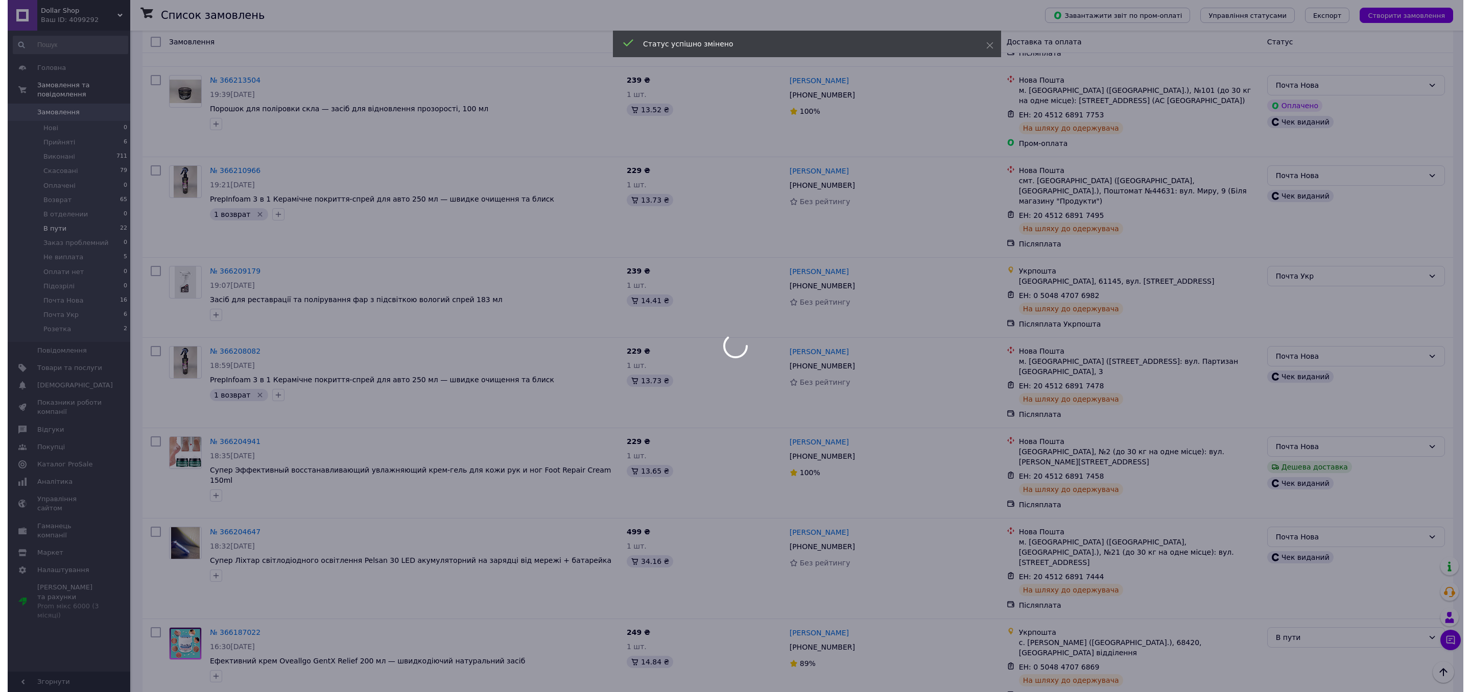
scroll to position [0, 0]
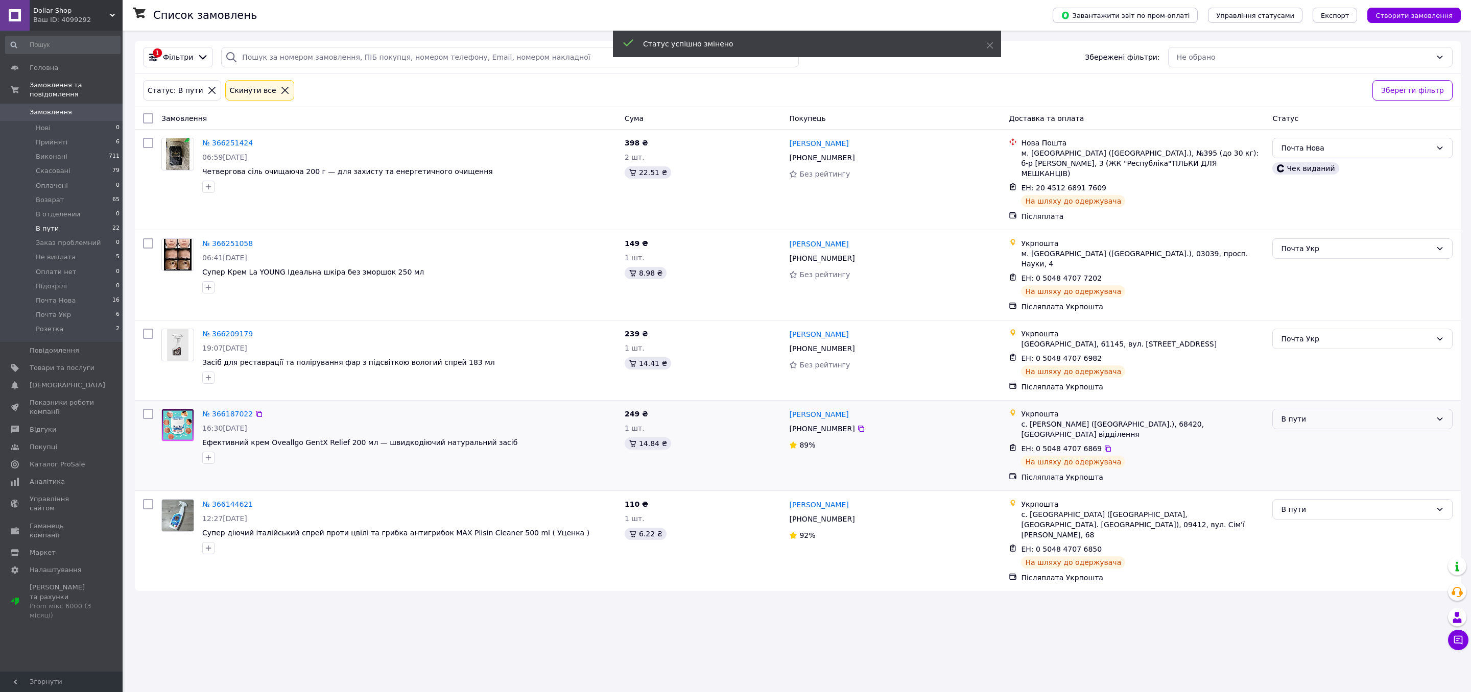
click at [1322, 414] on div "В пути" at bounding box center [1356, 419] width 151 height 11
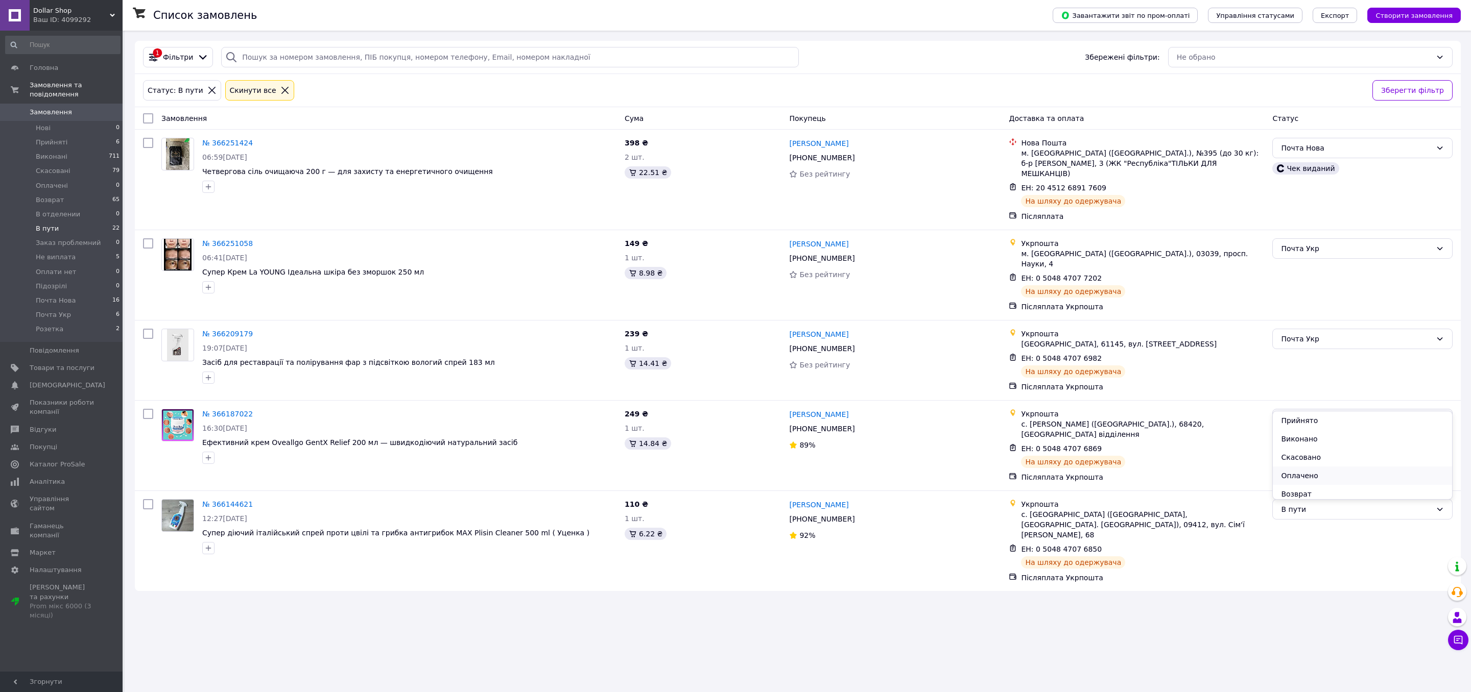
scroll to position [151, 0]
click at [1320, 469] on li "Почта Укр" at bounding box center [1362, 472] width 179 height 18
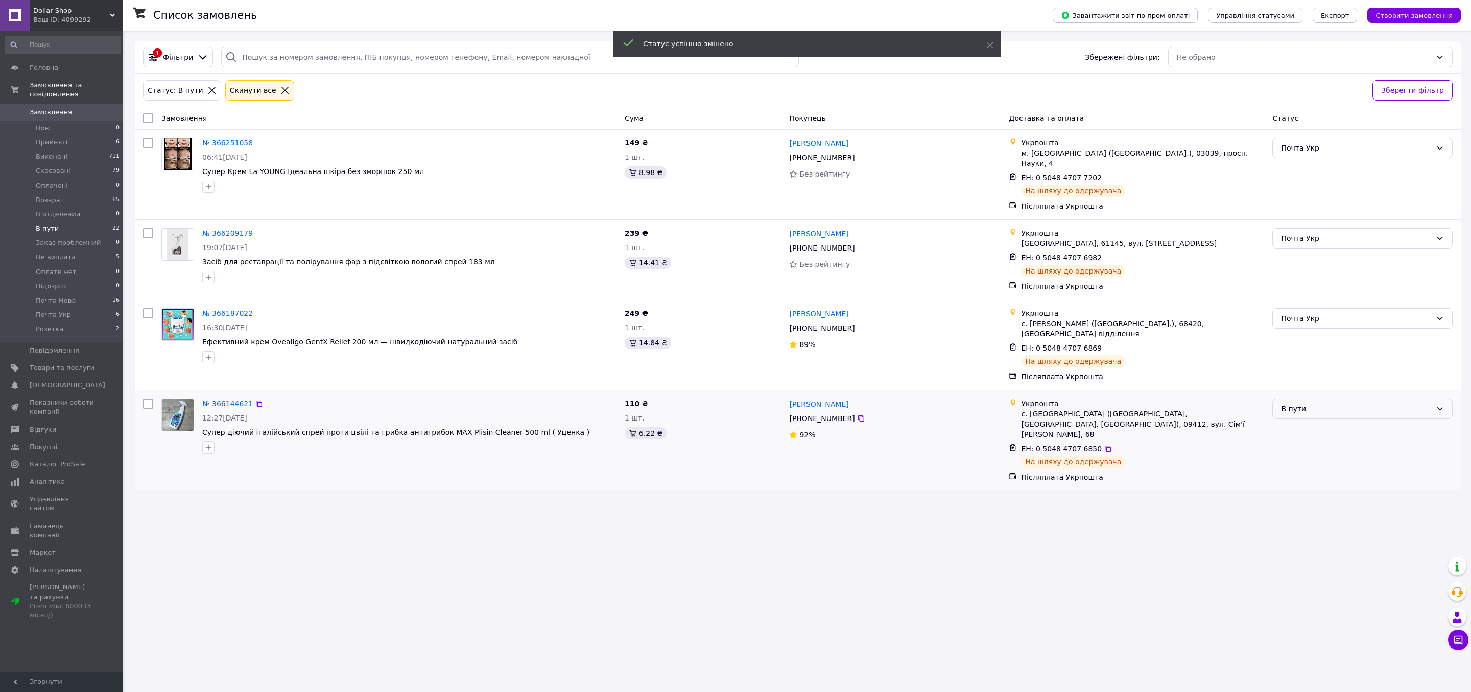
click at [1333, 403] on div "В пути" at bounding box center [1356, 408] width 151 height 11
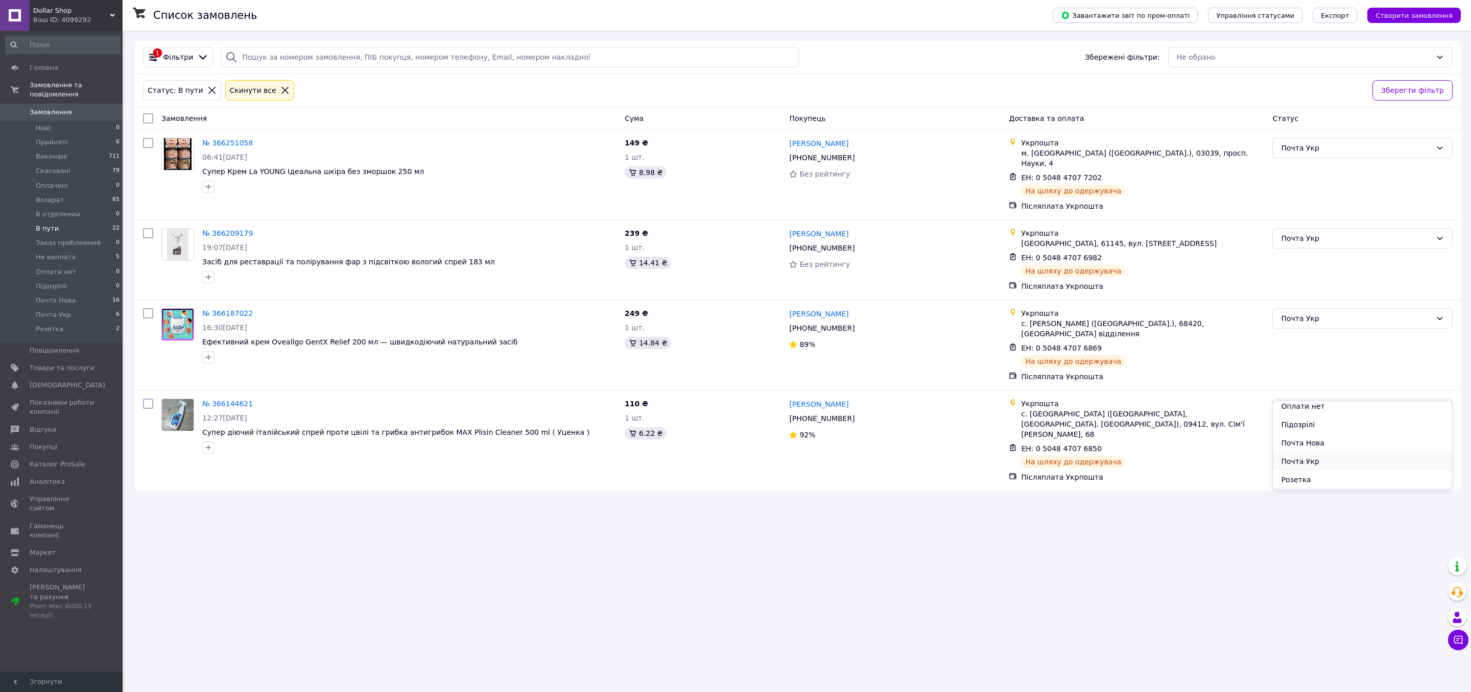
click at [1318, 461] on li "Почта Укр" at bounding box center [1362, 461] width 179 height 18
click at [90, 140] on li "Прийняті 6" at bounding box center [63, 142] width 126 height 14
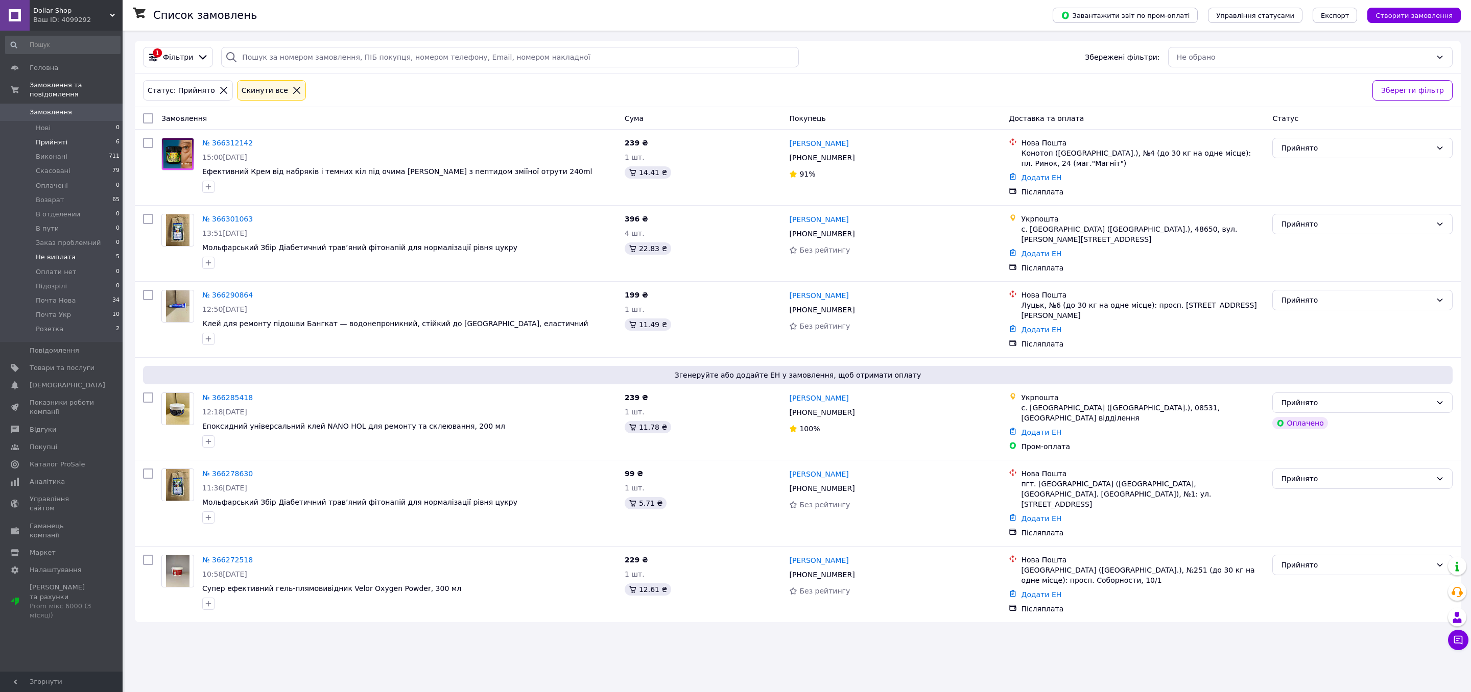
click at [94, 257] on li "Не виплата 5" at bounding box center [63, 257] width 126 height 14
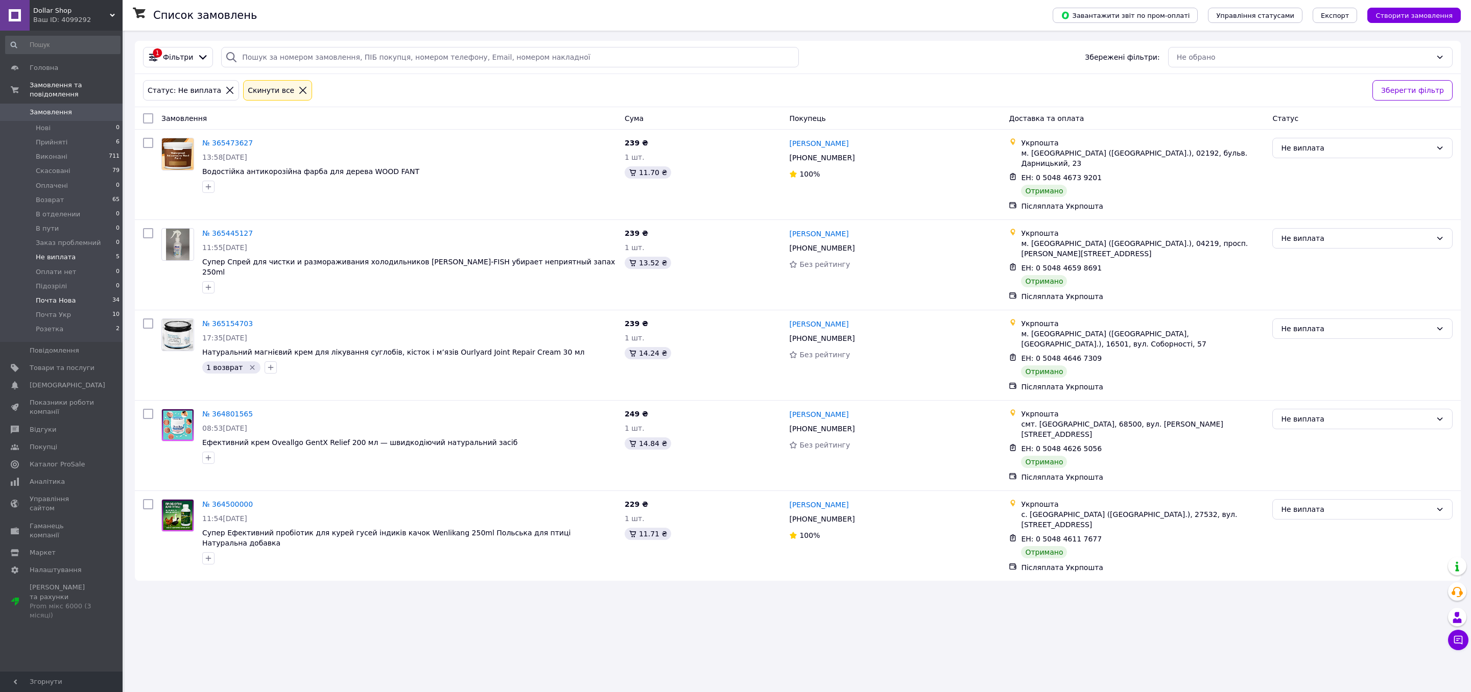
click at [67, 299] on span "Почта Нова" at bounding box center [56, 300] width 40 height 9
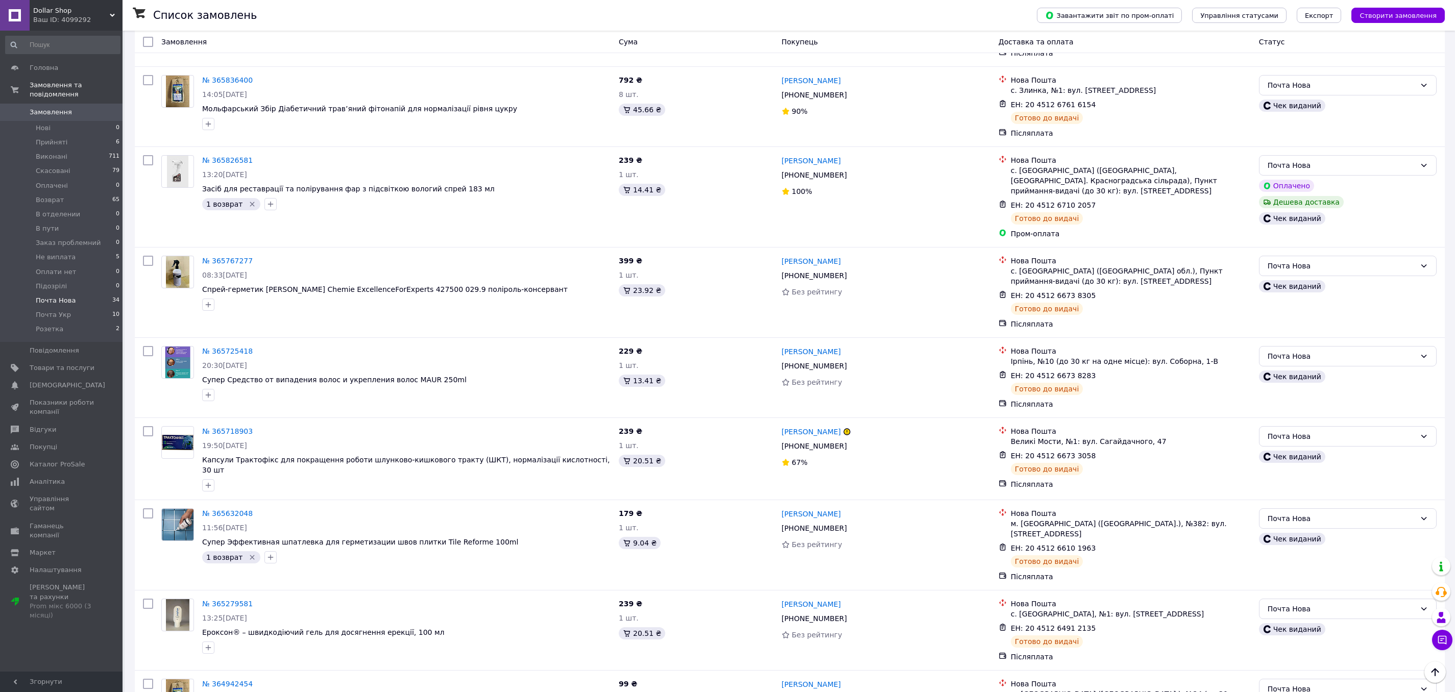
scroll to position [2426, 0]
